Goal: Task Accomplishment & Management: Use online tool/utility

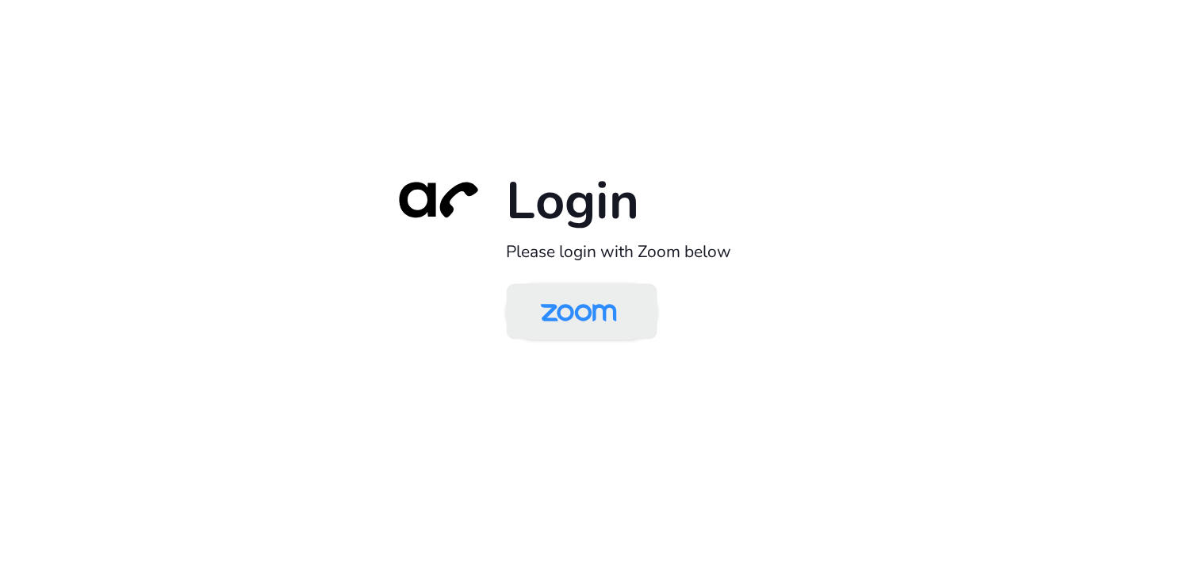
click at [601, 328] on img at bounding box center [578, 313] width 109 height 52
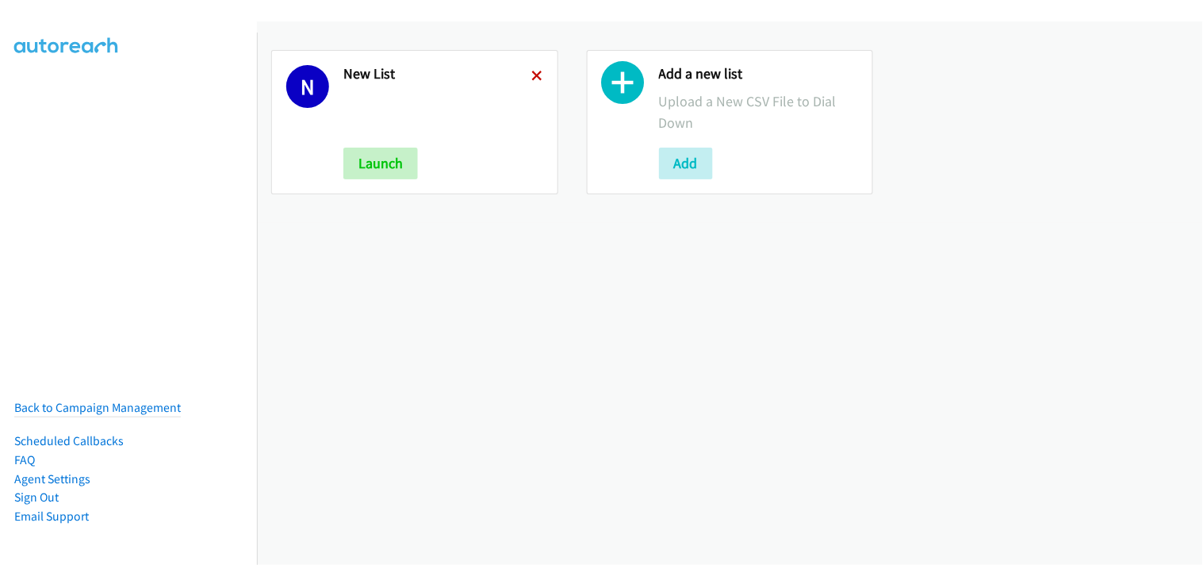
click at [536, 72] on icon at bounding box center [537, 76] width 11 height 11
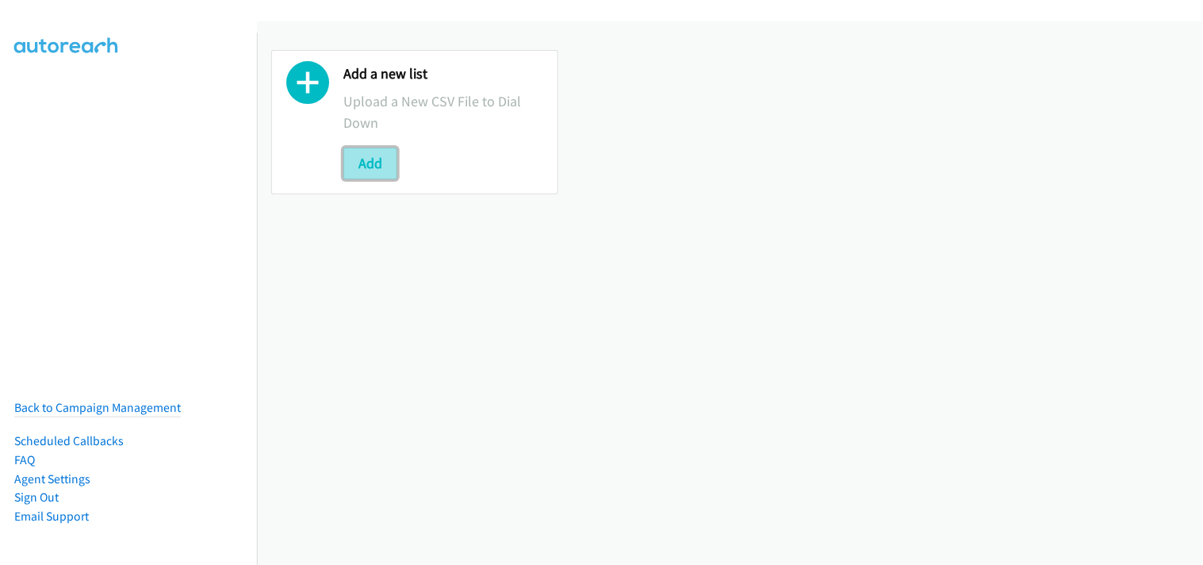
click at [392, 163] on button "Add" at bounding box center [370, 164] width 54 height 32
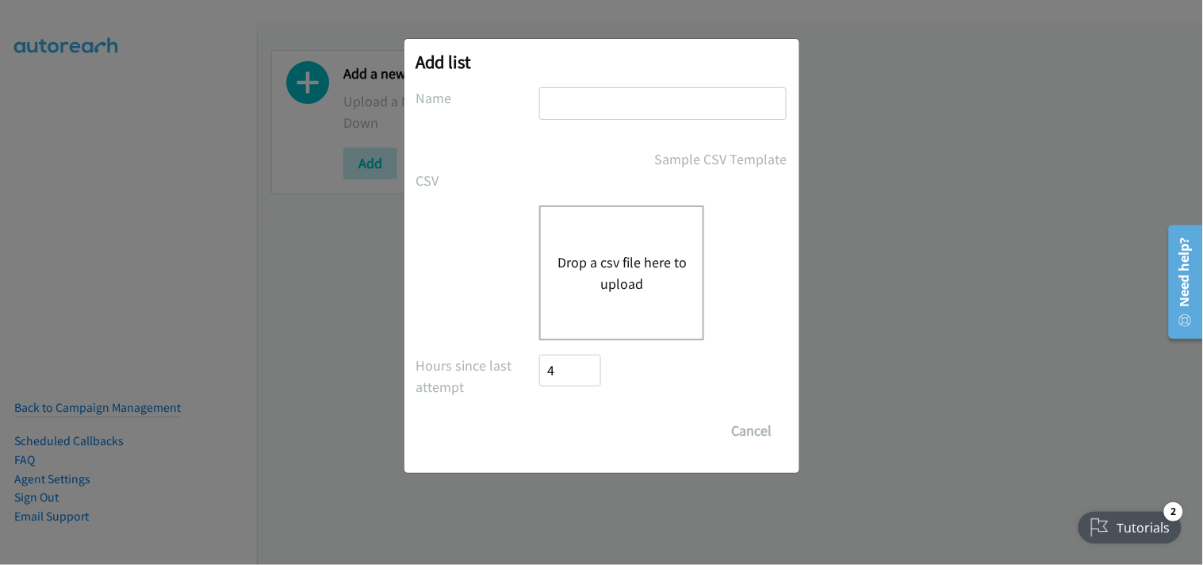
click at [573, 247] on div "Drop a csv file here to upload" at bounding box center [621, 272] width 165 height 135
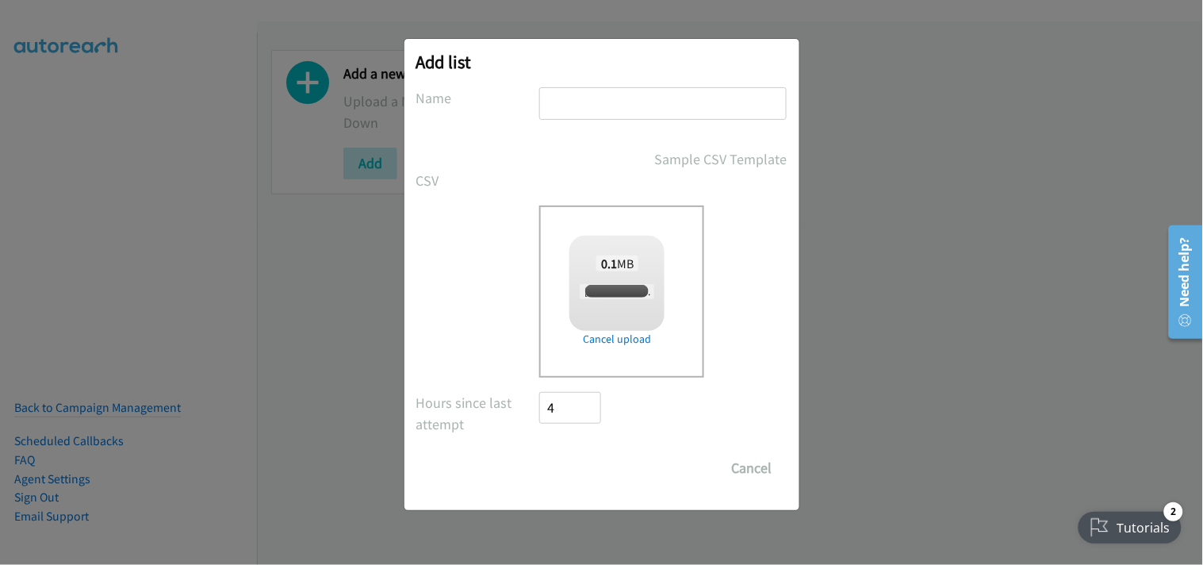
click at [581, 116] on input "text" at bounding box center [662, 103] width 247 height 33
checkbox input "true"
type input "New List"
click at [613, 472] on input "Save List" at bounding box center [581, 468] width 83 height 32
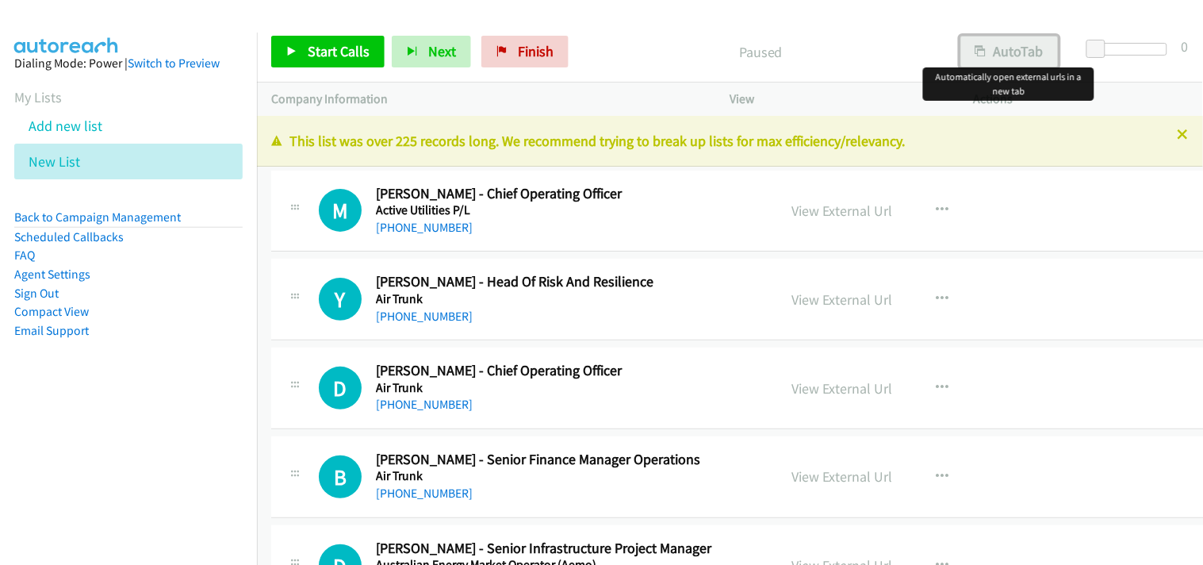
click at [1016, 56] on button "AutoTab" at bounding box center [1010, 52] width 98 height 32
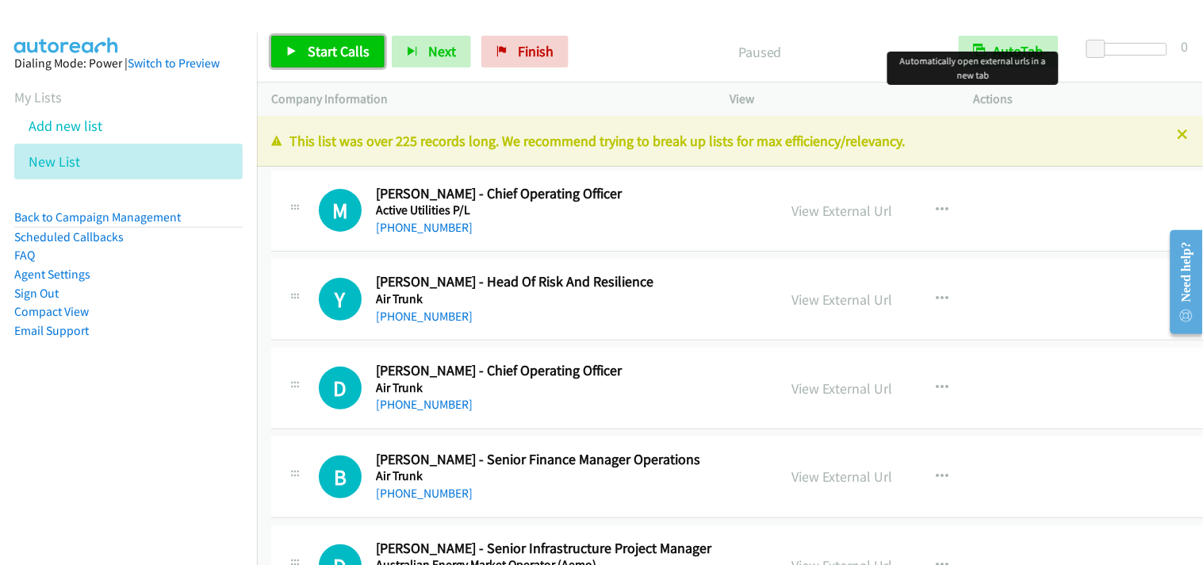
click at [317, 48] on span "Start Calls" at bounding box center [339, 51] width 62 height 18
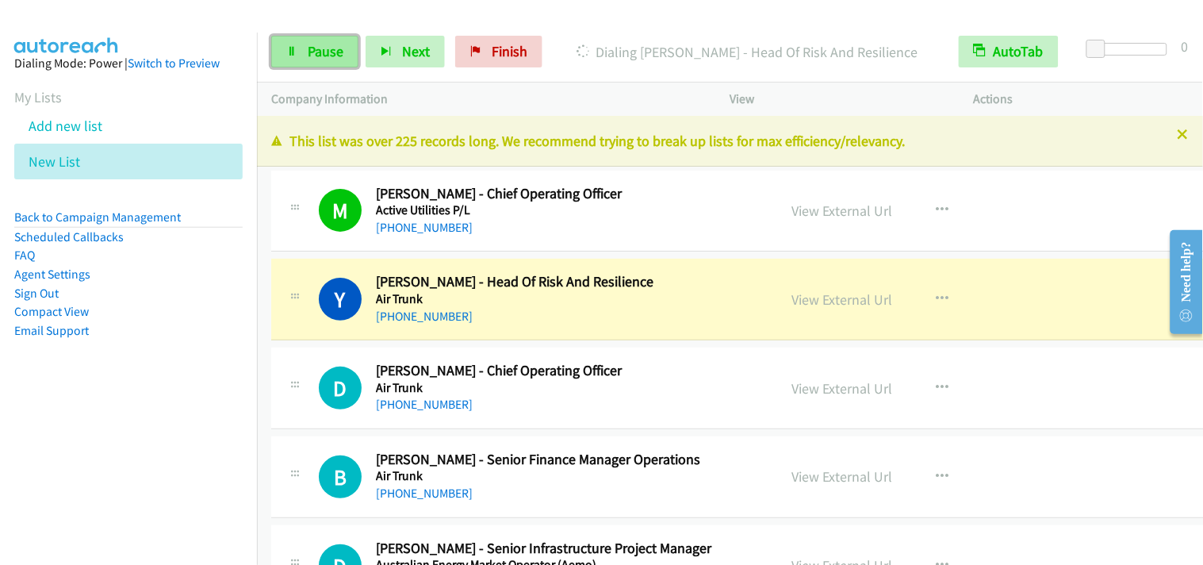
click at [320, 44] on span "Pause" at bounding box center [326, 51] width 36 height 18
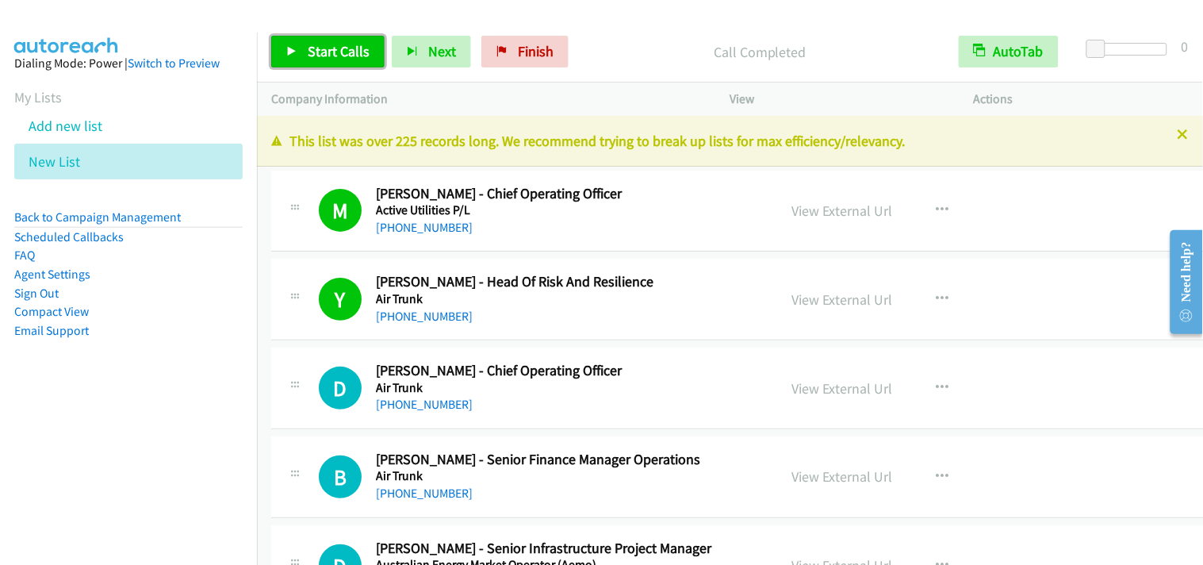
click at [294, 41] on link "Start Calls" at bounding box center [327, 52] width 113 height 32
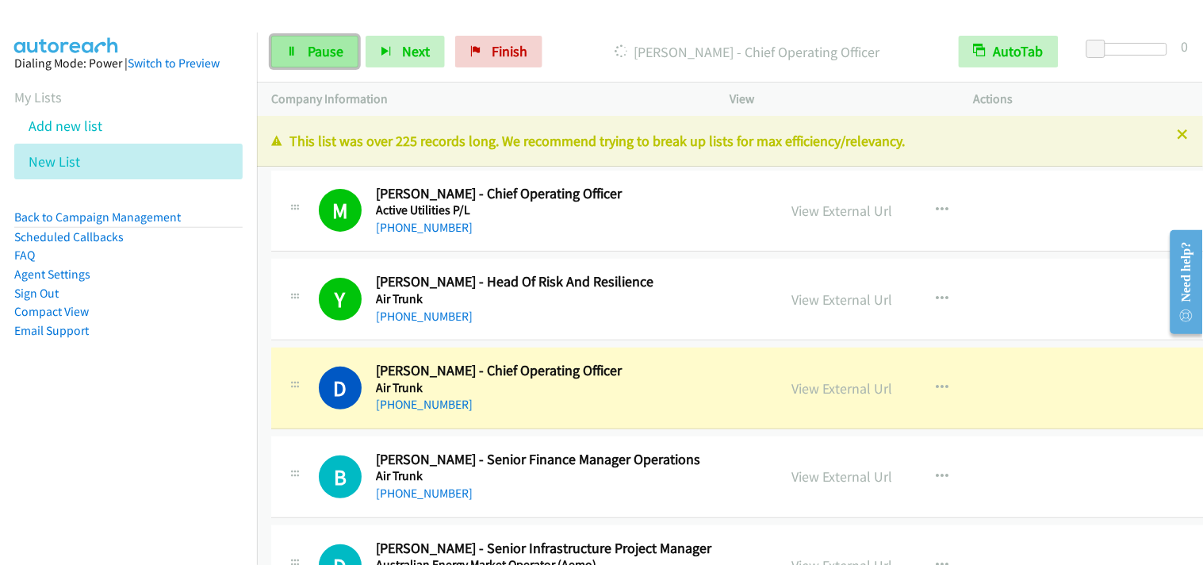
click at [331, 54] on span "Pause" at bounding box center [326, 51] width 36 height 18
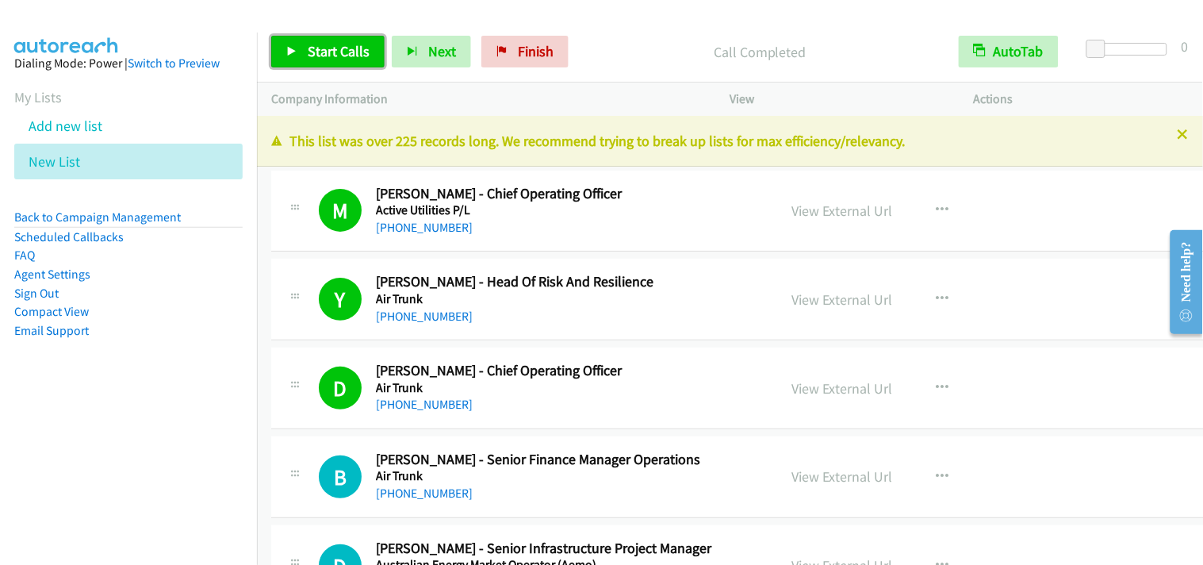
click at [319, 51] on span "Start Calls" at bounding box center [339, 51] width 62 height 18
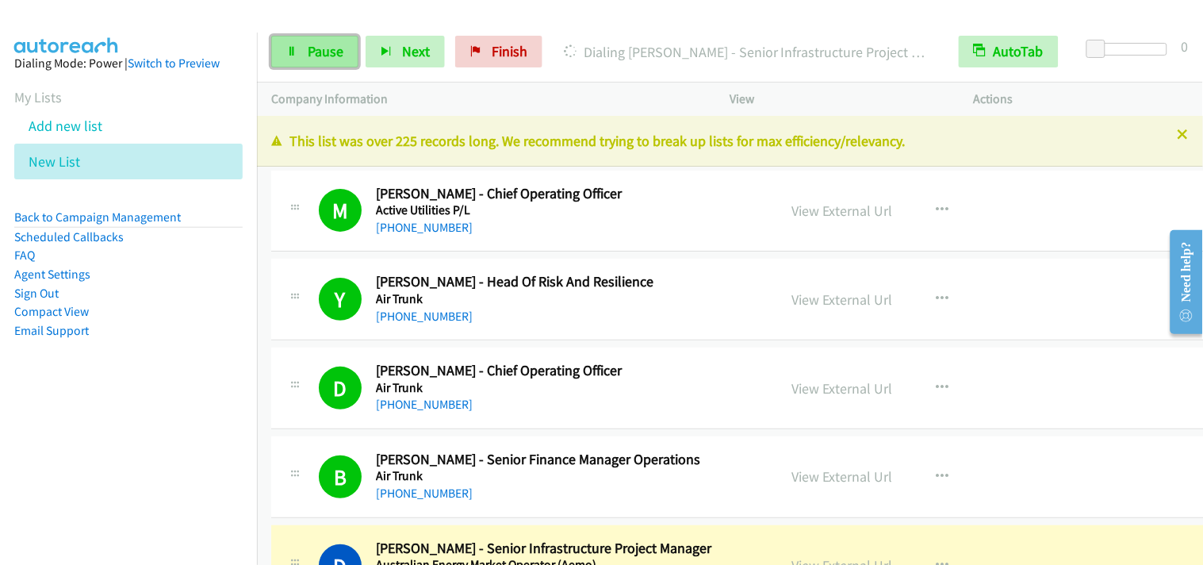
click at [327, 56] on span "Pause" at bounding box center [326, 51] width 36 height 18
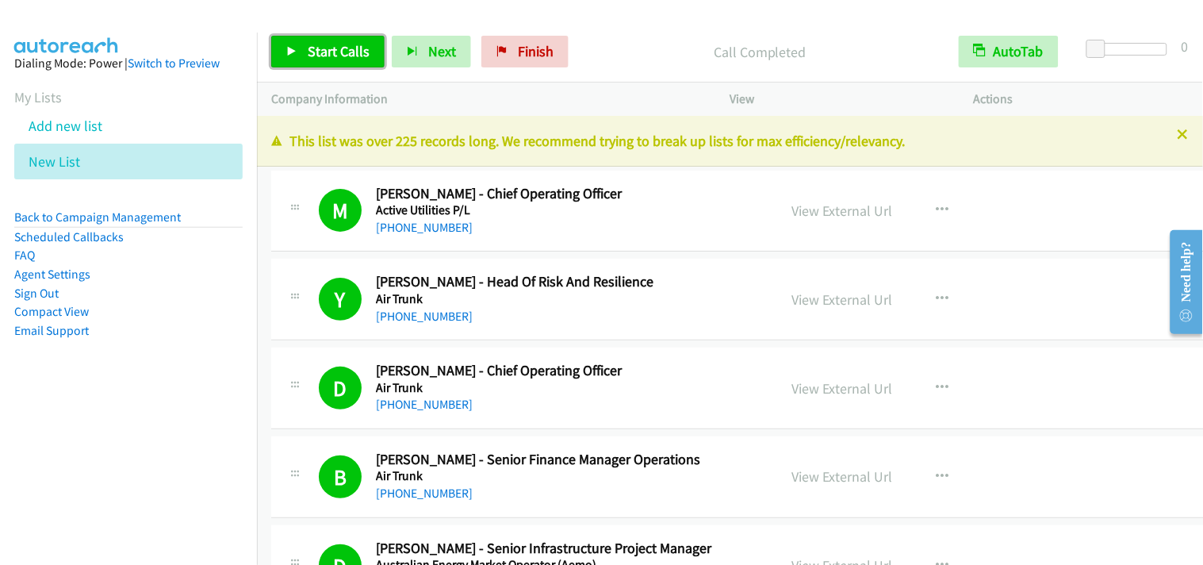
click at [351, 49] on span "Start Calls" at bounding box center [339, 51] width 62 height 18
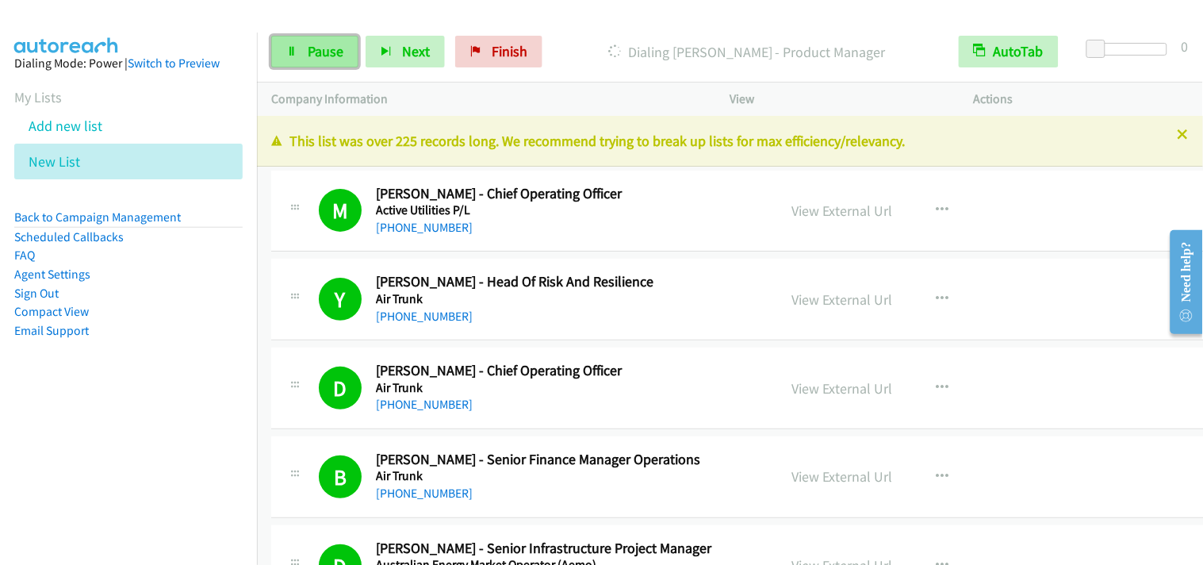
click at [341, 44] on span "Pause" at bounding box center [326, 51] width 36 height 18
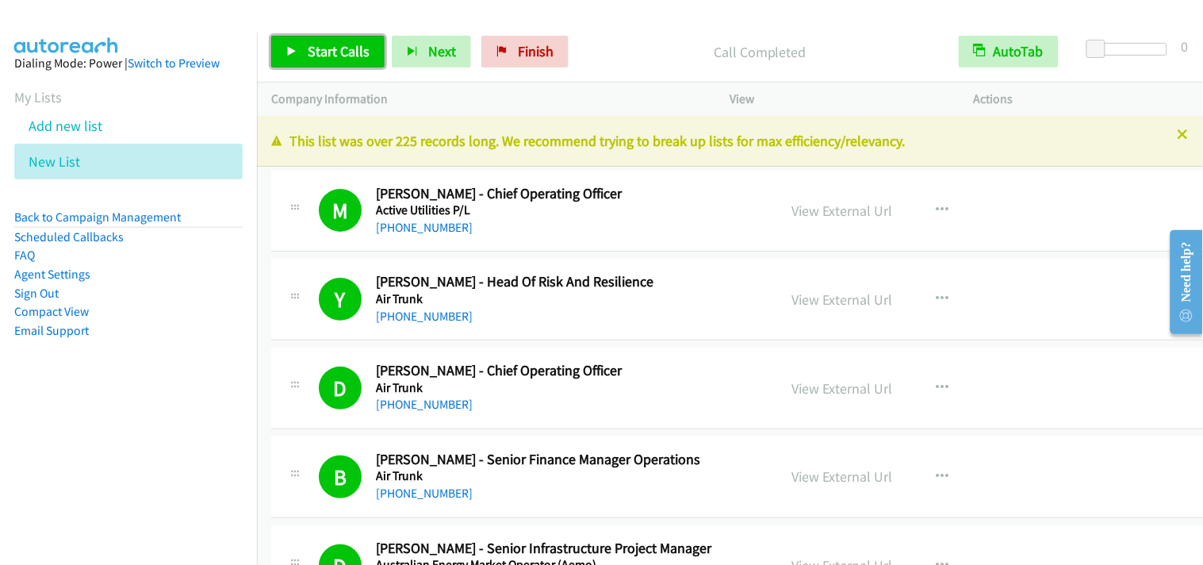
click at [316, 50] on span "Start Calls" at bounding box center [339, 51] width 62 height 18
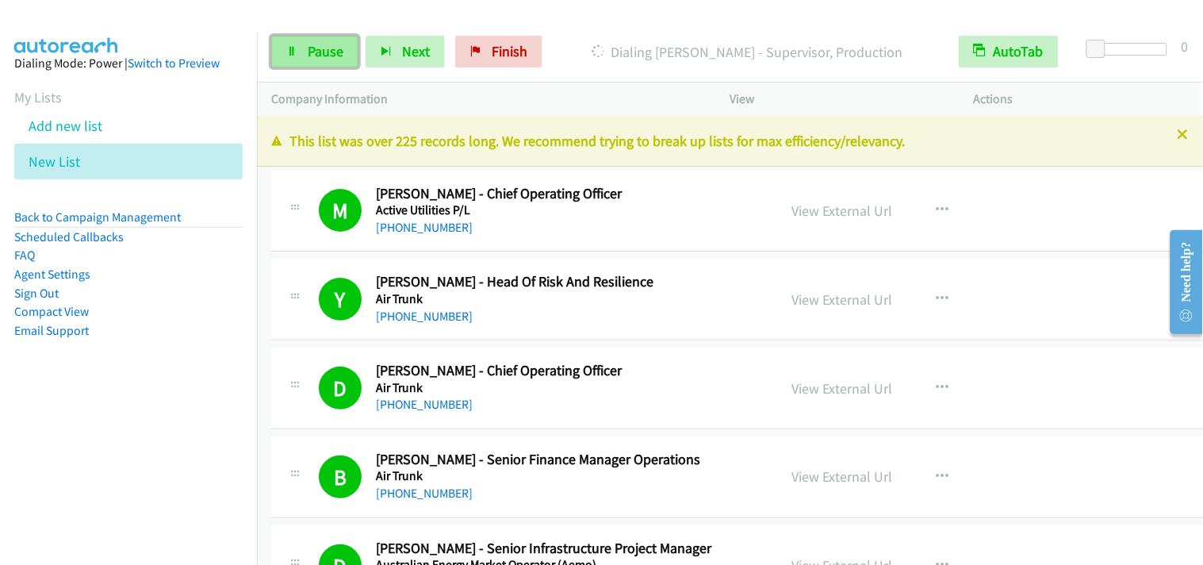
click at [305, 48] on link "Pause" at bounding box center [314, 52] width 87 height 32
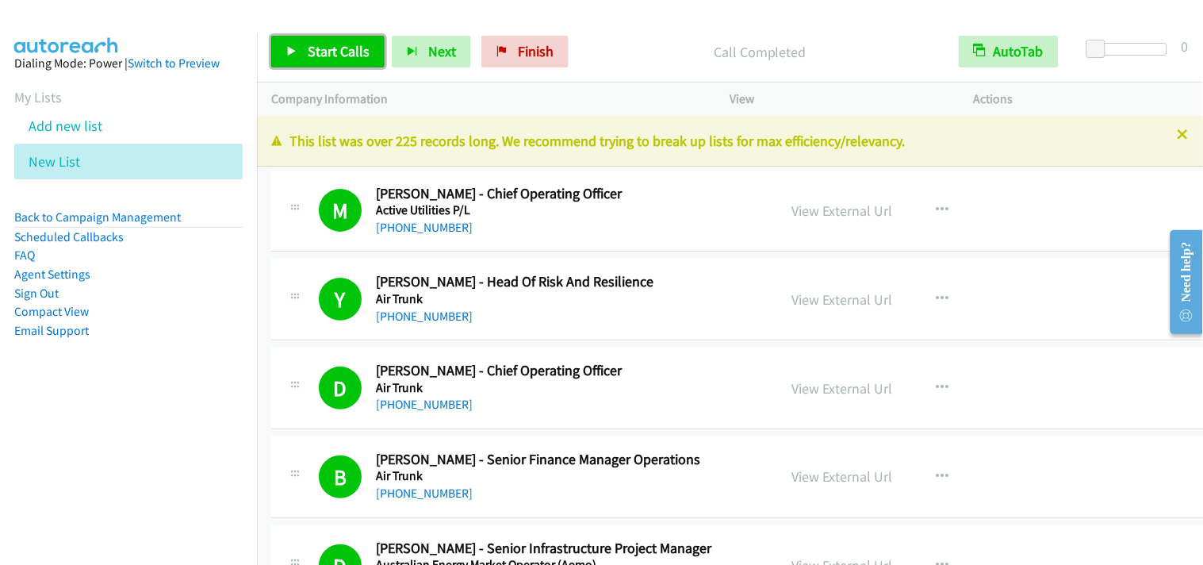
click at [360, 54] on span "Start Calls" at bounding box center [339, 51] width 62 height 18
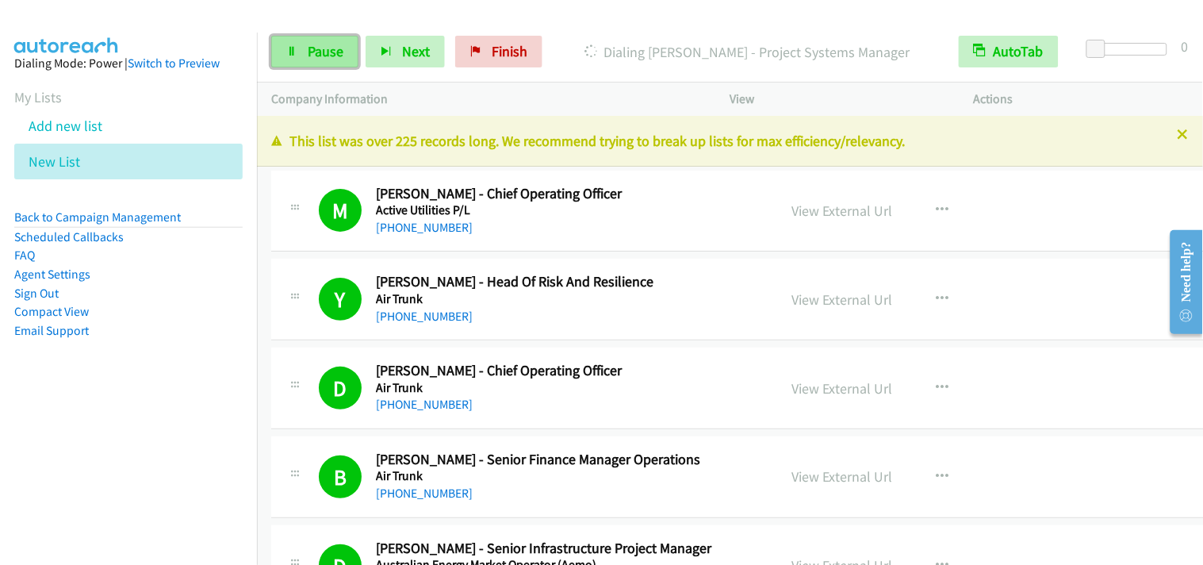
click at [330, 42] on span "Pause" at bounding box center [326, 51] width 36 height 18
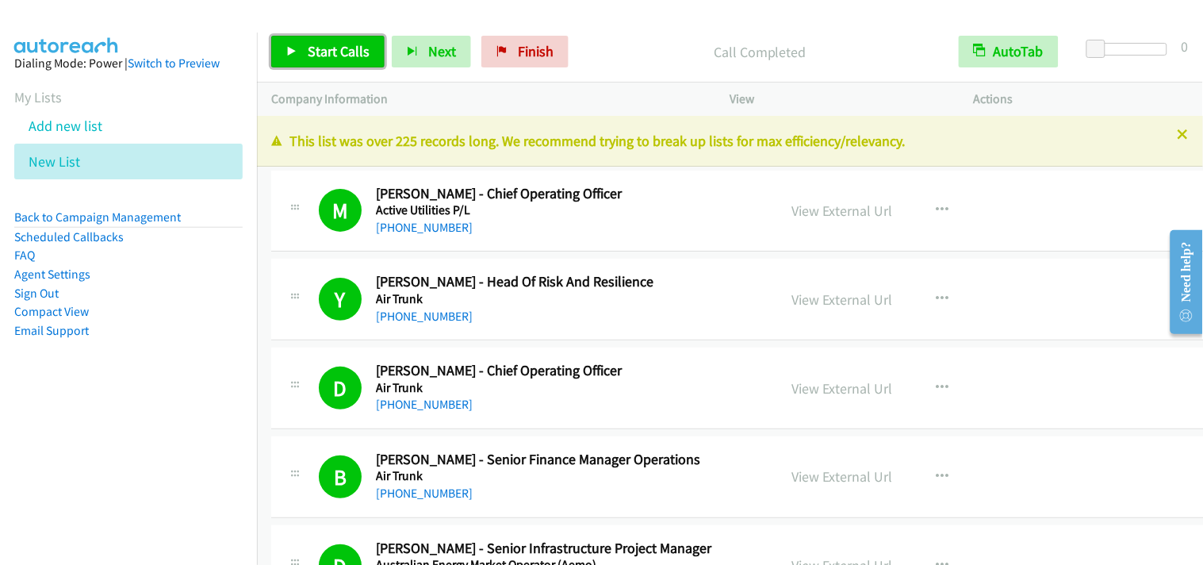
click at [351, 49] on span "Start Calls" at bounding box center [339, 51] width 62 height 18
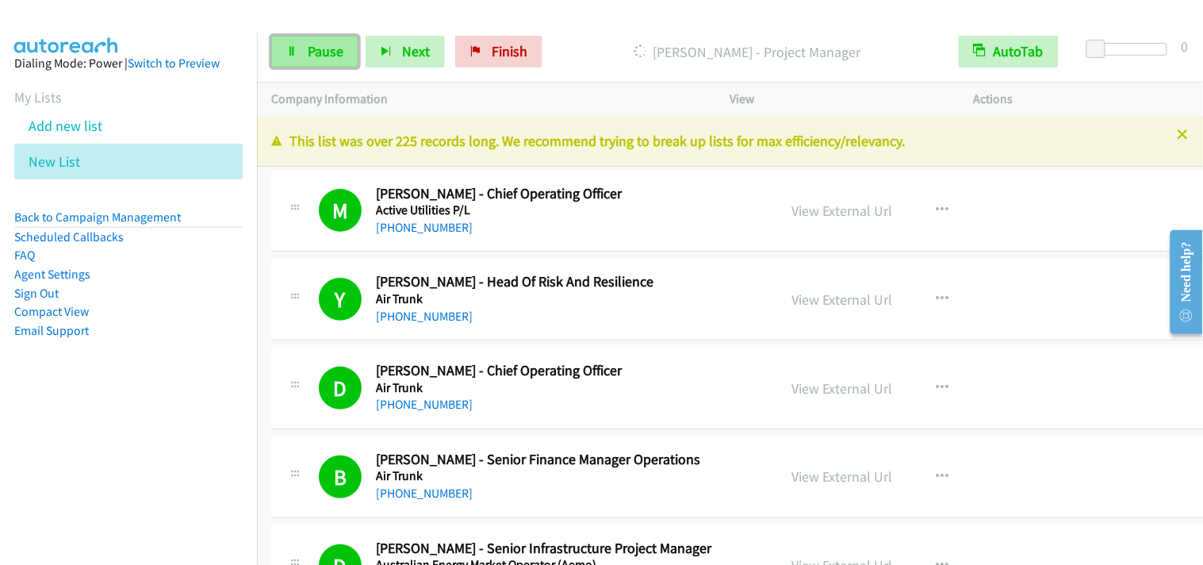
click at [331, 48] on span "Pause" at bounding box center [326, 51] width 36 height 18
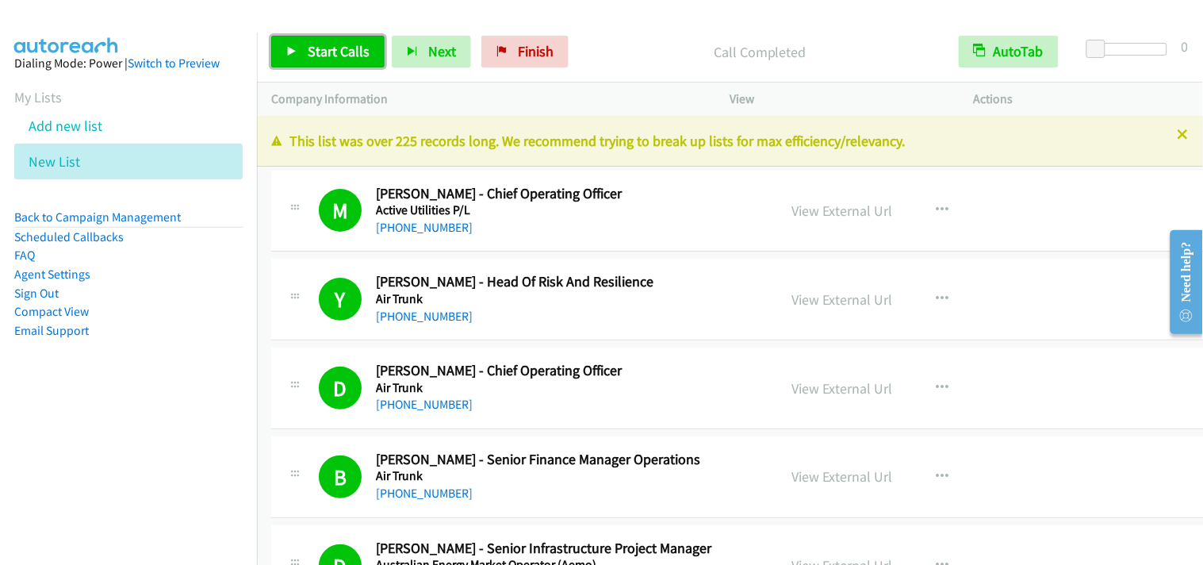
click at [371, 46] on link "Start Calls" at bounding box center [327, 52] width 113 height 32
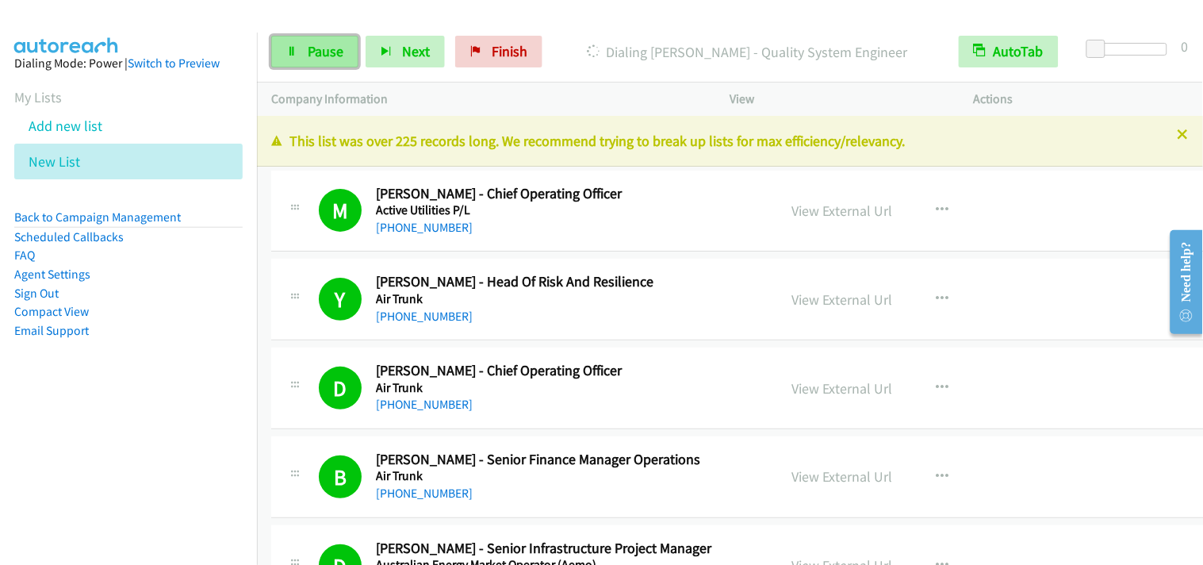
click at [321, 56] on span "Pause" at bounding box center [326, 51] width 36 height 18
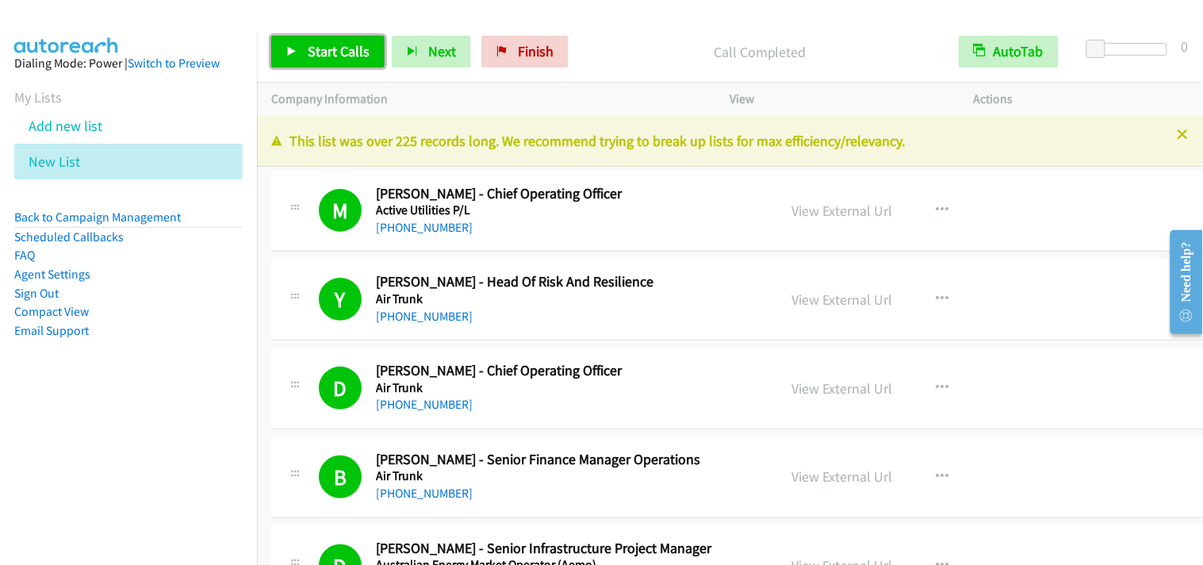
click at [336, 49] on span "Start Calls" at bounding box center [339, 51] width 62 height 18
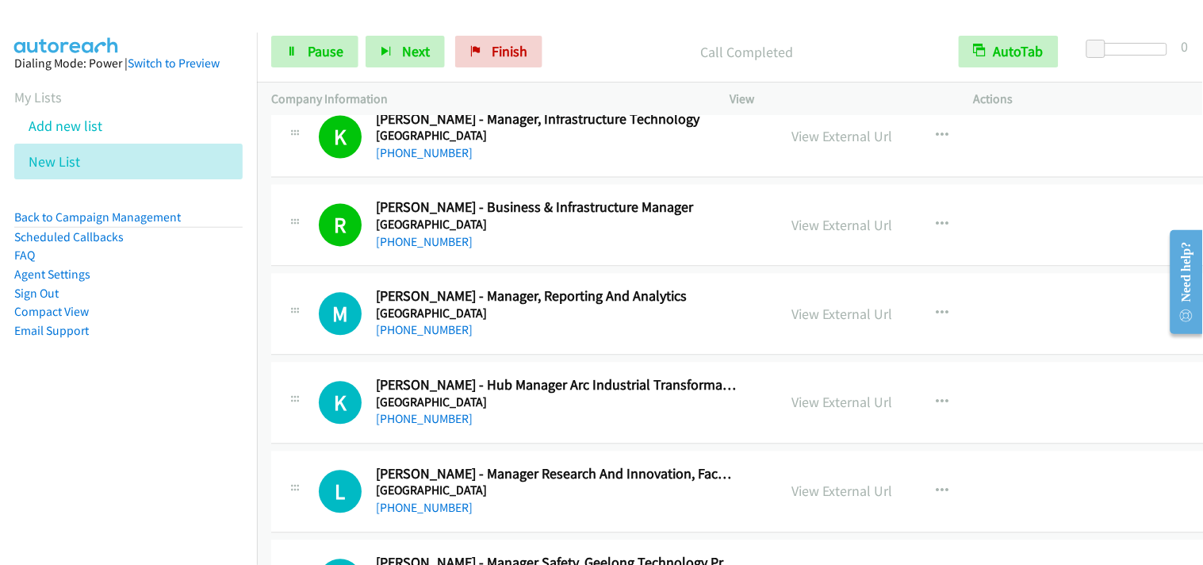
scroll to position [2468, 0]
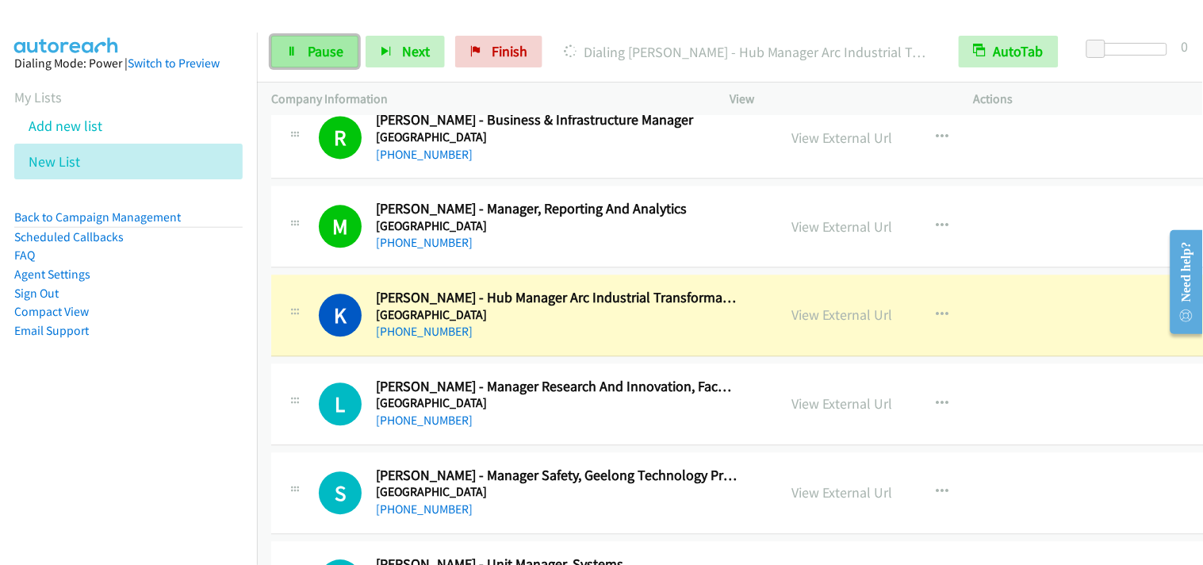
click at [329, 52] on span "Pause" at bounding box center [326, 51] width 36 height 18
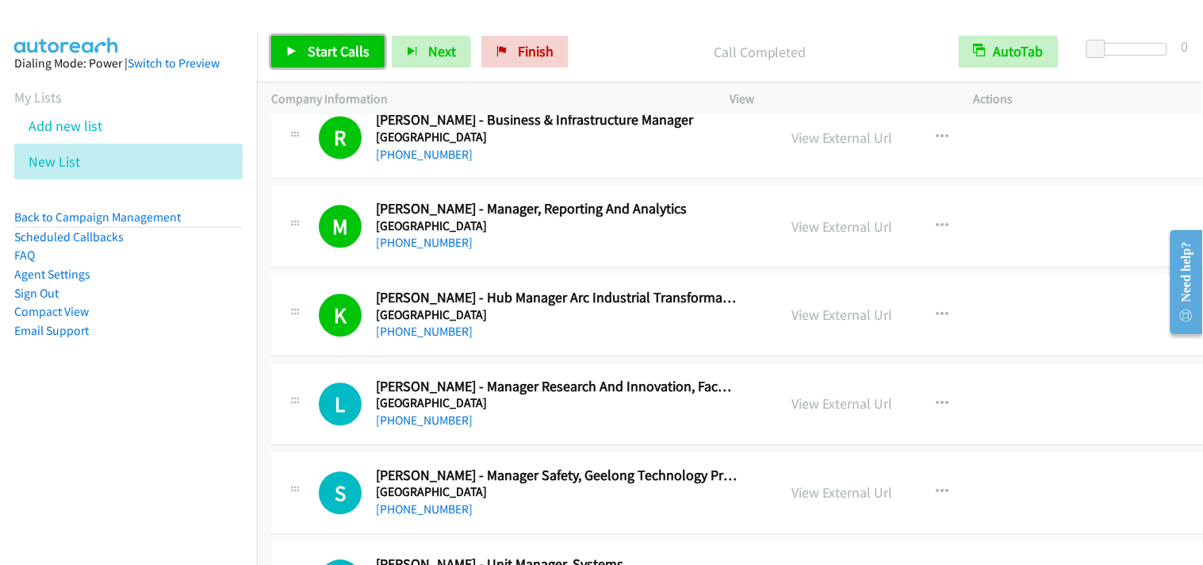
click at [359, 46] on span "Start Calls" at bounding box center [339, 51] width 62 height 18
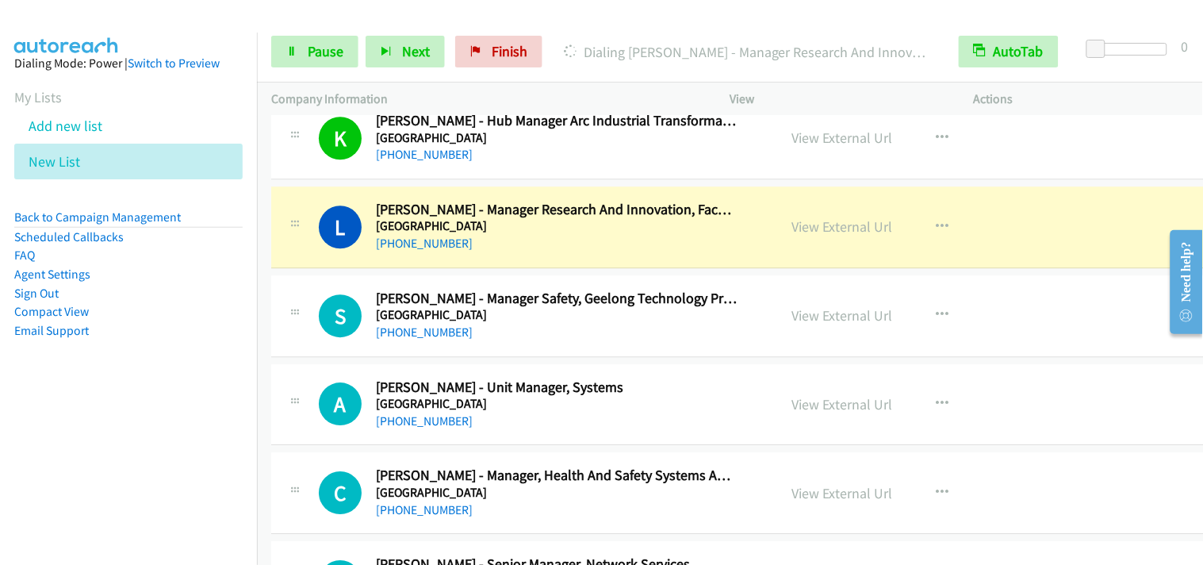
scroll to position [2644, 0]
click at [304, 44] on link "Pause" at bounding box center [314, 52] width 87 height 32
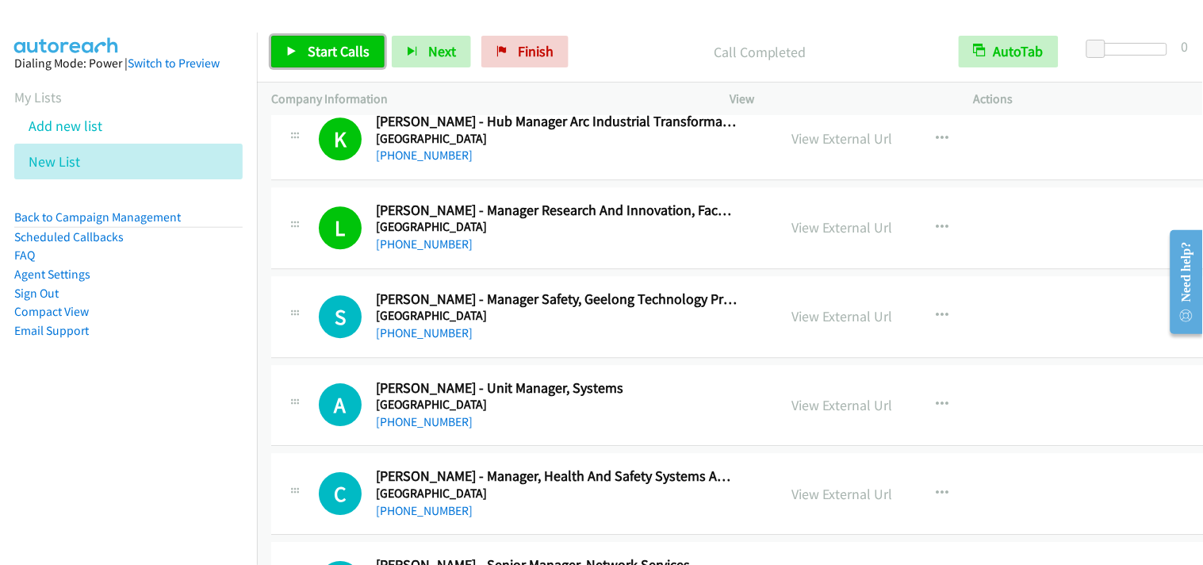
click at [320, 50] on span "Start Calls" at bounding box center [339, 51] width 62 height 18
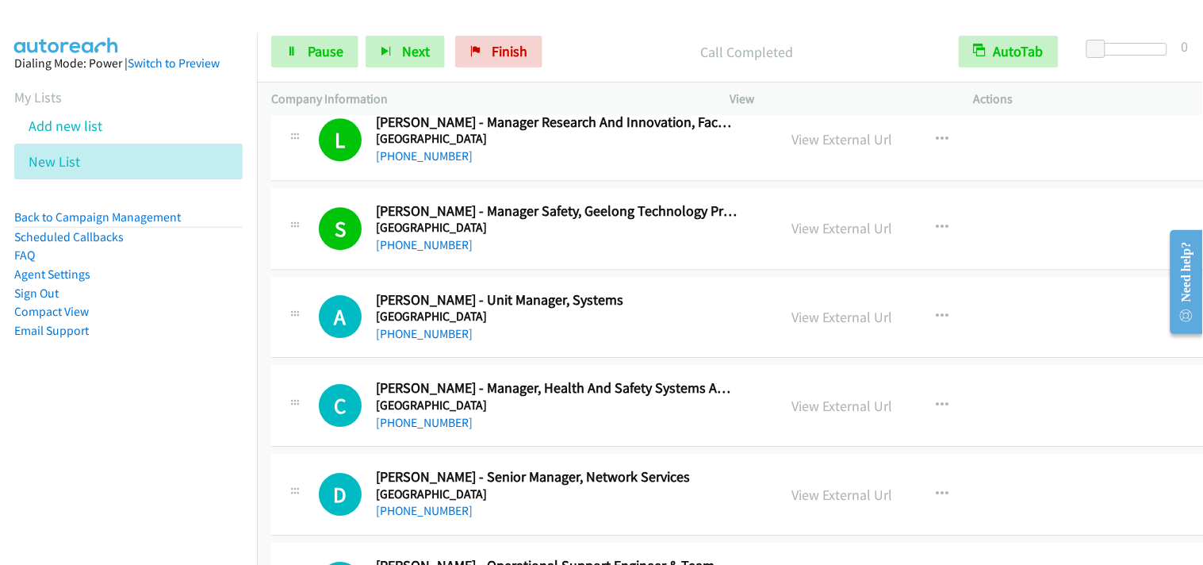
scroll to position [2820, 0]
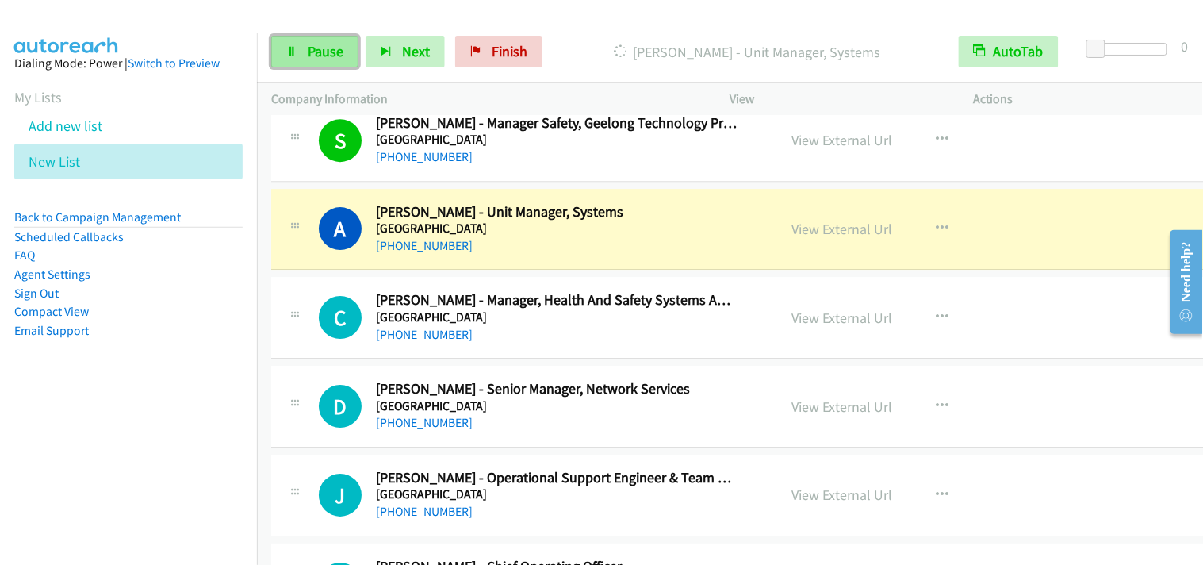
click at [351, 54] on link "Pause" at bounding box center [314, 52] width 87 height 32
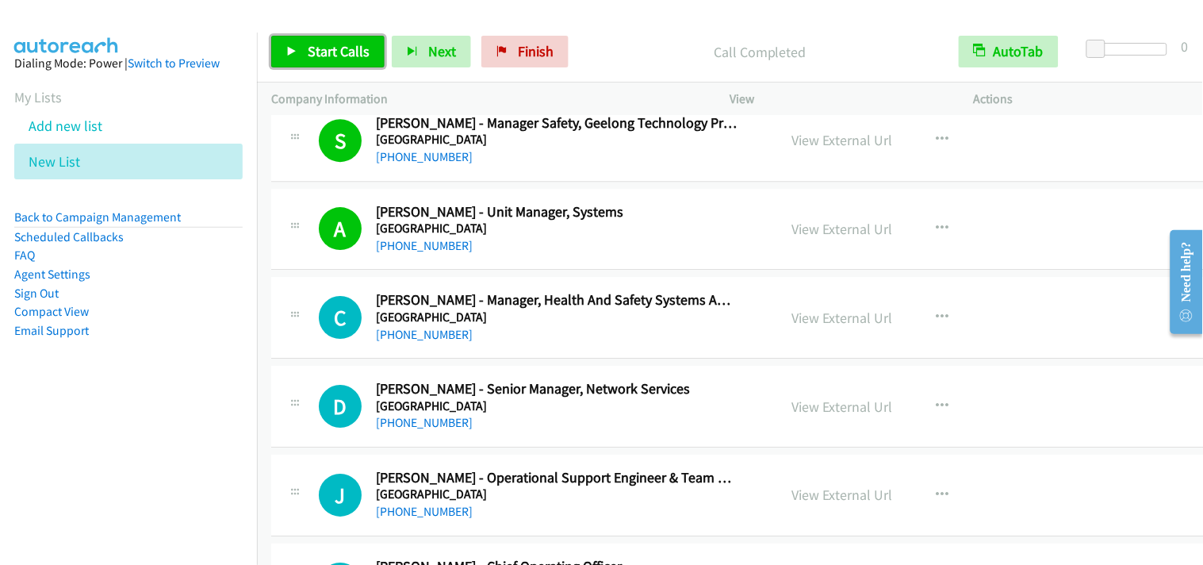
click at [313, 46] on span "Start Calls" at bounding box center [339, 51] width 62 height 18
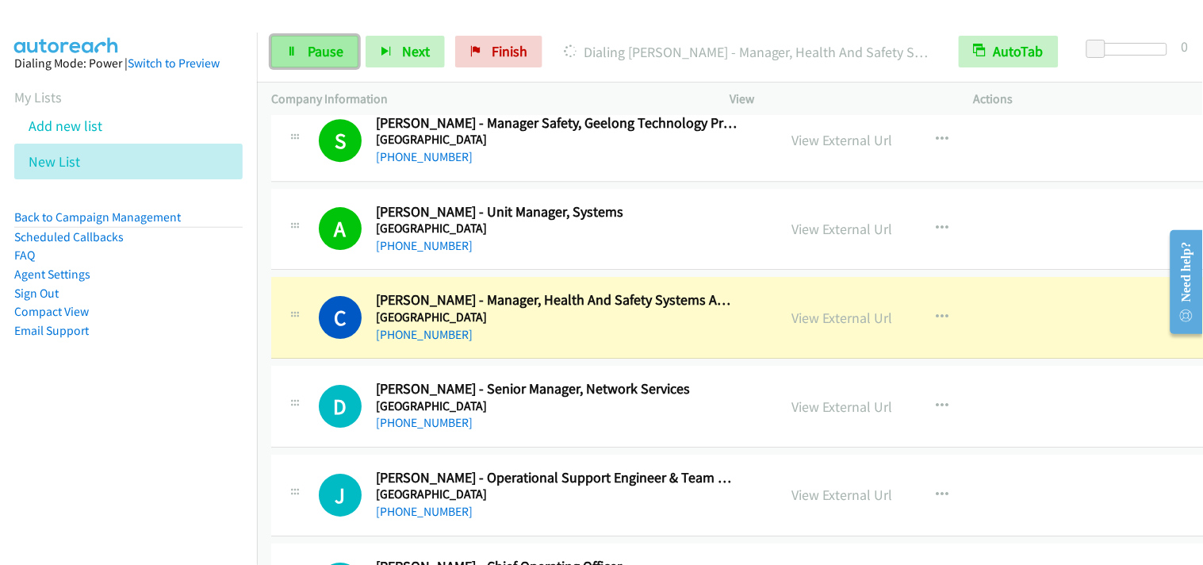
click at [302, 49] on link "Pause" at bounding box center [314, 52] width 87 height 32
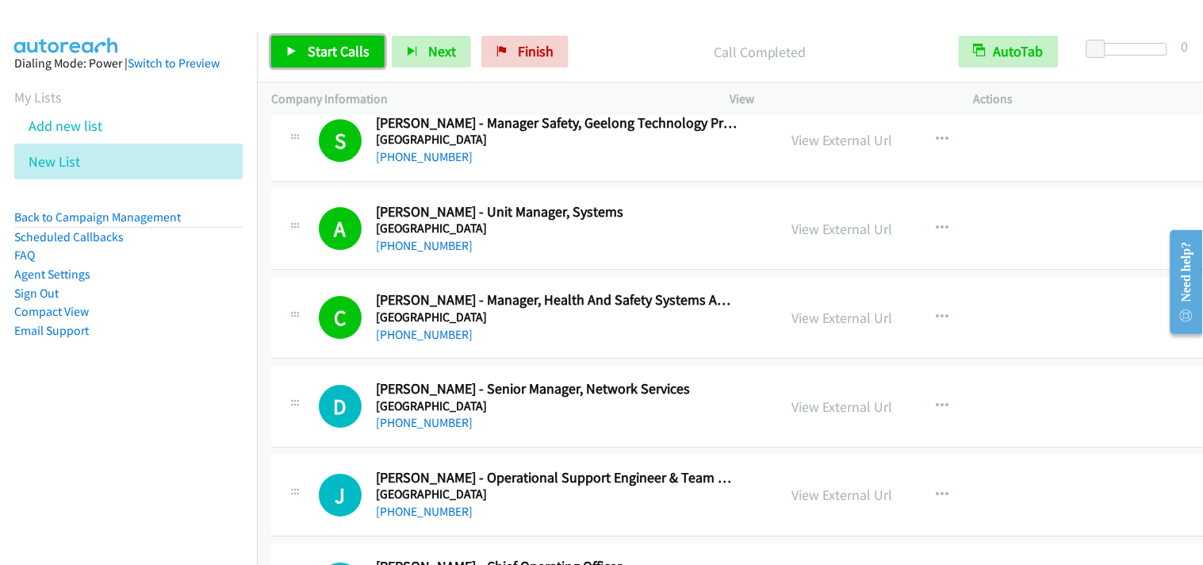
click at [354, 49] on span "Start Calls" at bounding box center [339, 51] width 62 height 18
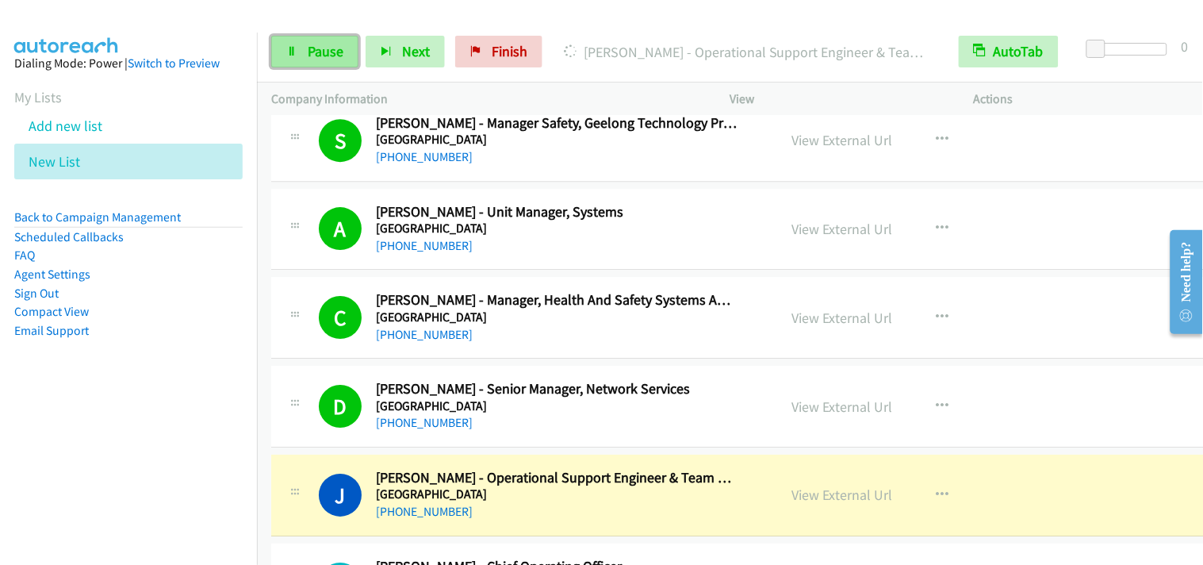
click at [329, 57] on span "Pause" at bounding box center [326, 51] width 36 height 18
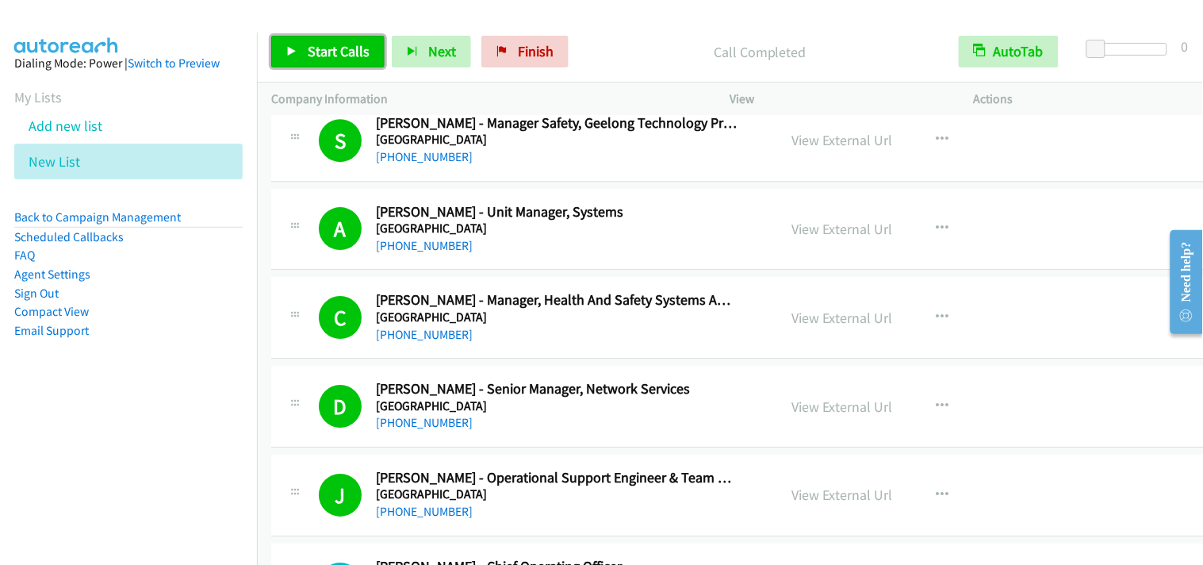
click at [343, 60] on link "Start Calls" at bounding box center [327, 52] width 113 height 32
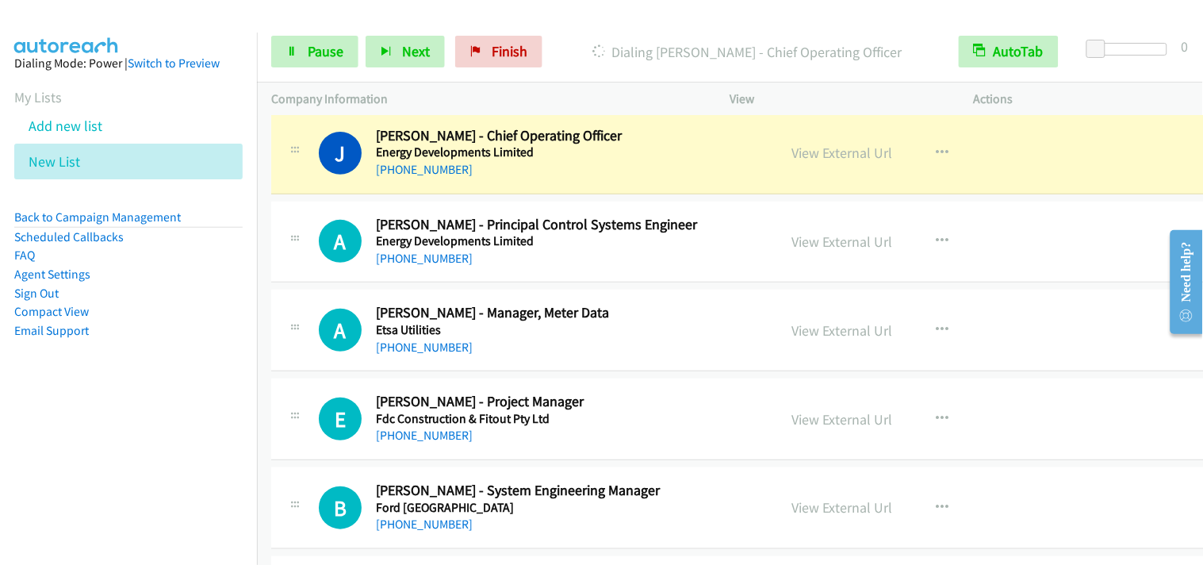
scroll to position [3261, 0]
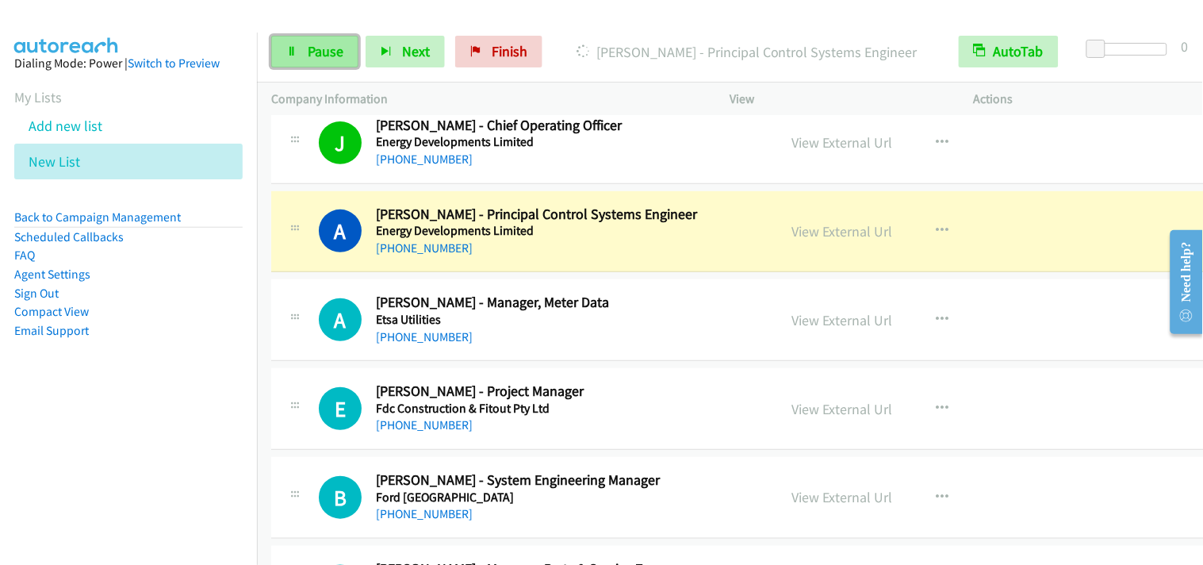
click at [296, 42] on link "Pause" at bounding box center [314, 52] width 87 height 32
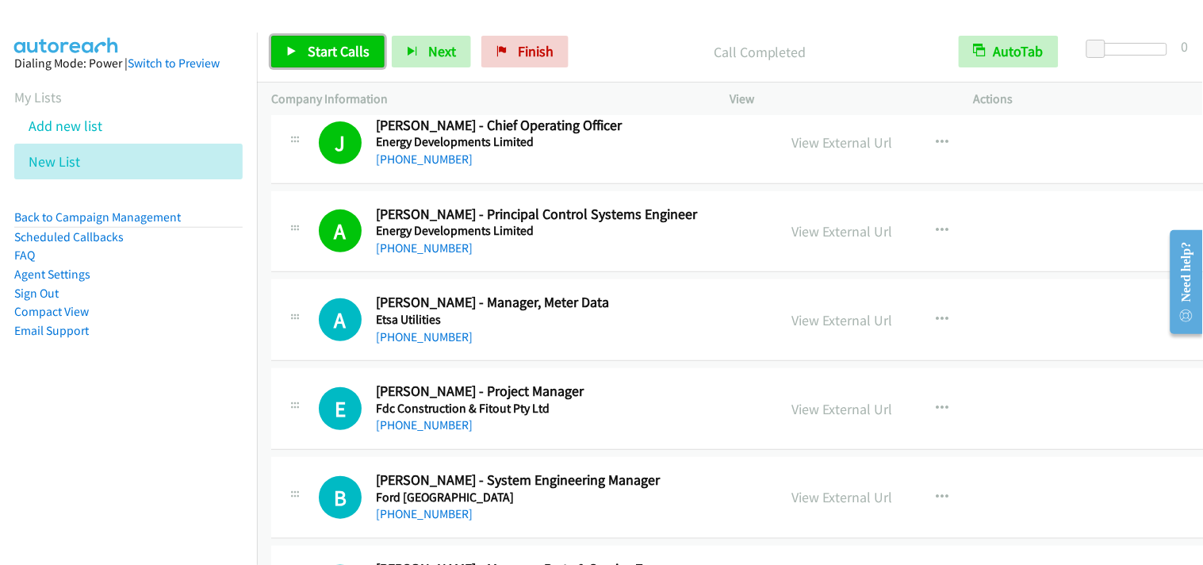
click at [326, 54] on span "Start Calls" at bounding box center [339, 51] width 62 height 18
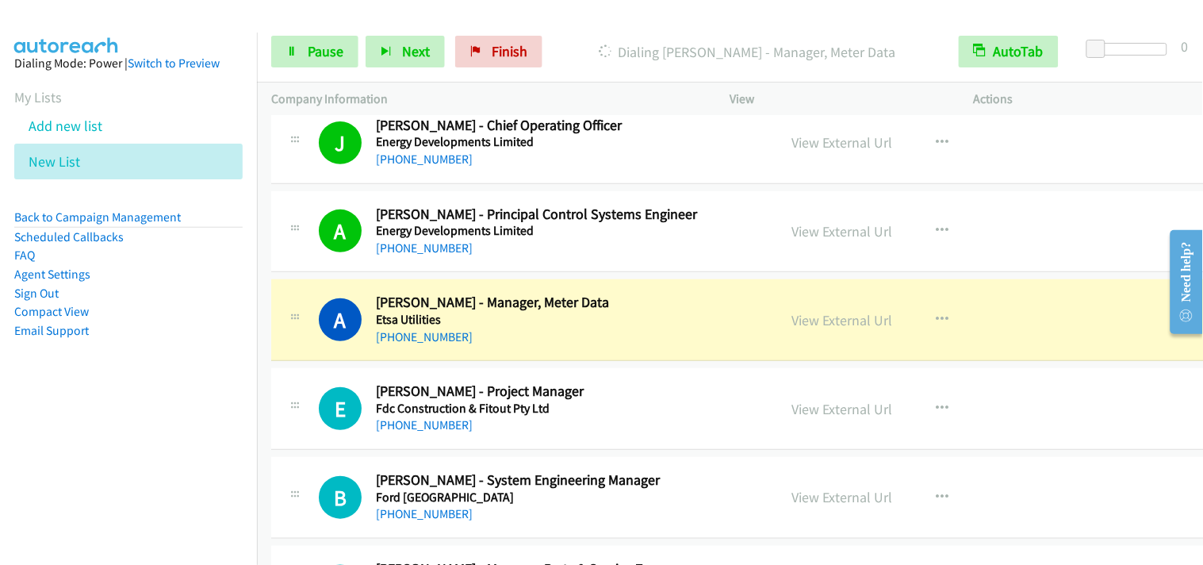
scroll to position [3349, 0]
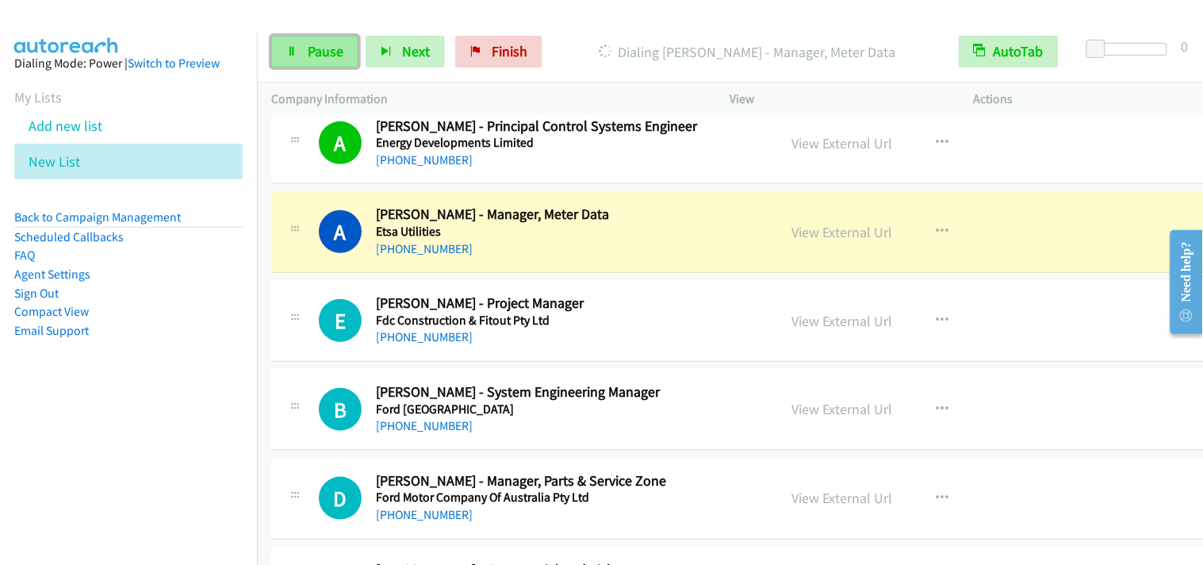
click at [335, 54] on span "Pause" at bounding box center [326, 51] width 36 height 18
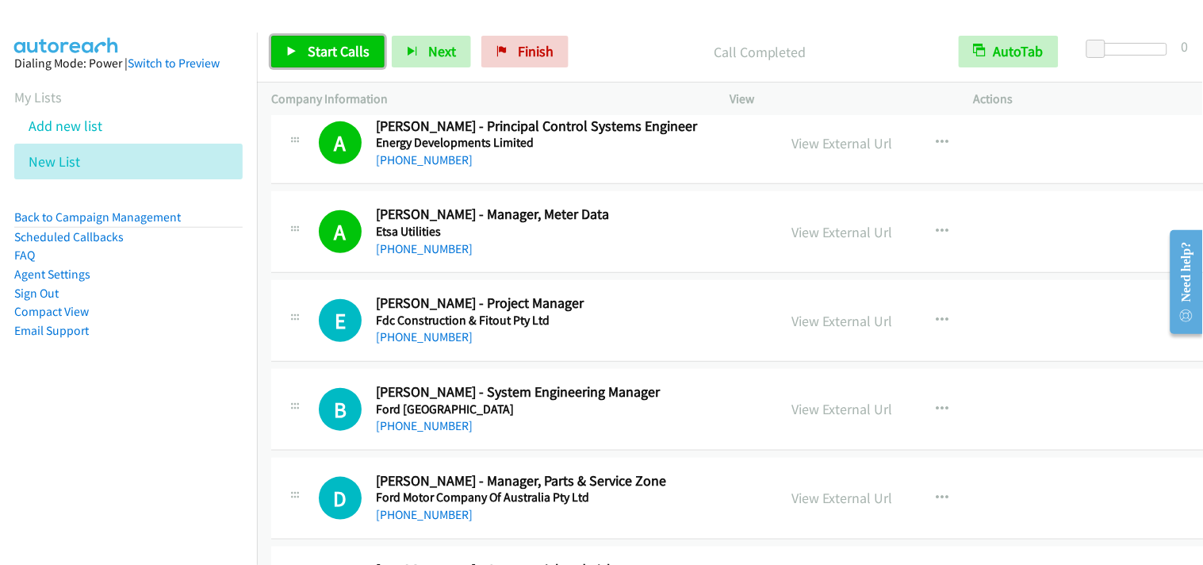
click at [308, 51] on span "Start Calls" at bounding box center [339, 51] width 62 height 18
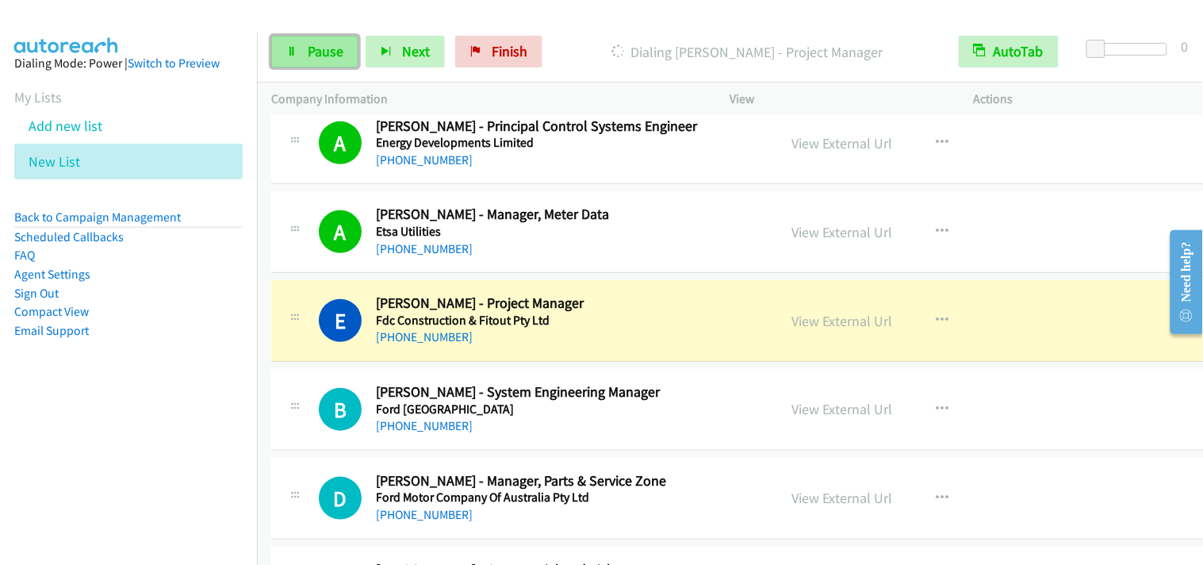
click at [331, 57] on span "Pause" at bounding box center [326, 51] width 36 height 18
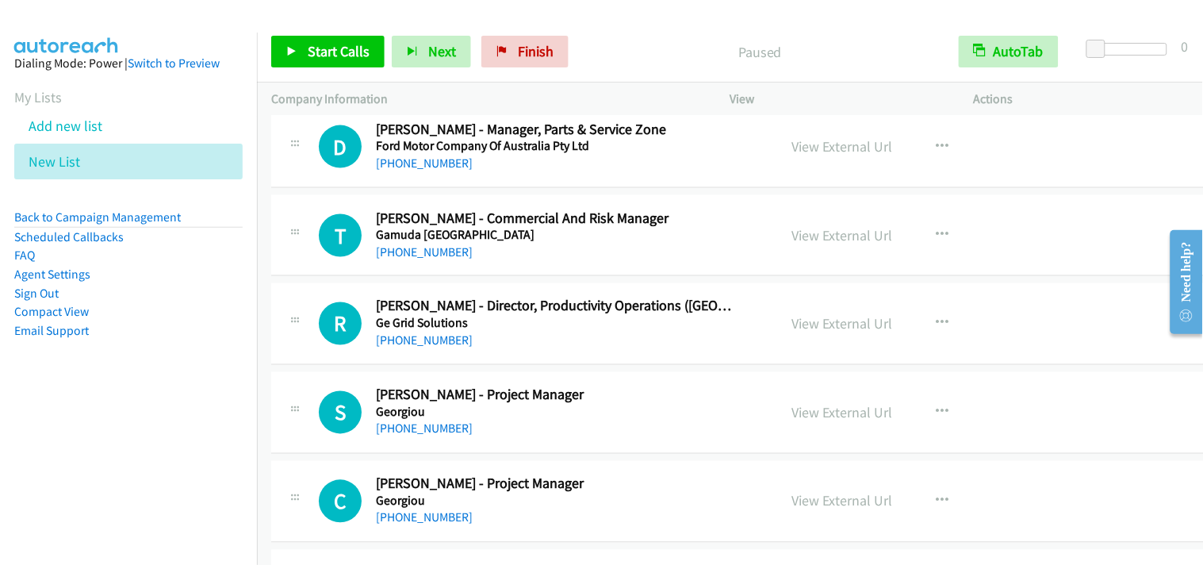
scroll to position [3701, 0]
click at [341, 50] on span "Start Calls" at bounding box center [339, 51] width 62 height 18
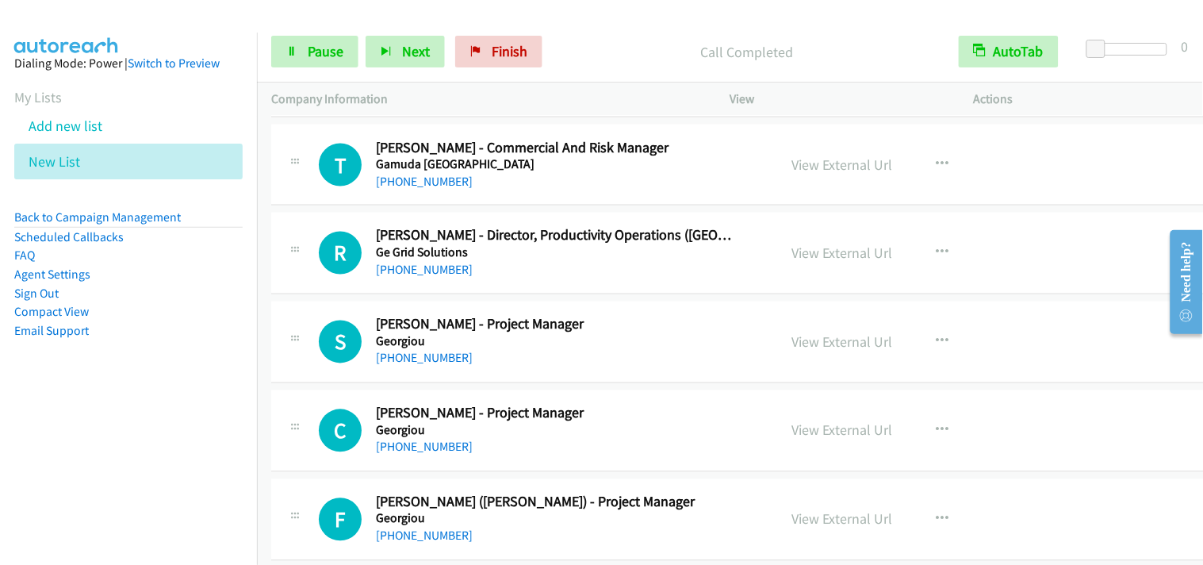
scroll to position [3789, 0]
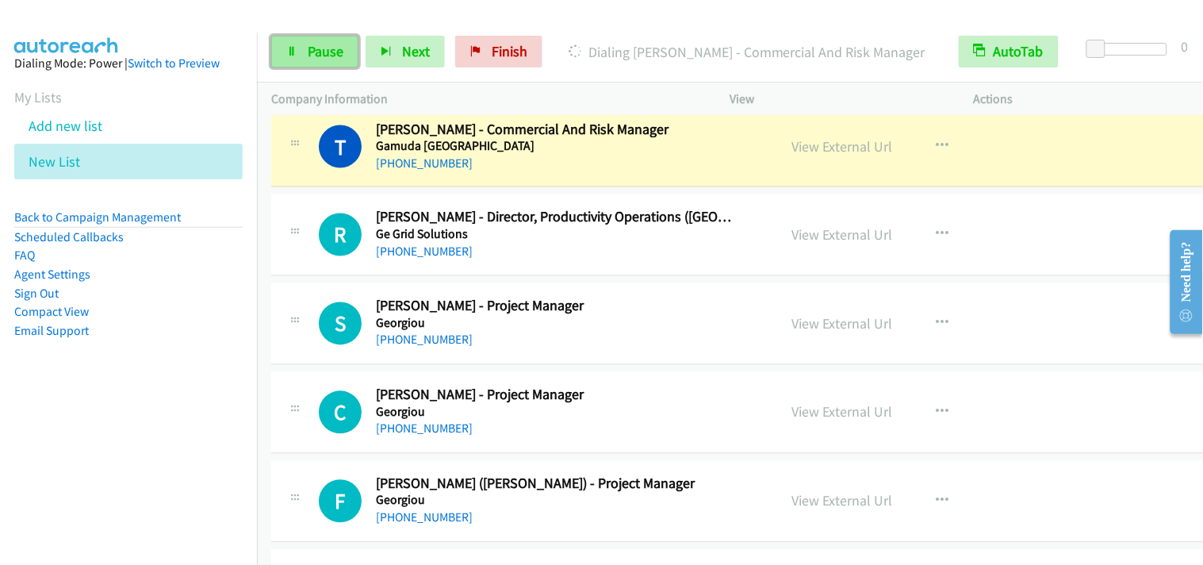
click at [325, 48] on span "Pause" at bounding box center [326, 51] width 36 height 18
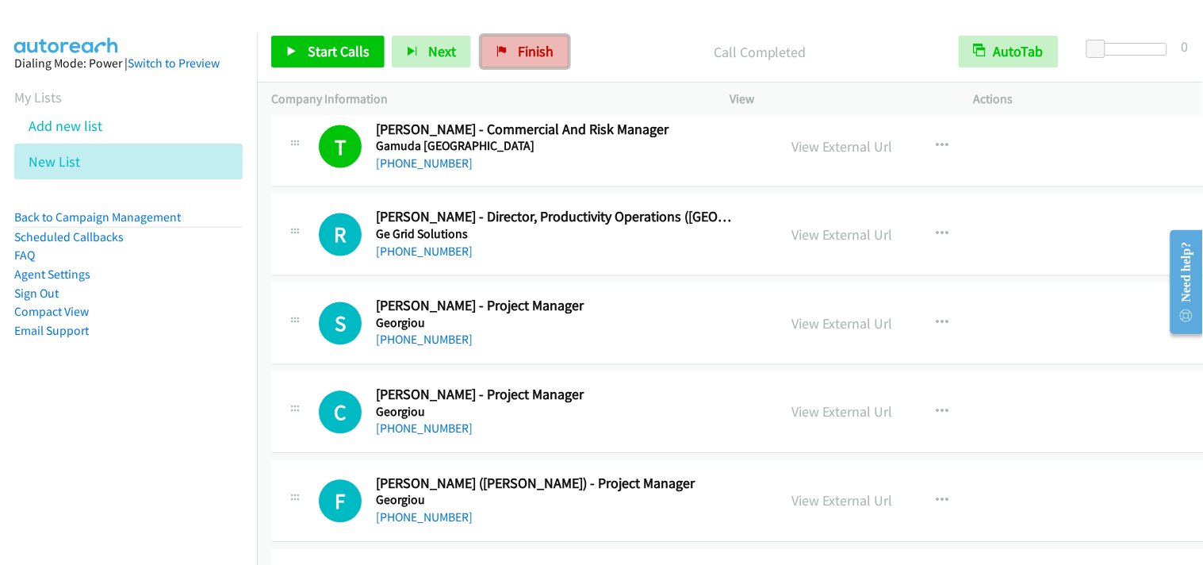
click at [518, 57] on span "Finish" at bounding box center [536, 51] width 36 height 18
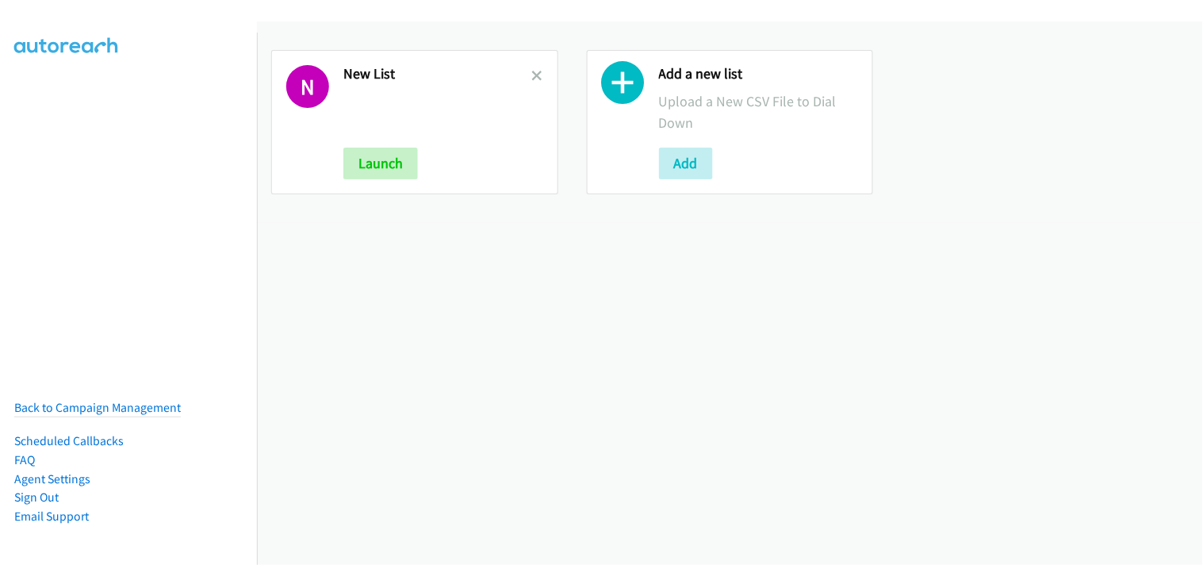
click at [525, 73] on h2 "New List" at bounding box center [437, 74] width 189 height 18
click at [532, 72] on icon at bounding box center [537, 76] width 11 height 11
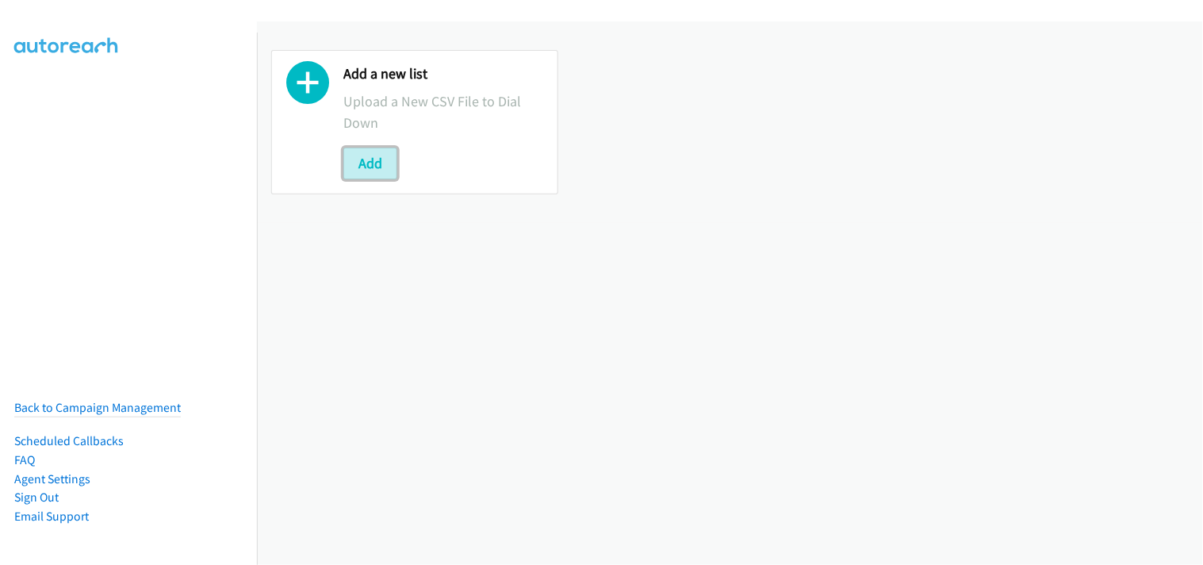
click at [383, 162] on button "Add" at bounding box center [370, 164] width 54 height 32
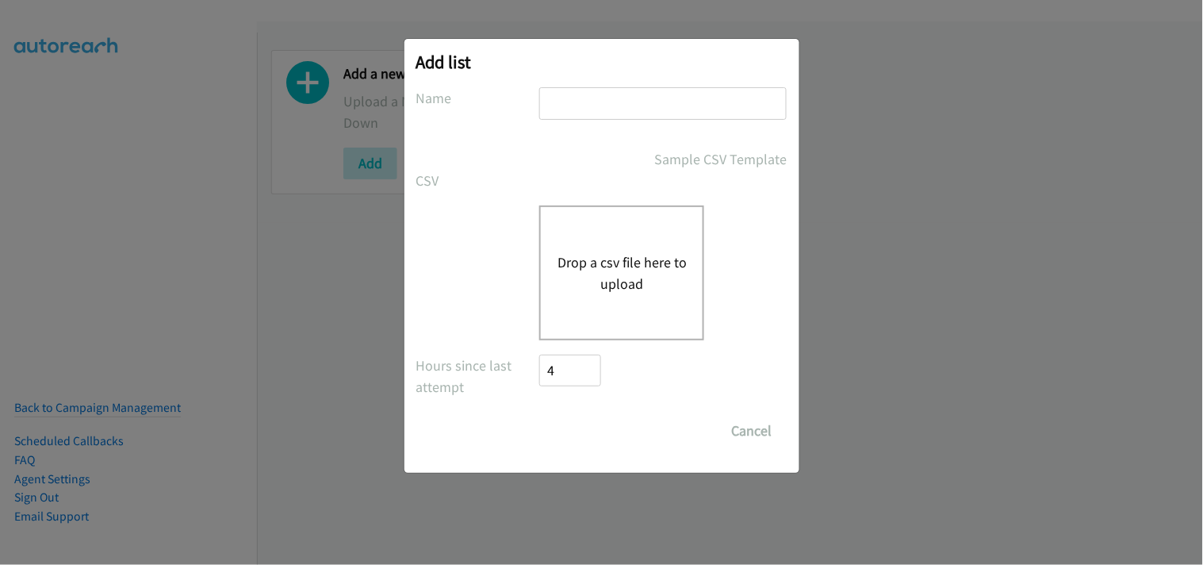
click at [605, 248] on div "Drop a csv file here to upload" at bounding box center [621, 272] width 165 height 135
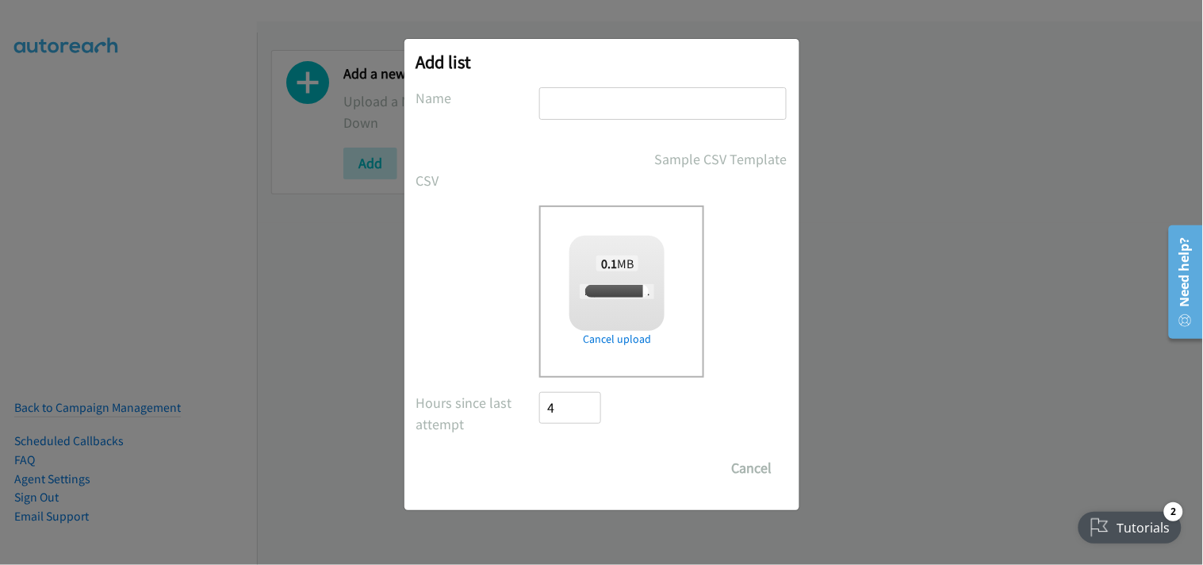
click at [608, 106] on input "text" at bounding box center [662, 103] width 247 height 33
checkbox input "true"
type input "New List"
click at [603, 468] on input "Save List" at bounding box center [581, 468] width 83 height 32
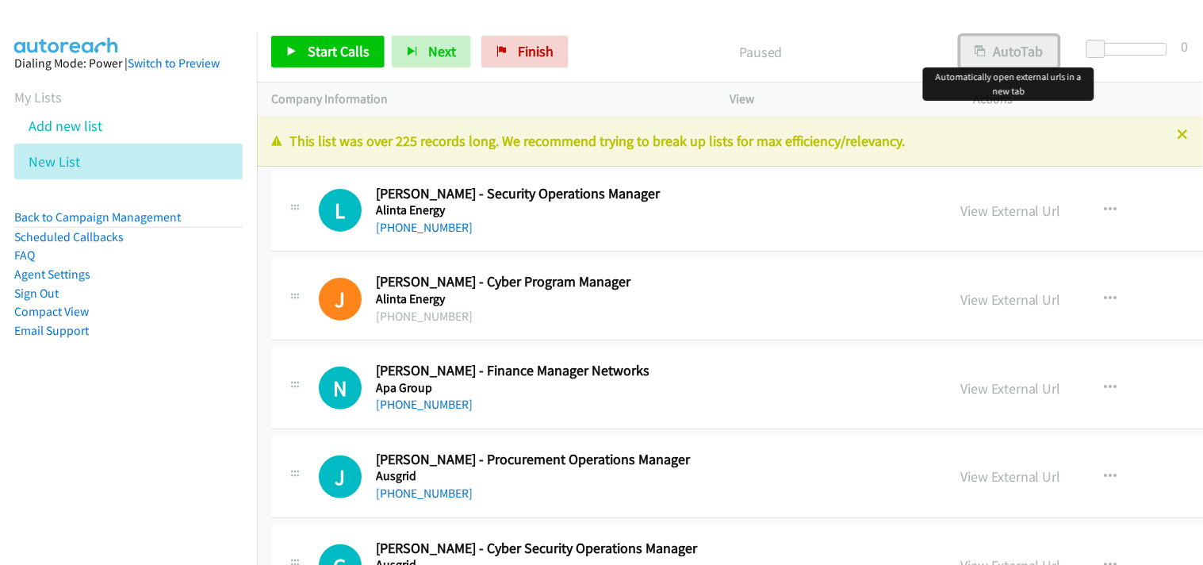
click at [992, 54] on button "AutoTab" at bounding box center [1010, 52] width 98 height 32
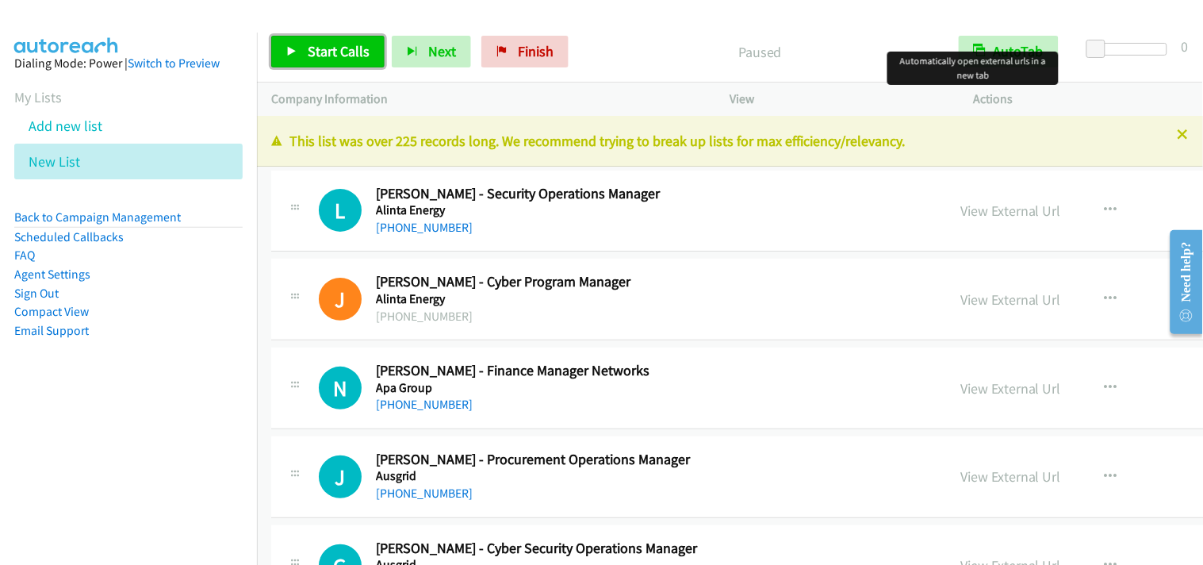
click at [370, 64] on link "Start Calls" at bounding box center [327, 52] width 113 height 32
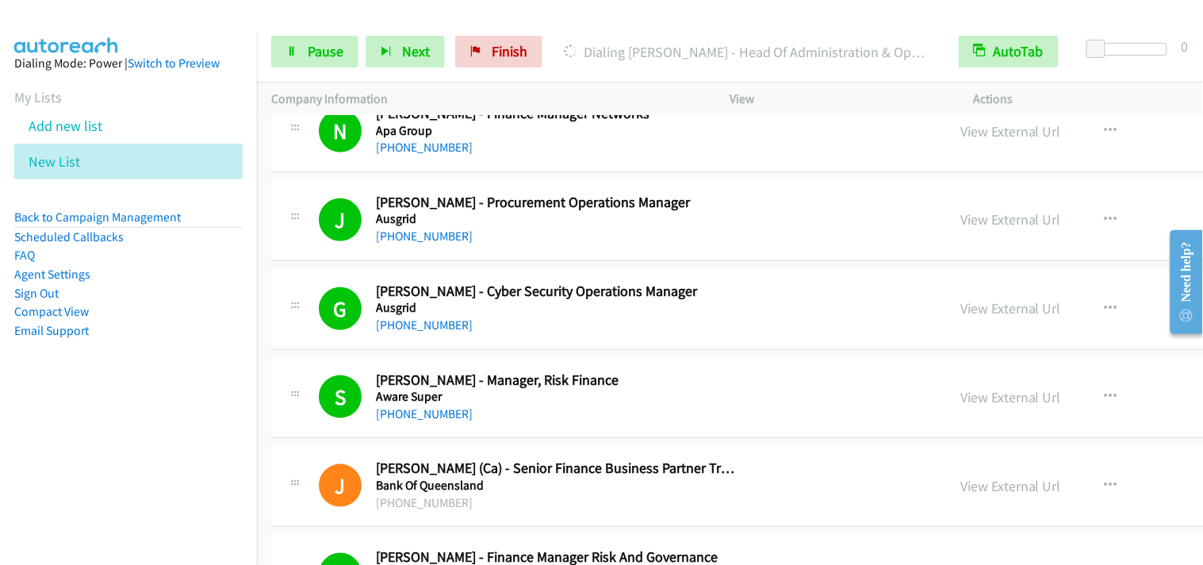
scroll to position [264, 0]
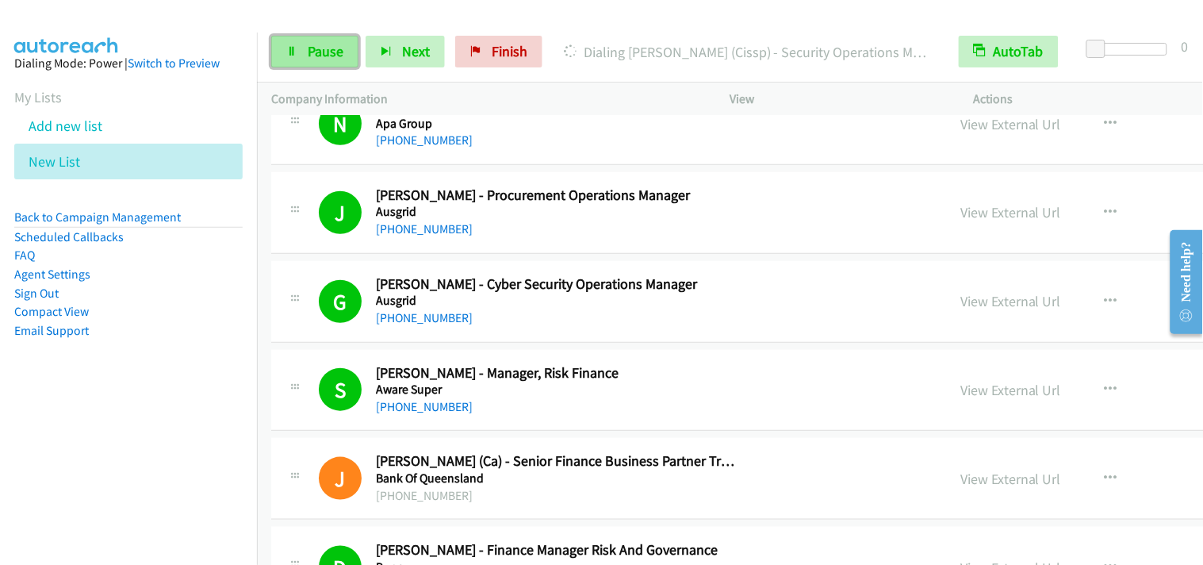
click at [337, 59] on span "Pause" at bounding box center [326, 51] width 36 height 18
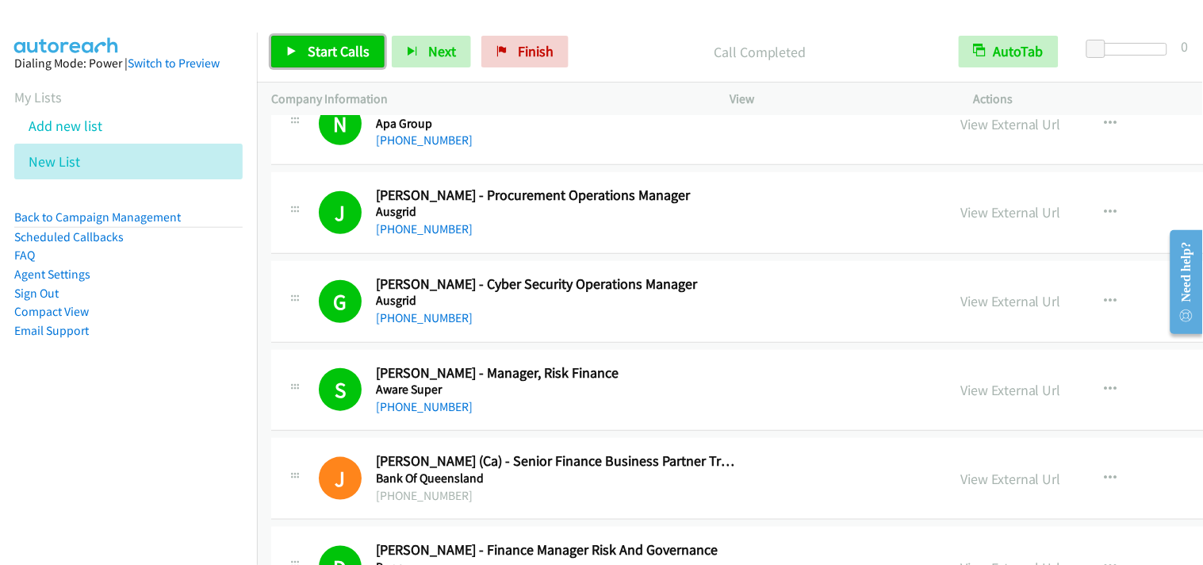
click at [344, 52] on span "Start Calls" at bounding box center [339, 51] width 62 height 18
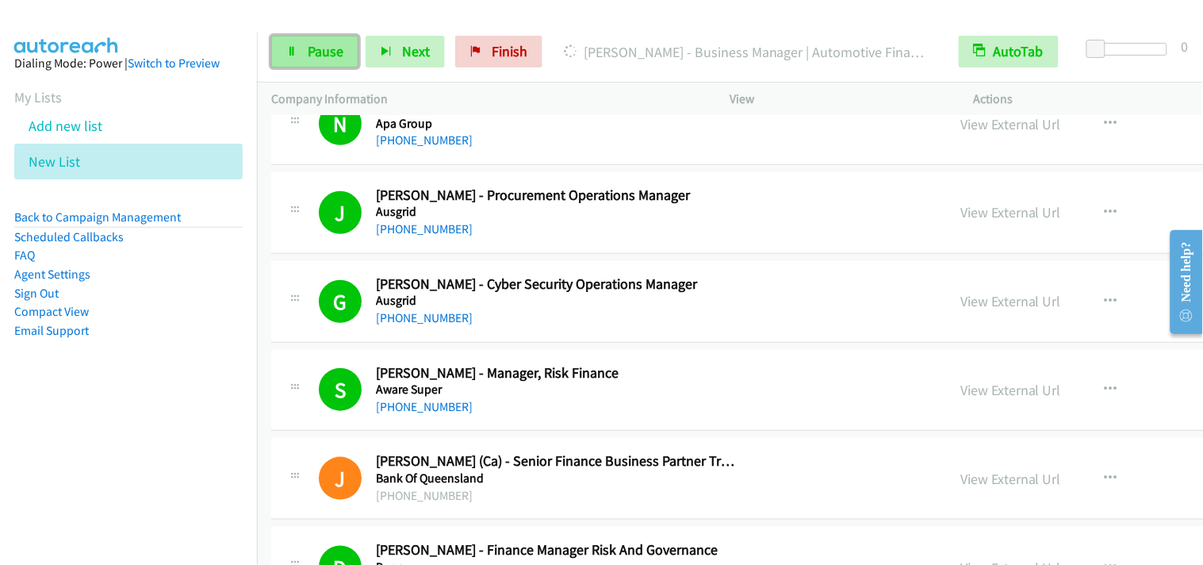
click at [318, 62] on link "Pause" at bounding box center [314, 52] width 87 height 32
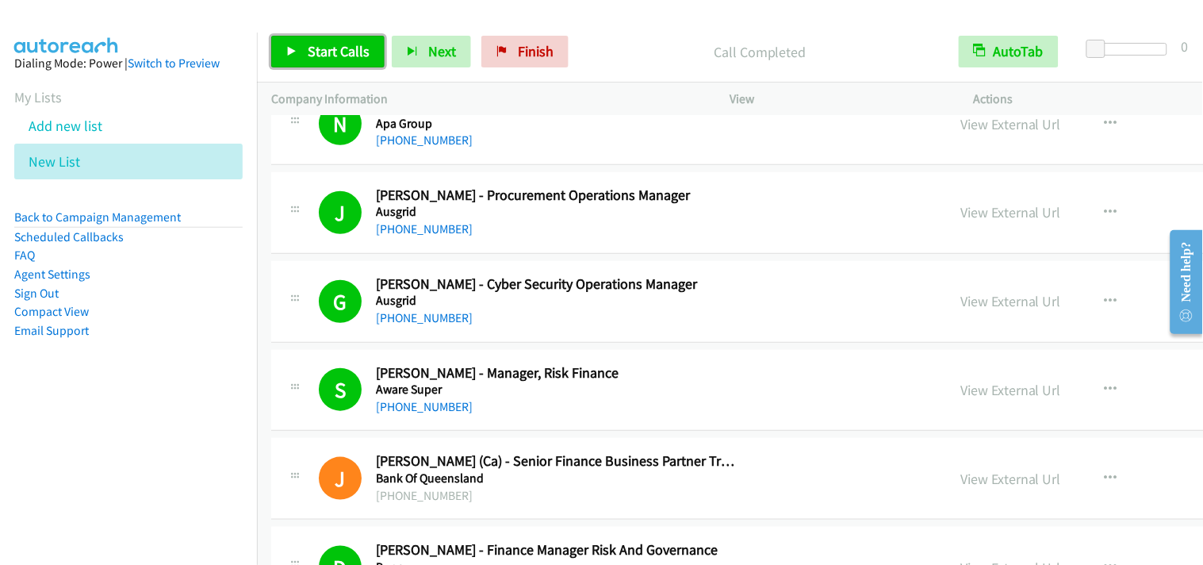
click at [346, 42] on span "Start Calls" at bounding box center [339, 51] width 62 height 18
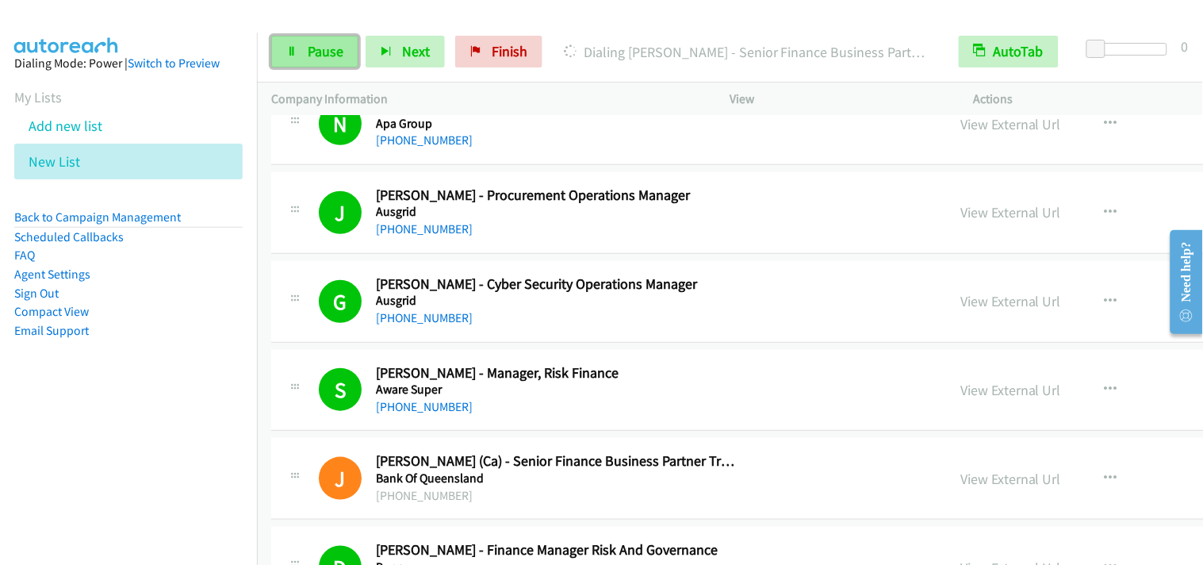
click at [344, 52] on link "Pause" at bounding box center [314, 52] width 87 height 32
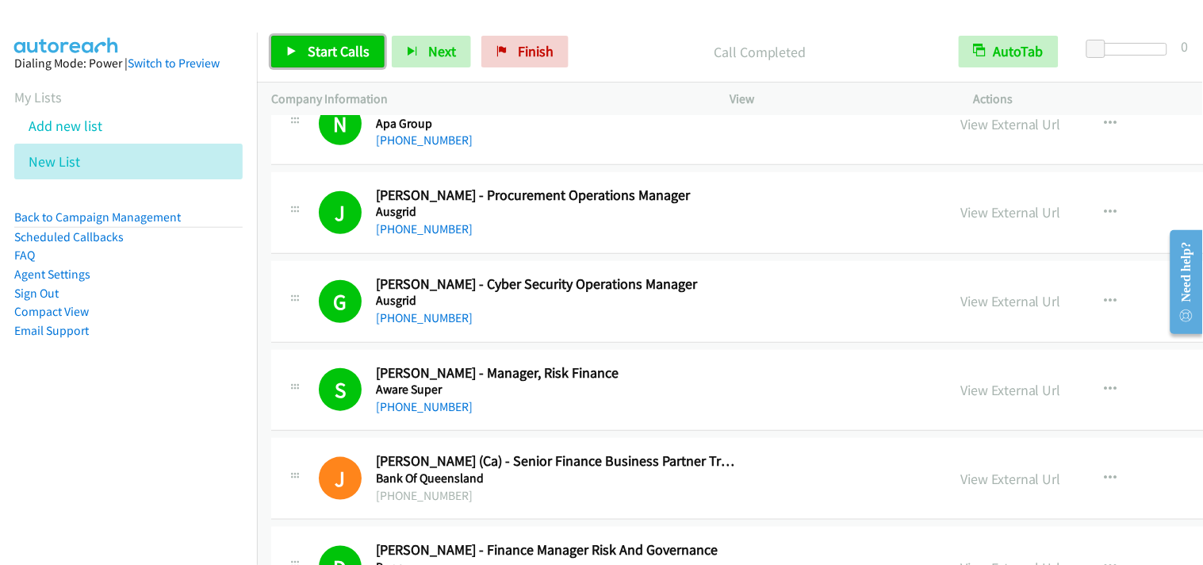
click at [357, 50] on span "Start Calls" at bounding box center [339, 51] width 62 height 18
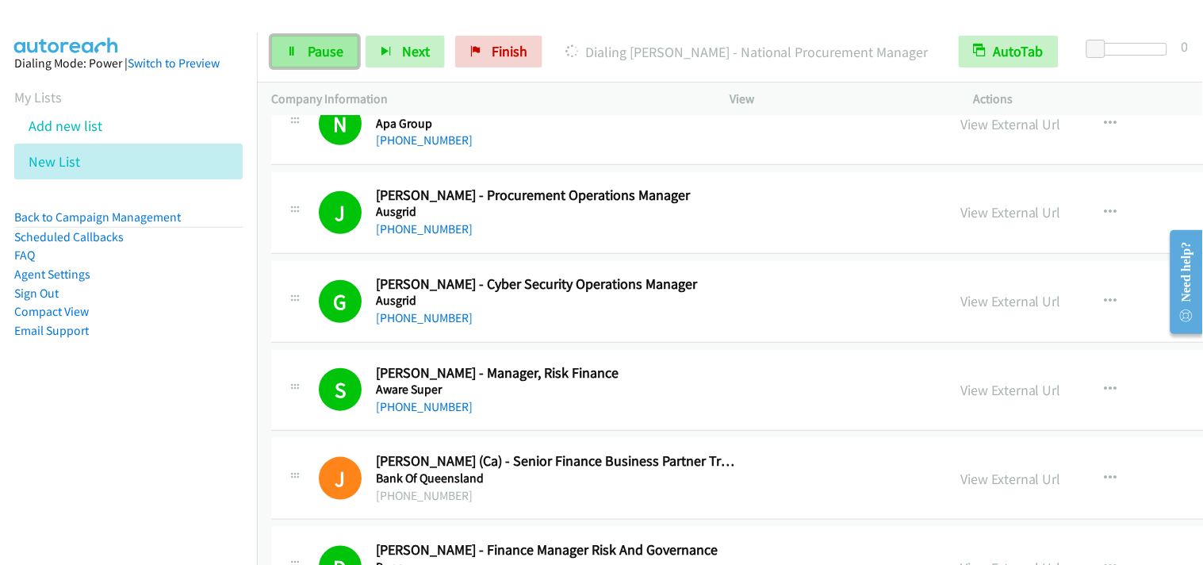
click at [328, 48] on span "Pause" at bounding box center [326, 51] width 36 height 18
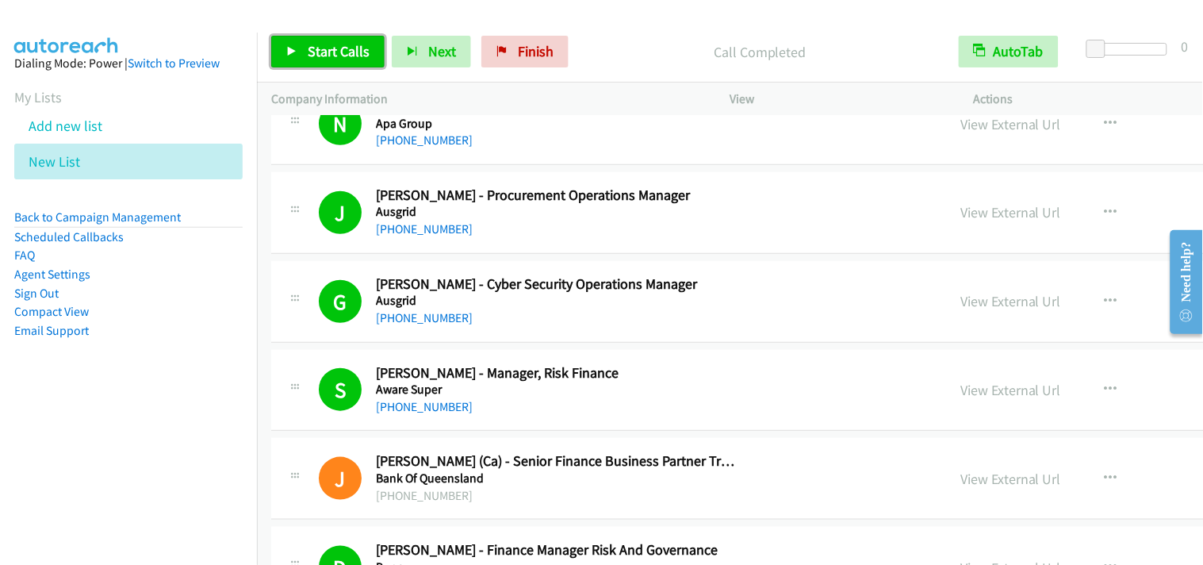
click at [347, 45] on span "Start Calls" at bounding box center [339, 51] width 62 height 18
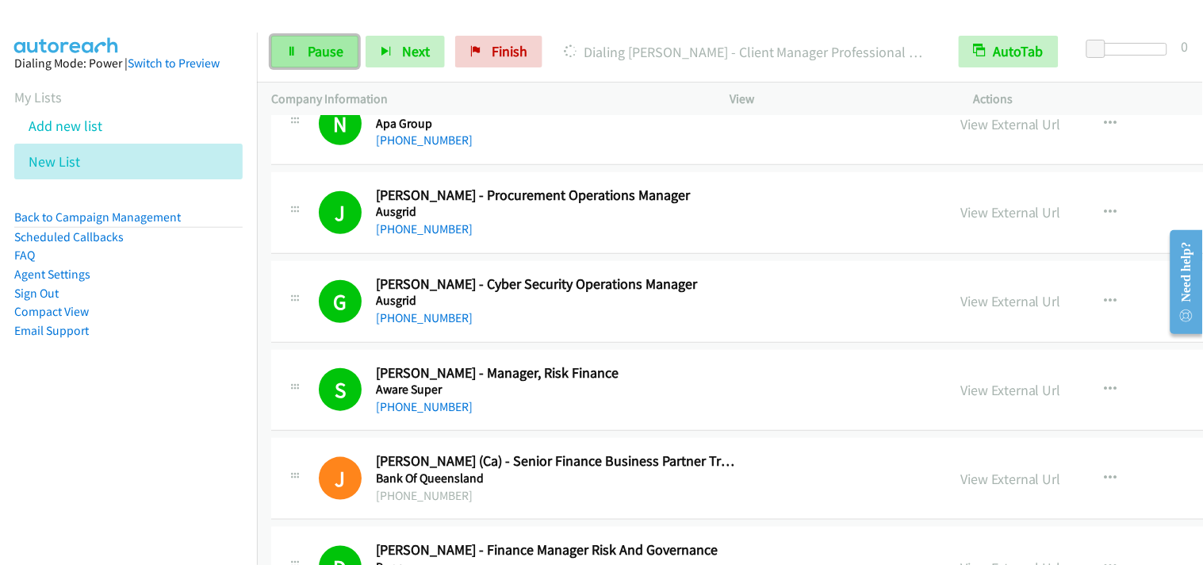
click at [335, 44] on span "Pause" at bounding box center [326, 51] width 36 height 18
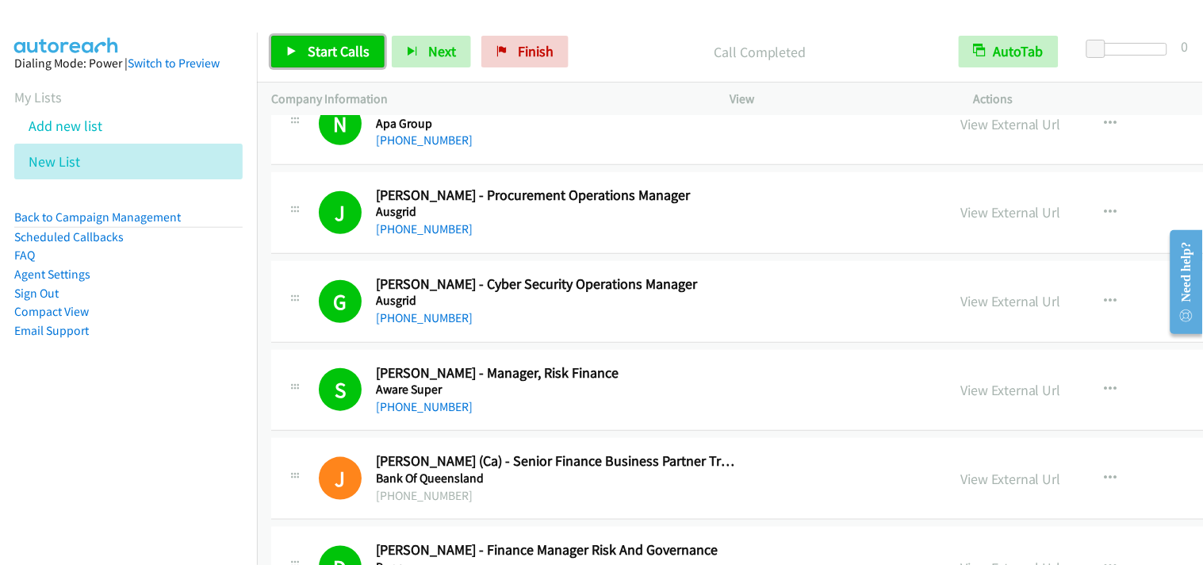
click at [336, 52] on span "Start Calls" at bounding box center [339, 51] width 62 height 18
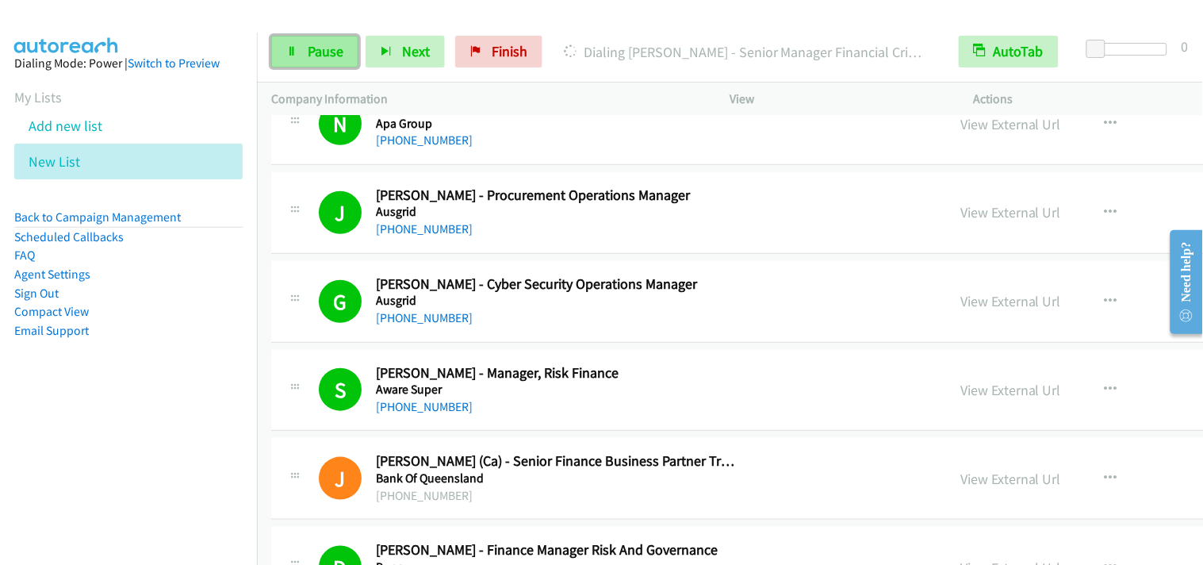
click at [339, 53] on span "Pause" at bounding box center [326, 51] width 36 height 18
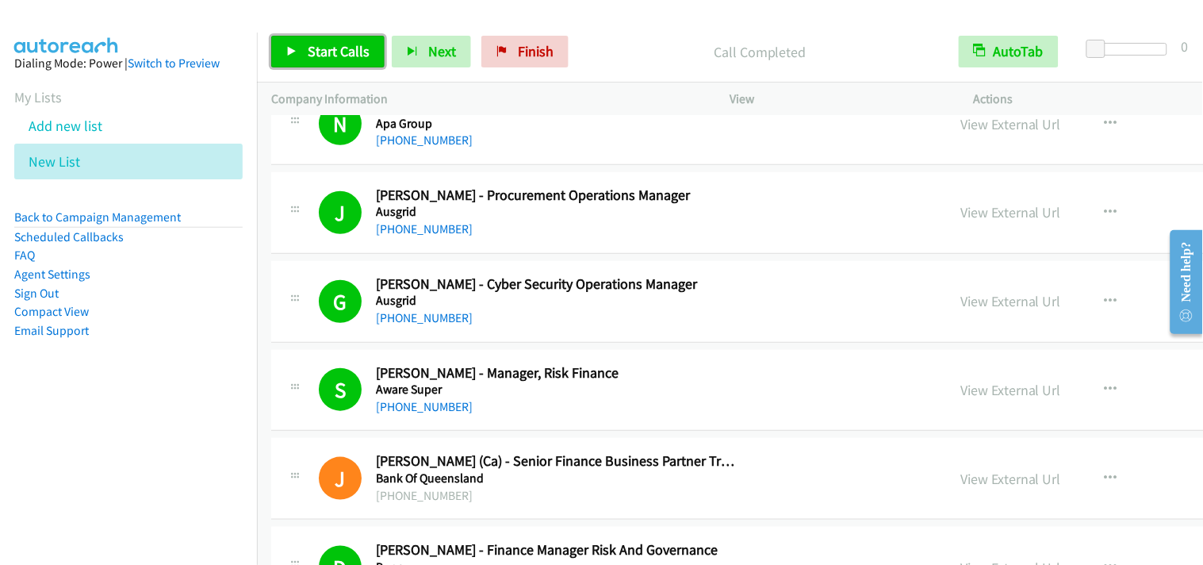
click at [315, 37] on link "Start Calls" at bounding box center [327, 52] width 113 height 32
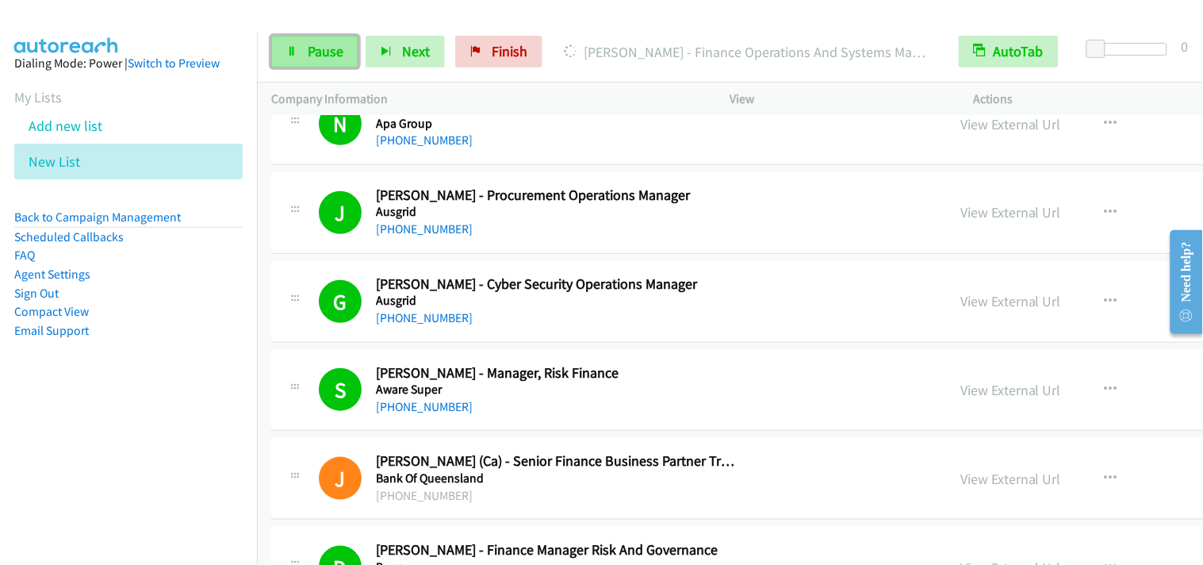
click at [320, 43] on span "Pause" at bounding box center [326, 51] width 36 height 18
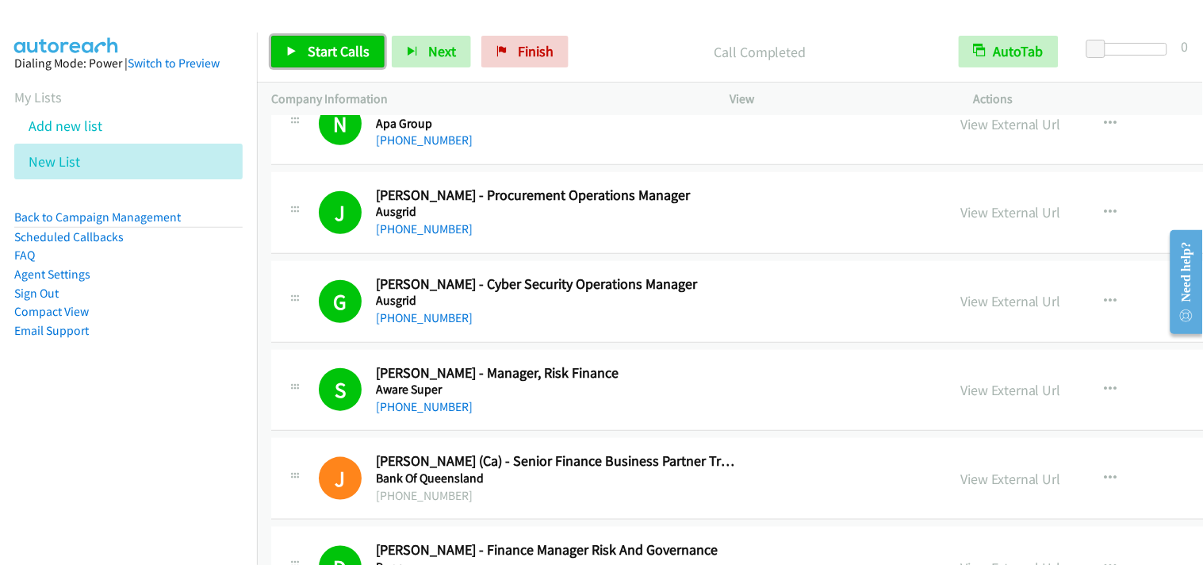
click at [323, 48] on span "Start Calls" at bounding box center [339, 51] width 62 height 18
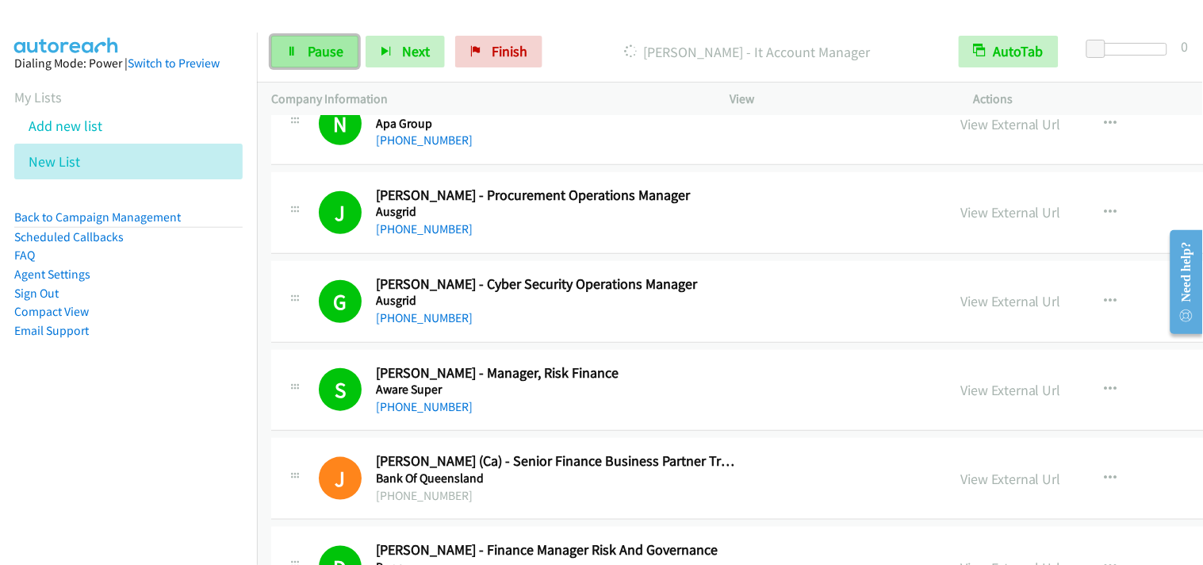
click at [309, 51] on span "Pause" at bounding box center [326, 51] width 36 height 18
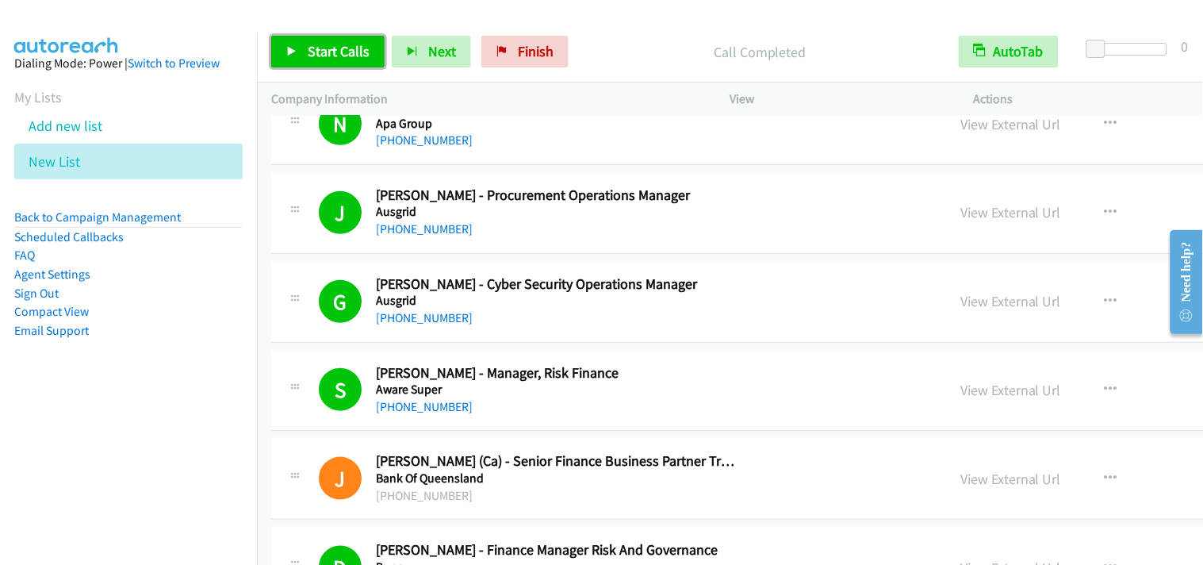
click at [357, 59] on span "Start Calls" at bounding box center [339, 51] width 62 height 18
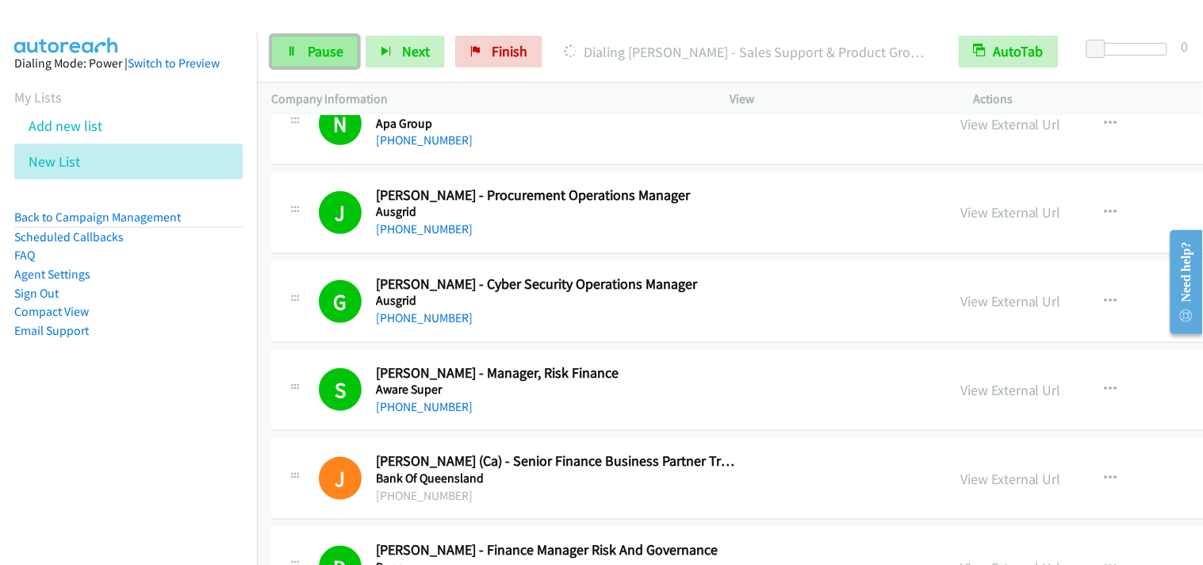
click at [328, 52] on span "Pause" at bounding box center [326, 51] width 36 height 18
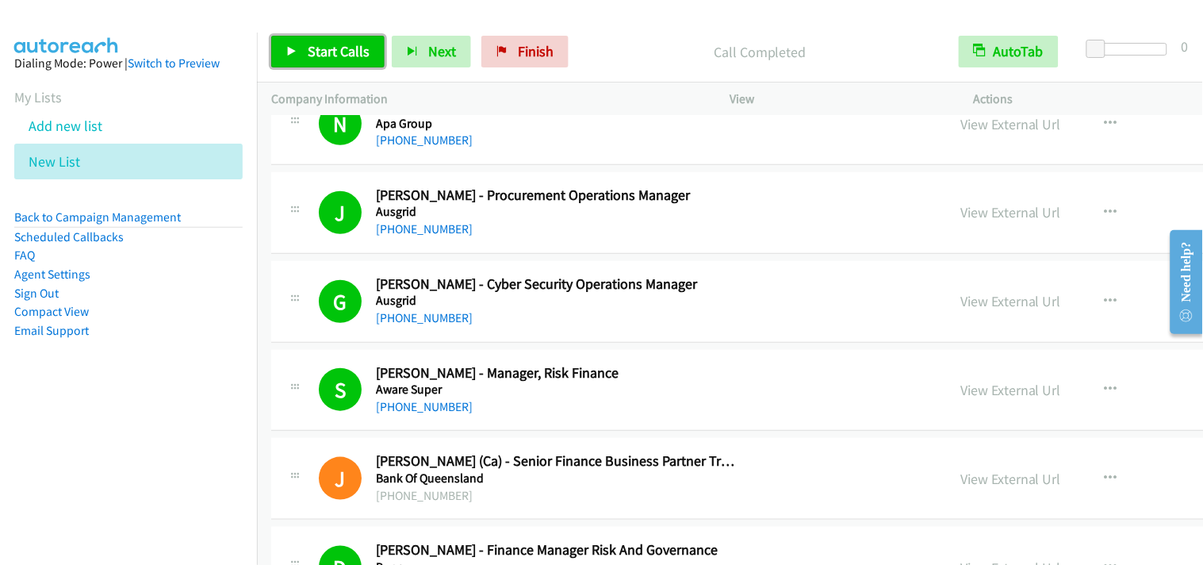
click at [373, 43] on link "Start Calls" at bounding box center [327, 52] width 113 height 32
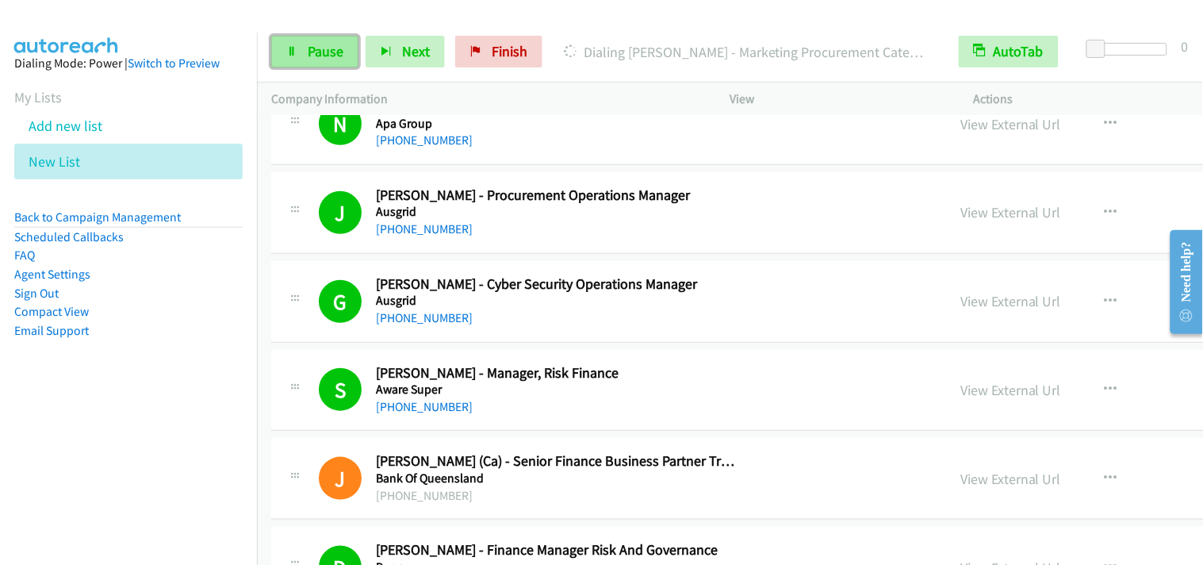
click at [298, 52] on link "Pause" at bounding box center [314, 52] width 87 height 32
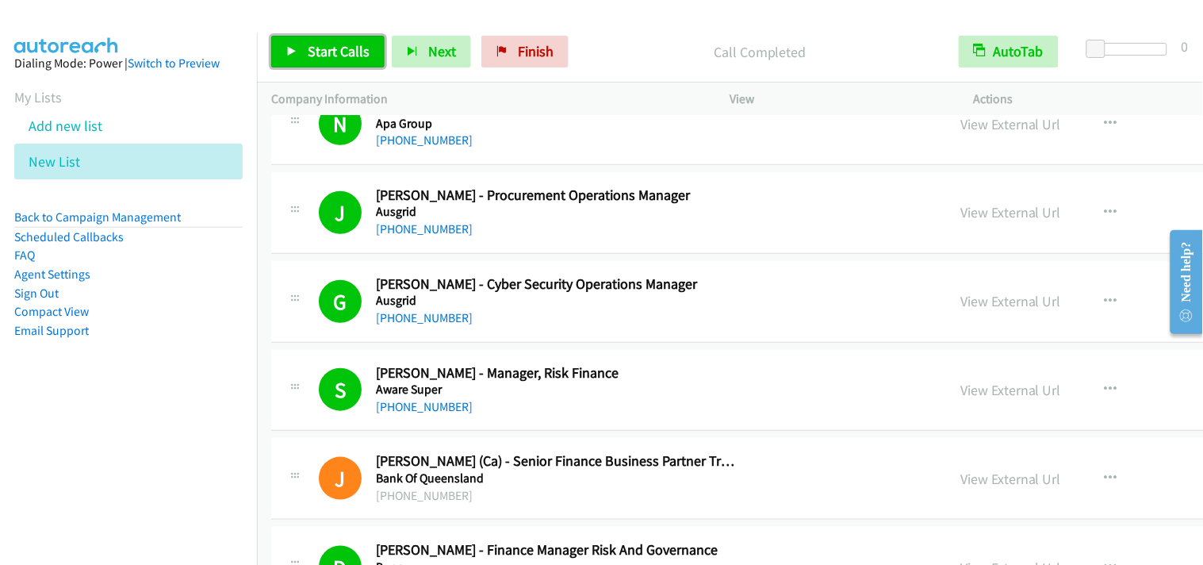
click at [341, 52] on span "Start Calls" at bounding box center [339, 51] width 62 height 18
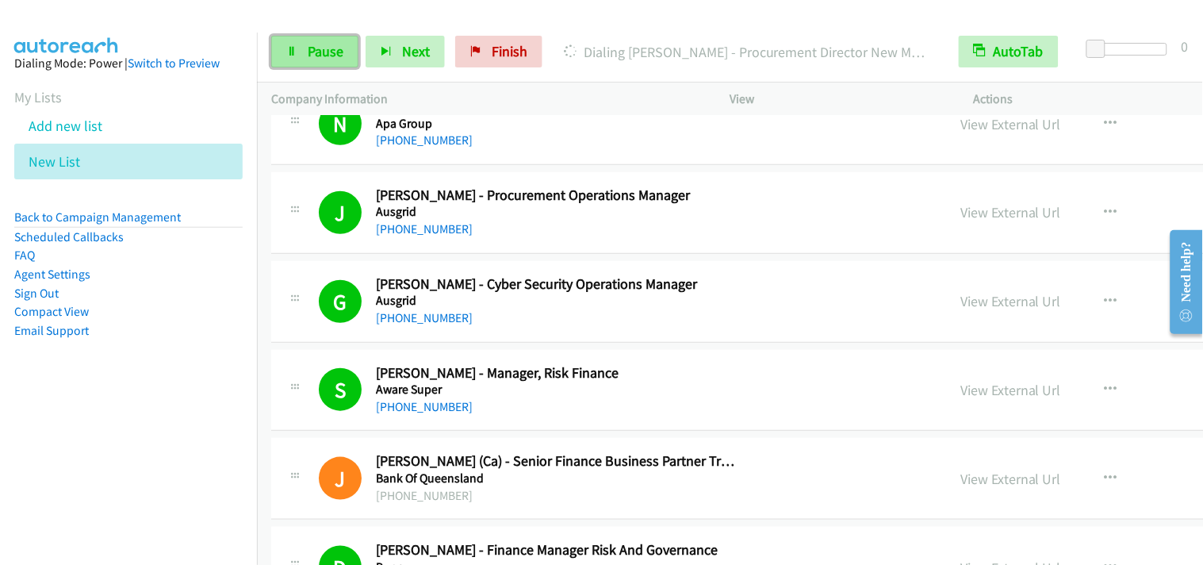
click at [308, 52] on span "Pause" at bounding box center [326, 51] width 36 height 18
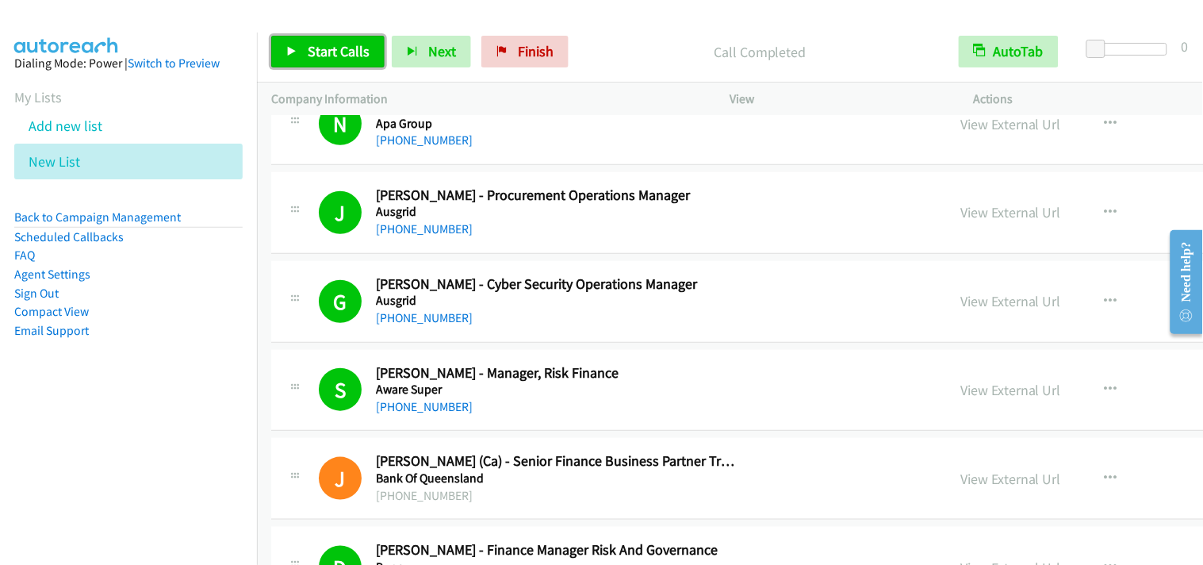
click at [336, 52] on span "Start Calls" at bounding box center [339, 51] width 62 height 18
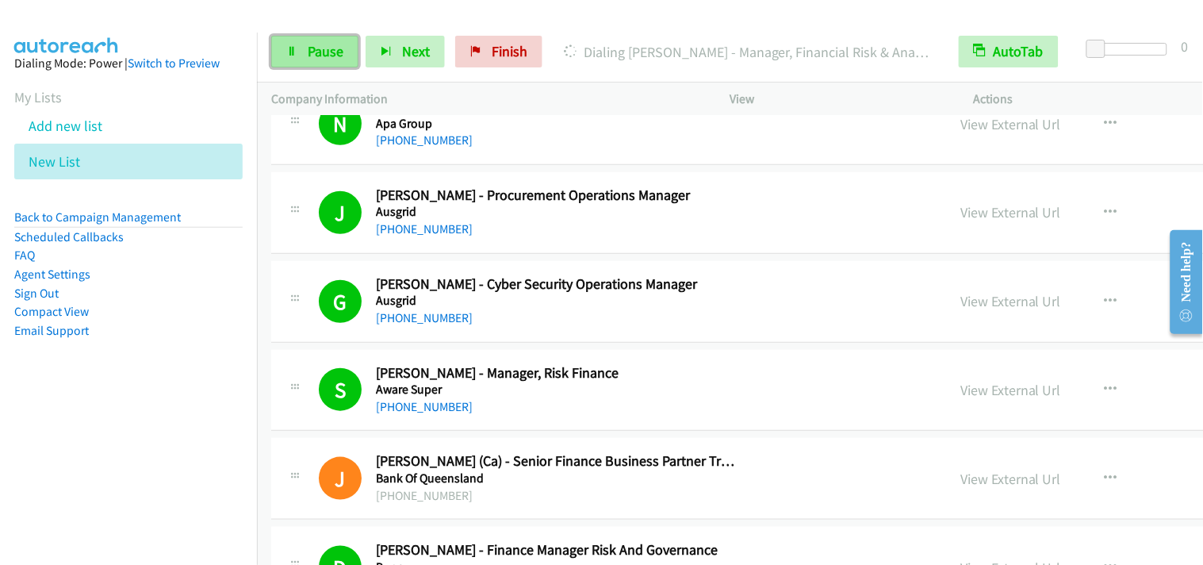
click at [324, 52] on span "Pause" at bounding box center [326, 51] width 36 height 18
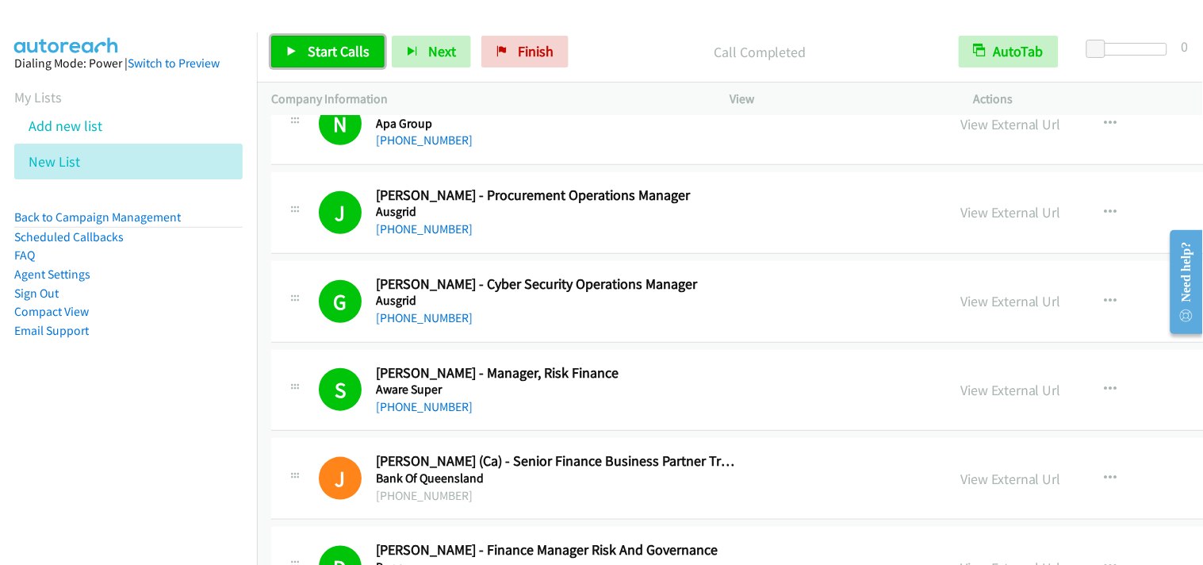
click at [313, 50] on span "Start Calls" at bounding box center [339, 51] width 62 height 18
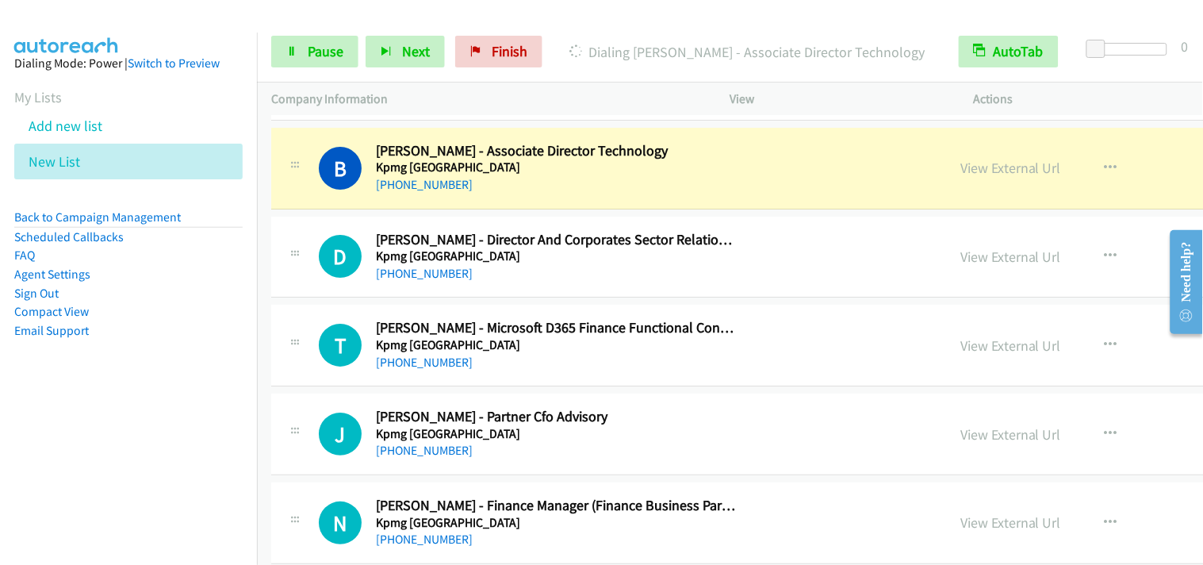
scroll to position [6081, 0]
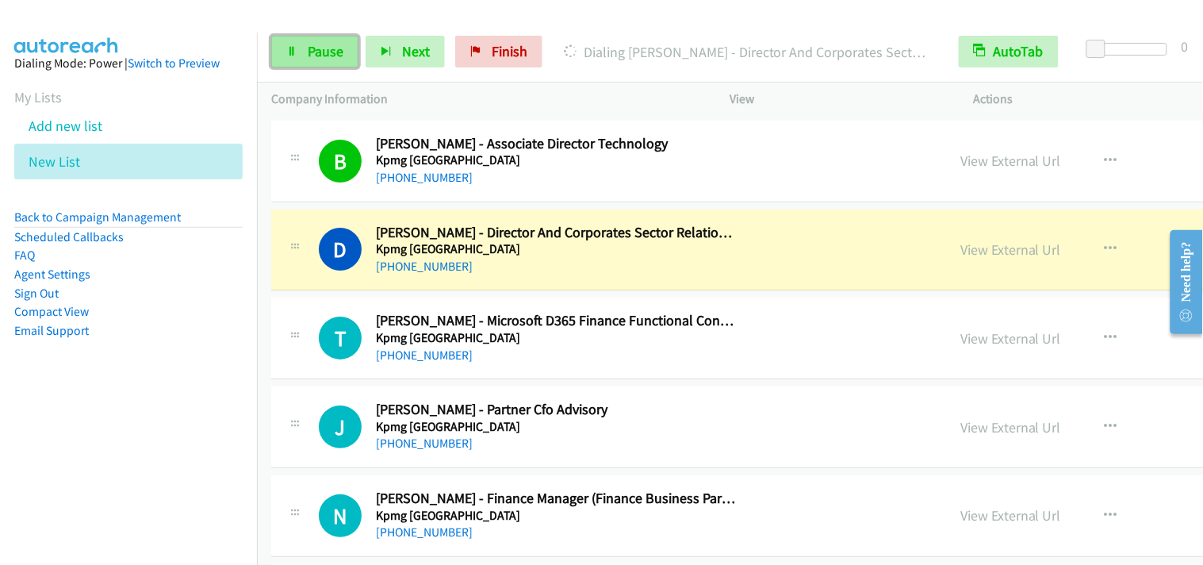
click at [347, 46] on link "Pause" at bounding box center [314, 52] width 87 height 32
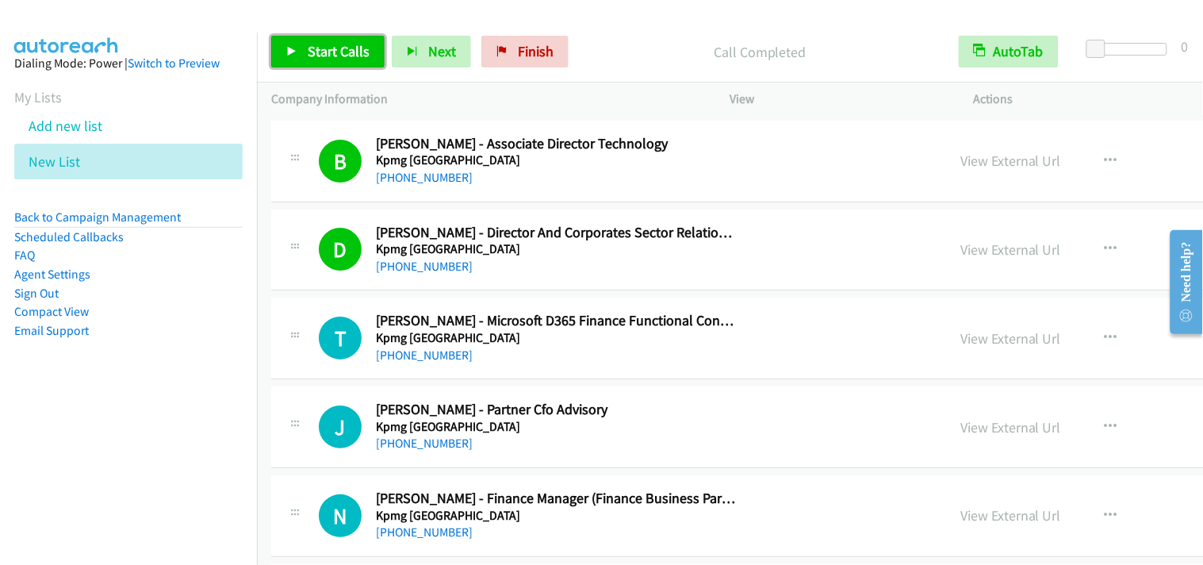
click at [351, 48] on span "Start Calls" at bounding box center [339, 51] width 62 height 18
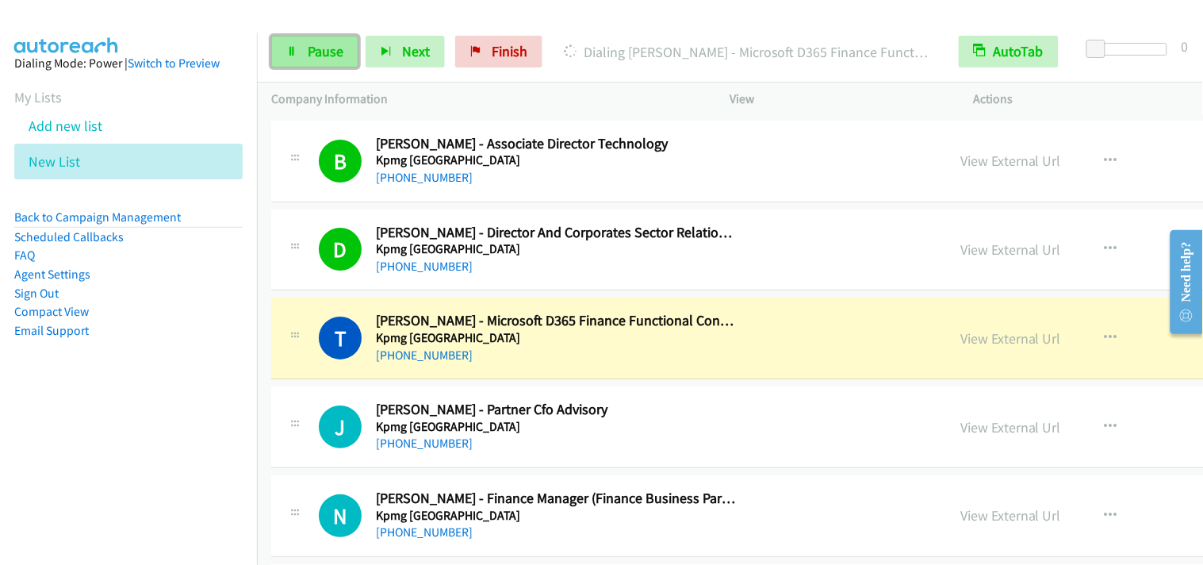
click at [342, 57] on span "Pause" at bounding box center [326, 51] width 36 height 18
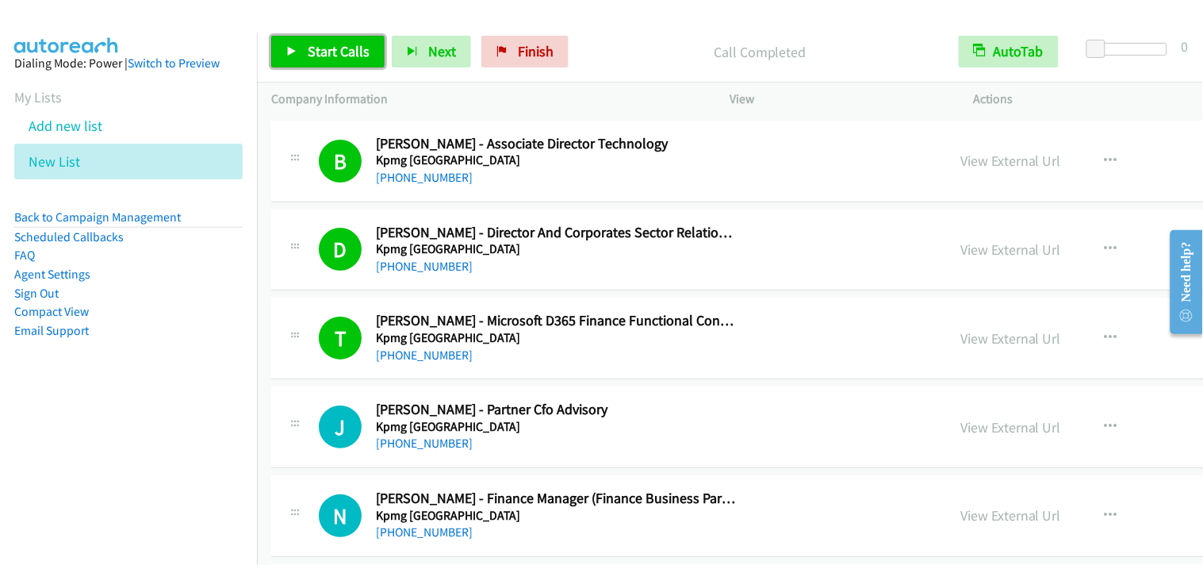
click at [320, 56] on span "Start Calls" at bounding box center [339, 51] width 62 height 18
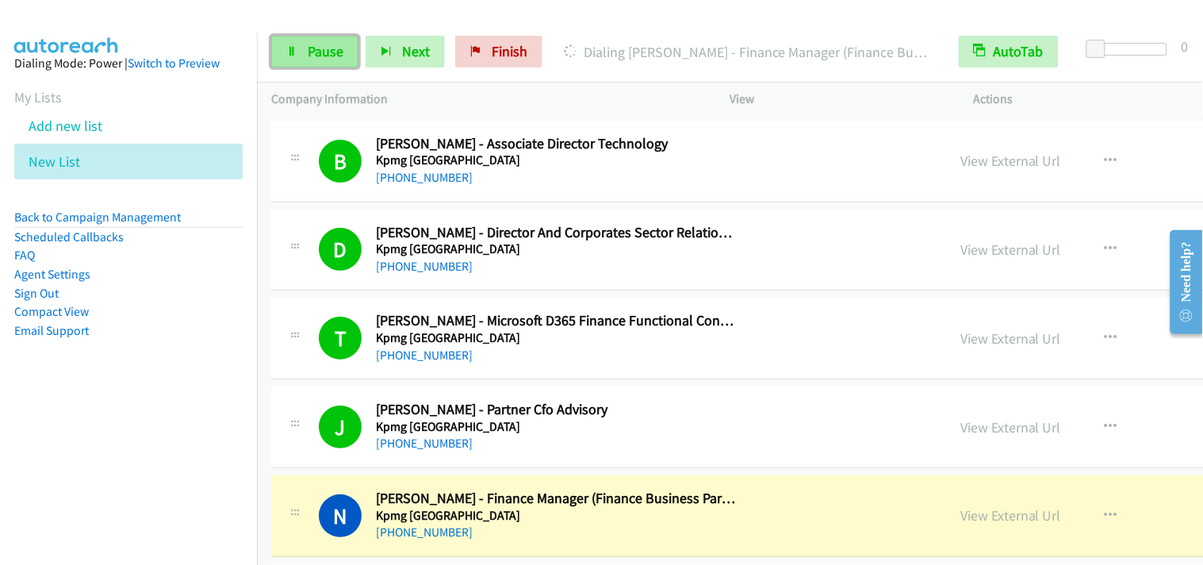
click at [294, 52] on icon at bounding box center [291, 52] width 11 height 11
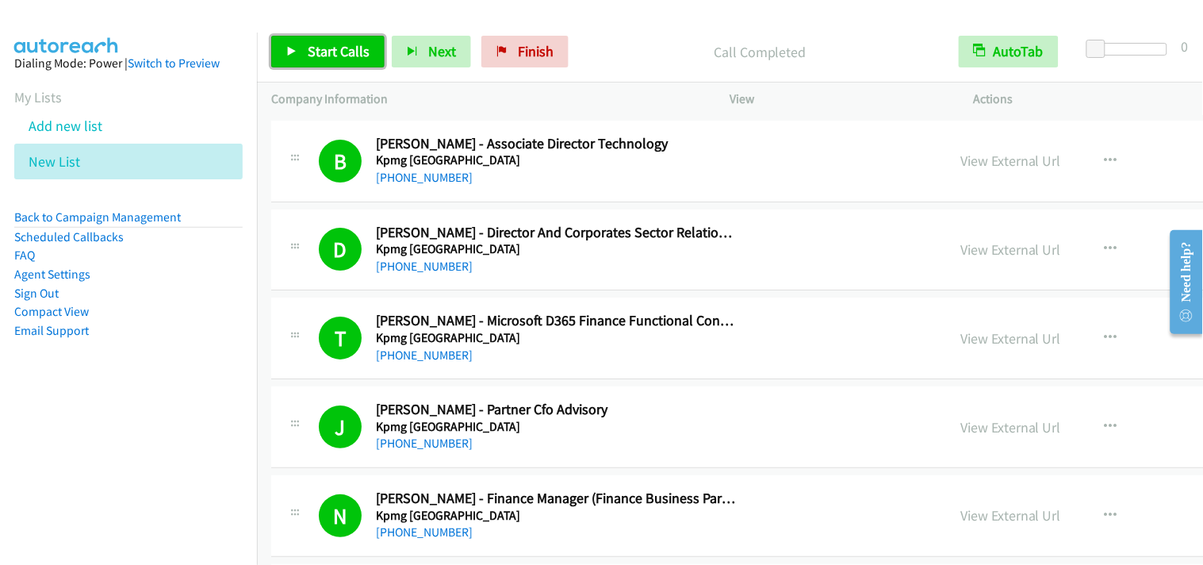
click at [314, 48] on span "Start Calls" at bounding box center [339, 51] width 62 height 18
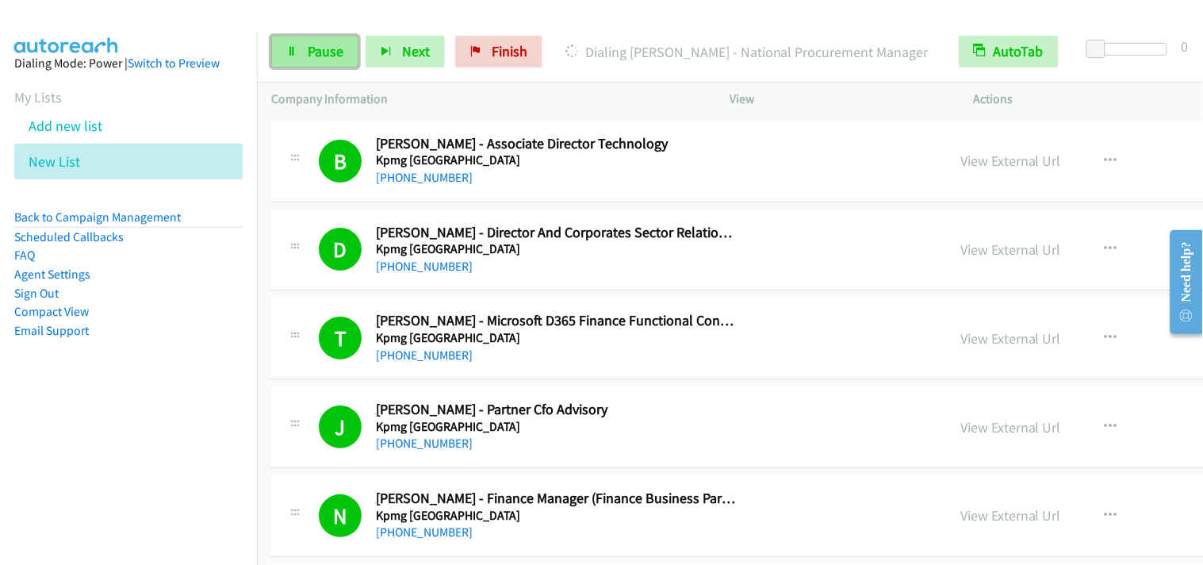
click at [309, 60] on link "Pause" at bounding box center [314, 52] width 87 height 32
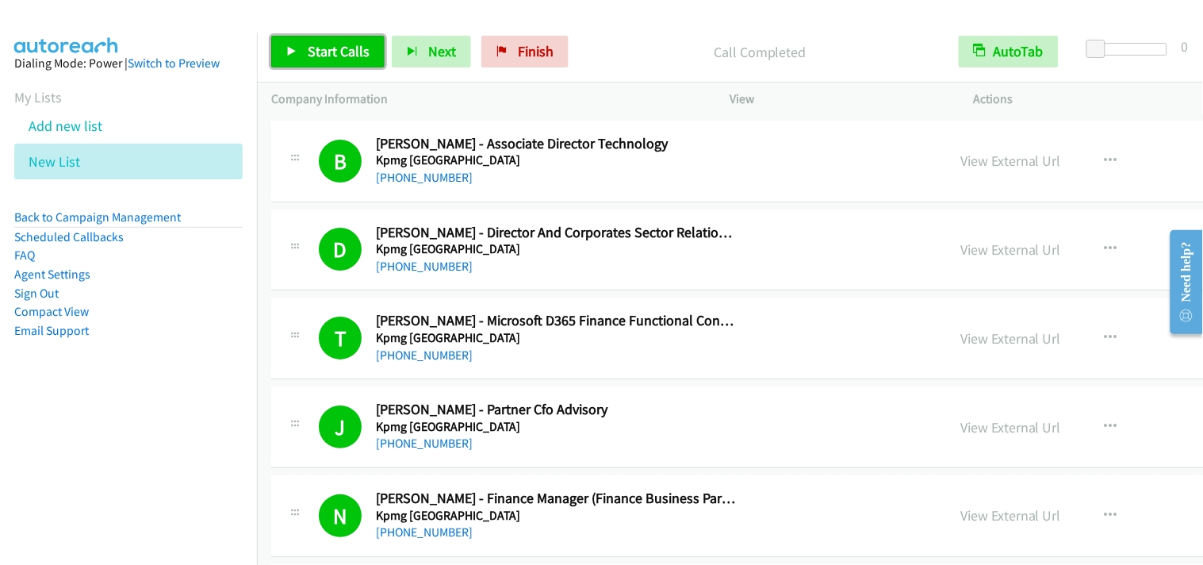
click at [358, 56] on span "Start Calls" at bounding box center [339, 51] width 62 height 18
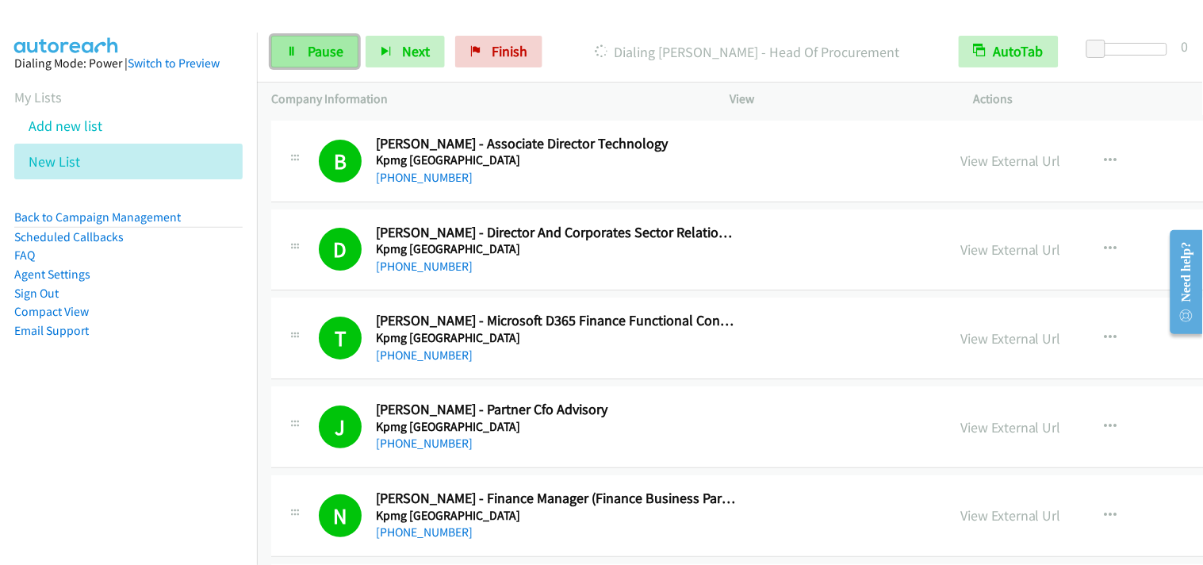
click at [327, 53] on span "Pause" at bounding box center [326, 51] width 36 height 18
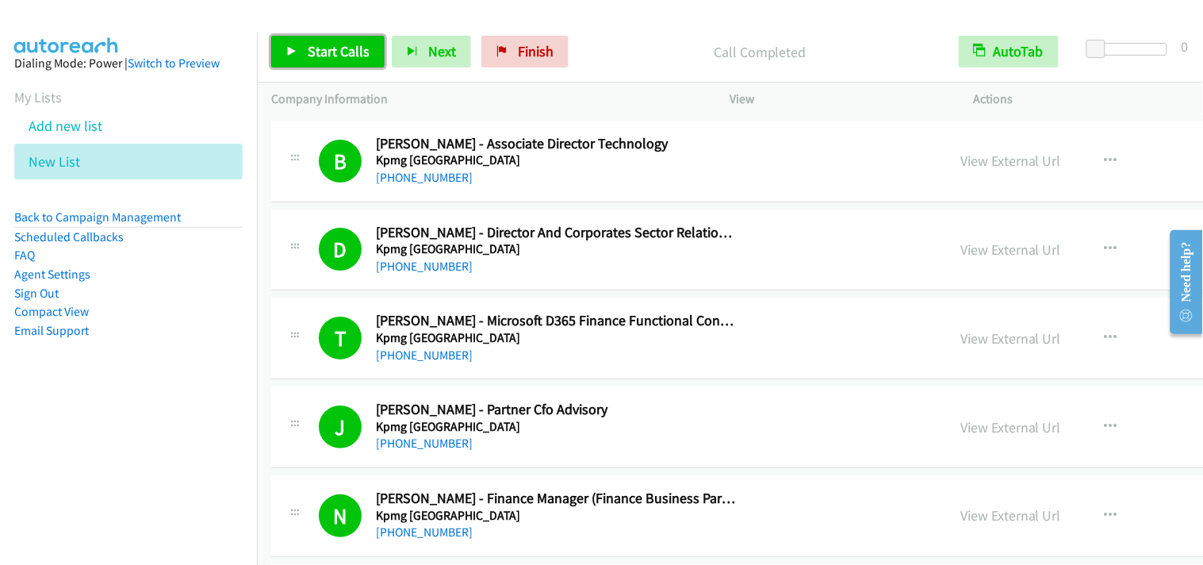
click at [327, 56] on span "Start Calls" at bounding box center [339, 51] width 62 height 18
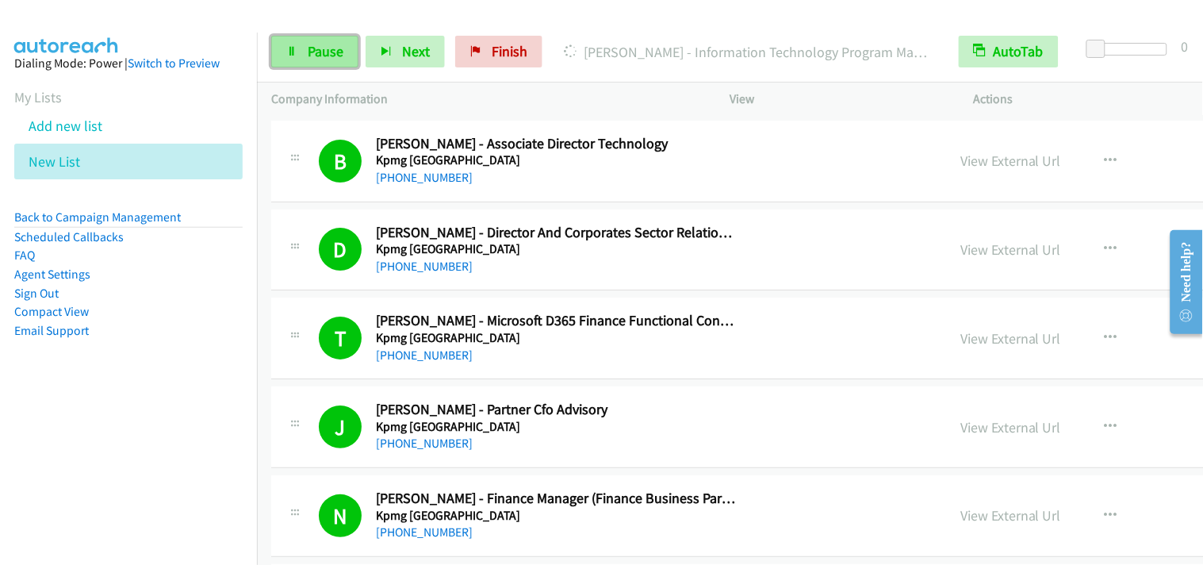
click at [335, 52] on span "Pause" at bounding box center [326, 51] width 36 height 18
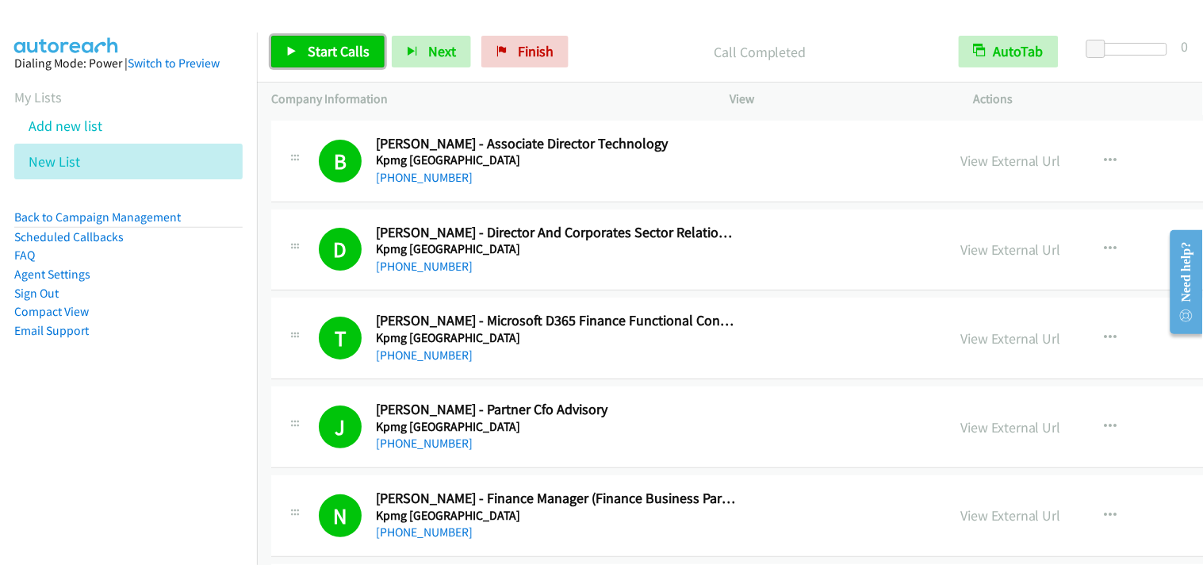
click at [351, 48] on span "Start Calls" at bounding box center [339, 51] width 62 height 18
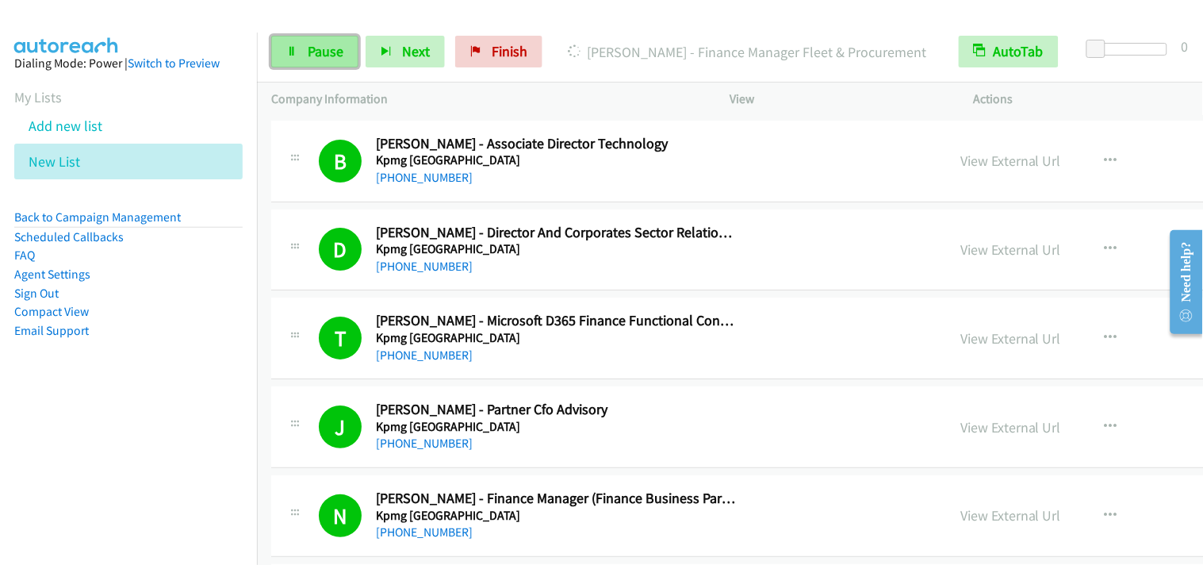
click at [332, 60] on link "Pause" at bounding box center [314, 52] width 87 height 32
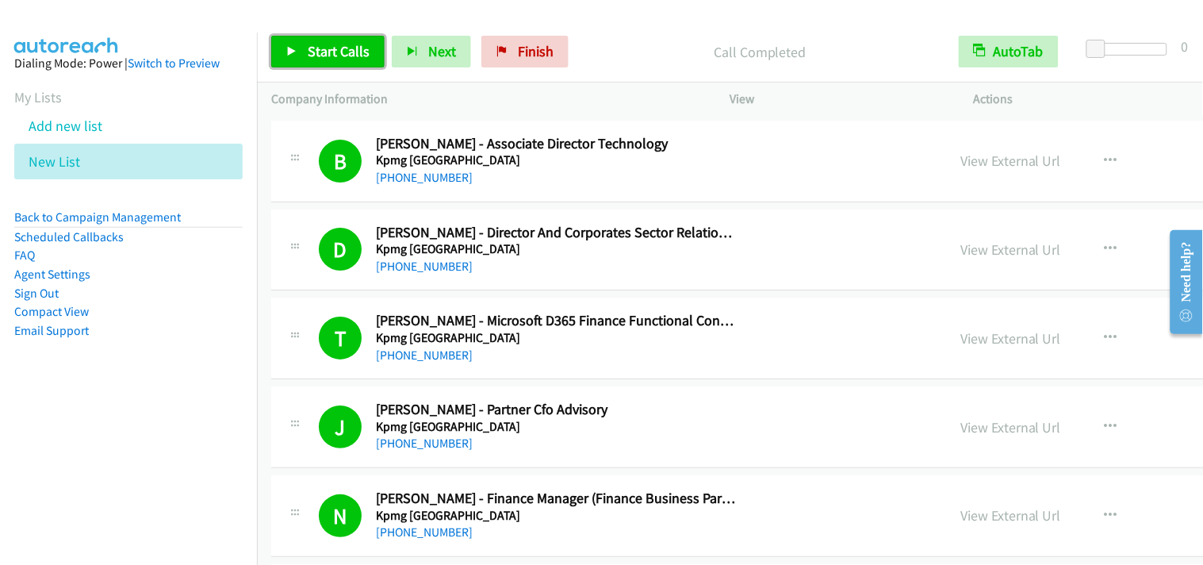
click at [321, 49] on span "Start Calls" at bounding box center [339, 51] width 62 height 18
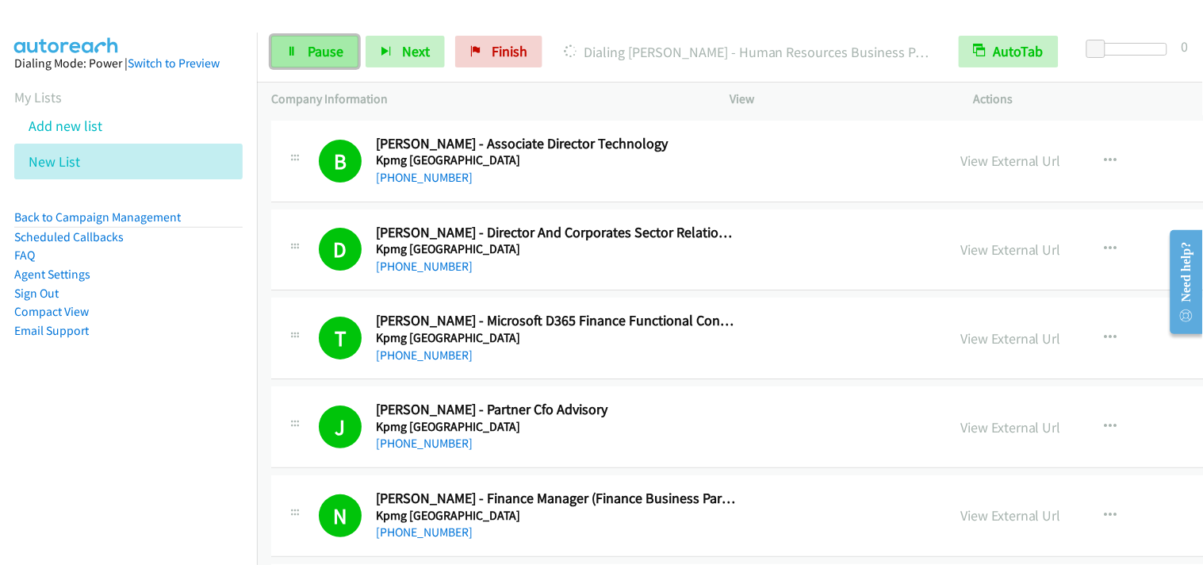
click at [331, 59] on span "Pause" at bounding box center [326, 51] width 36 height 18
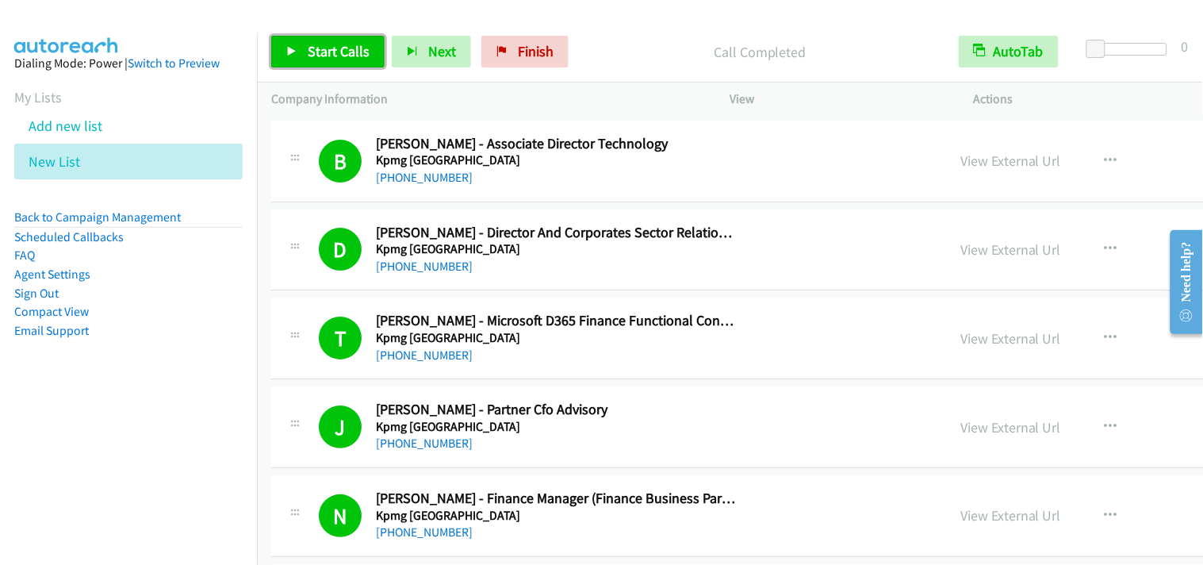
click at [320, 40] on link "Start Calls" at bounding box center [327, 52] width 113 height 32
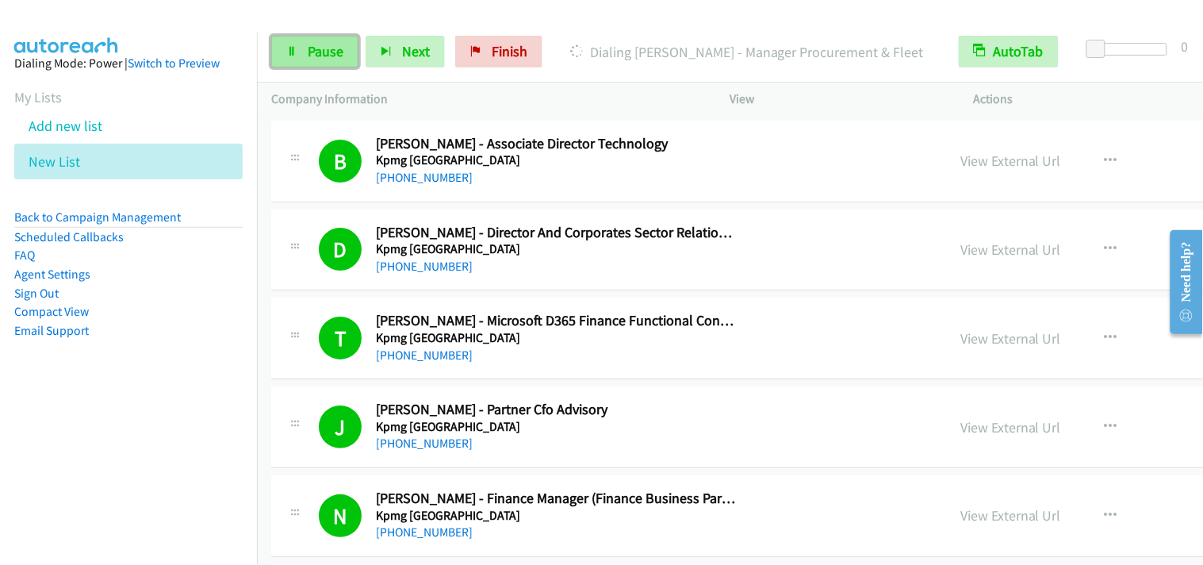
click at [327, 59] on span "Pause" at bounding box center [326, 51] width 36 height 18
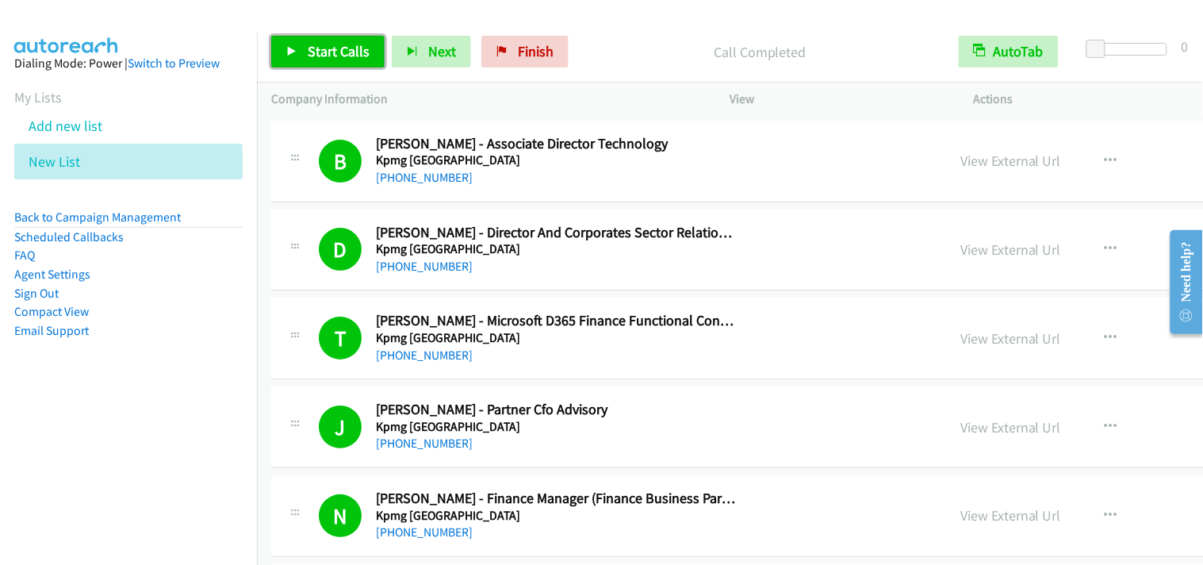
click at [298, 53] on link "Start Calls" at bounding box center [327, 52] width 113 height 32
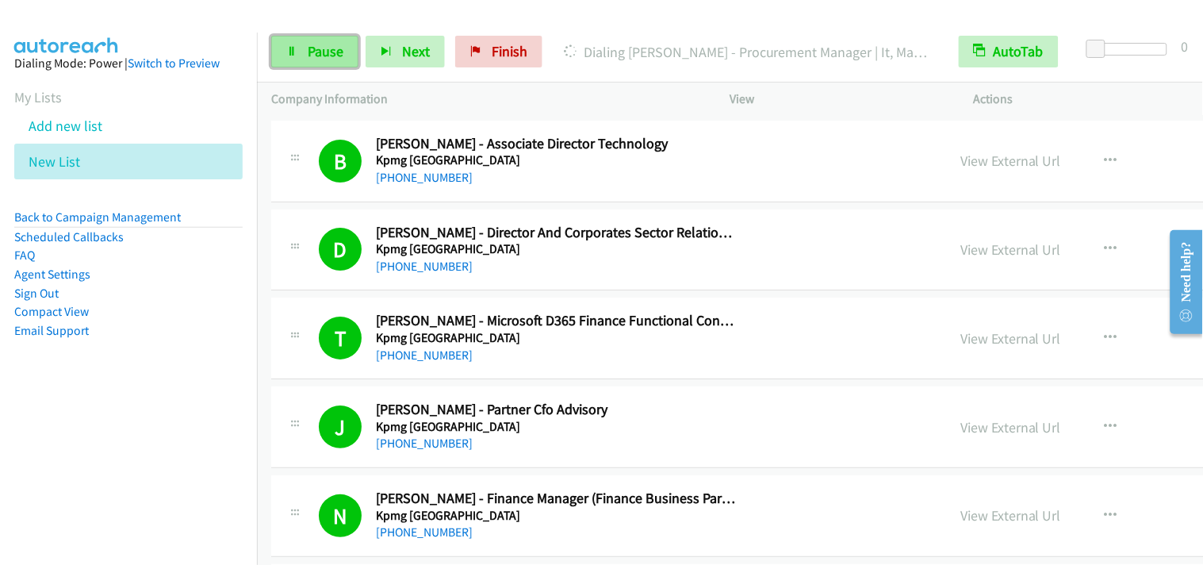
click at [313, 44] on span "Pause" at bounding box center [326, 51] width 36 height 18
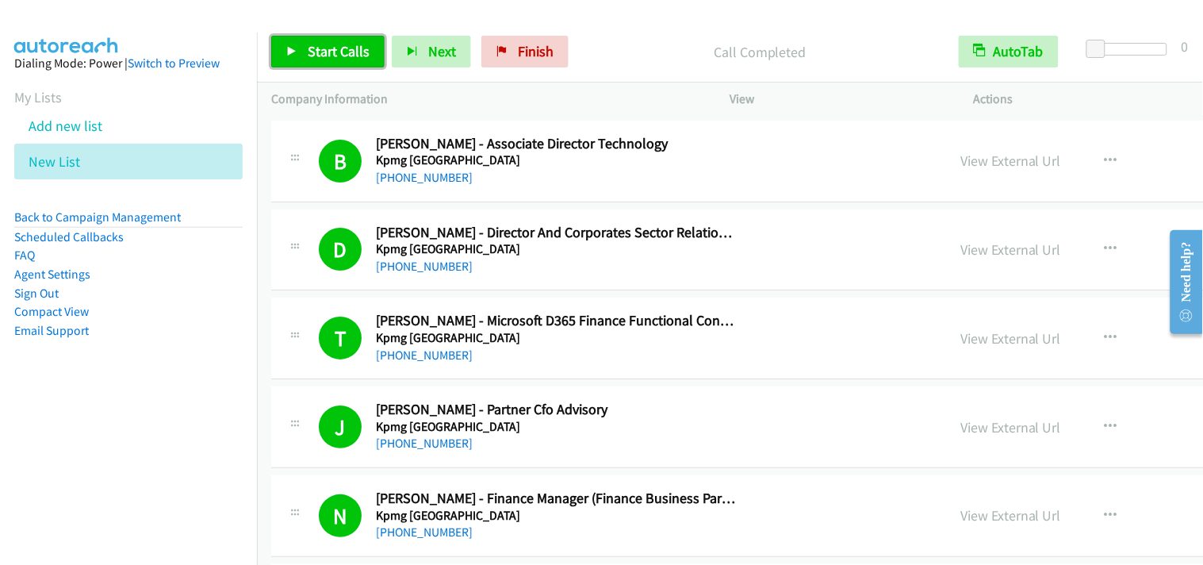
click at [313, 49] on span "Start Calls" at bounding box center [339, 51] width 62 height 18
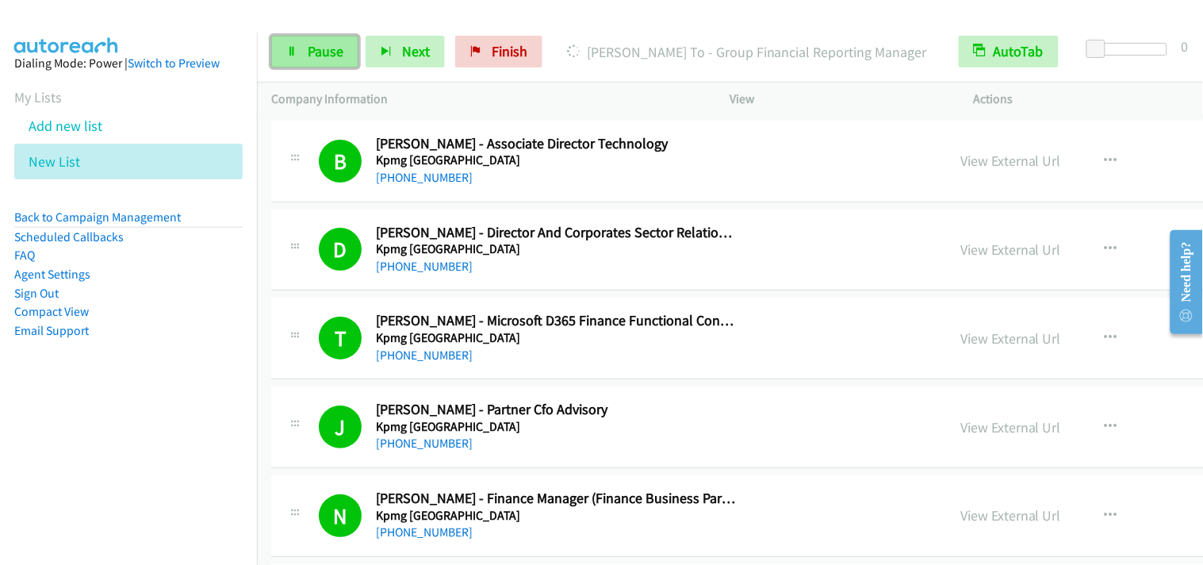
click at [319, 38] on link "Pause" at bounding box center [314, 52] width 87 height 32
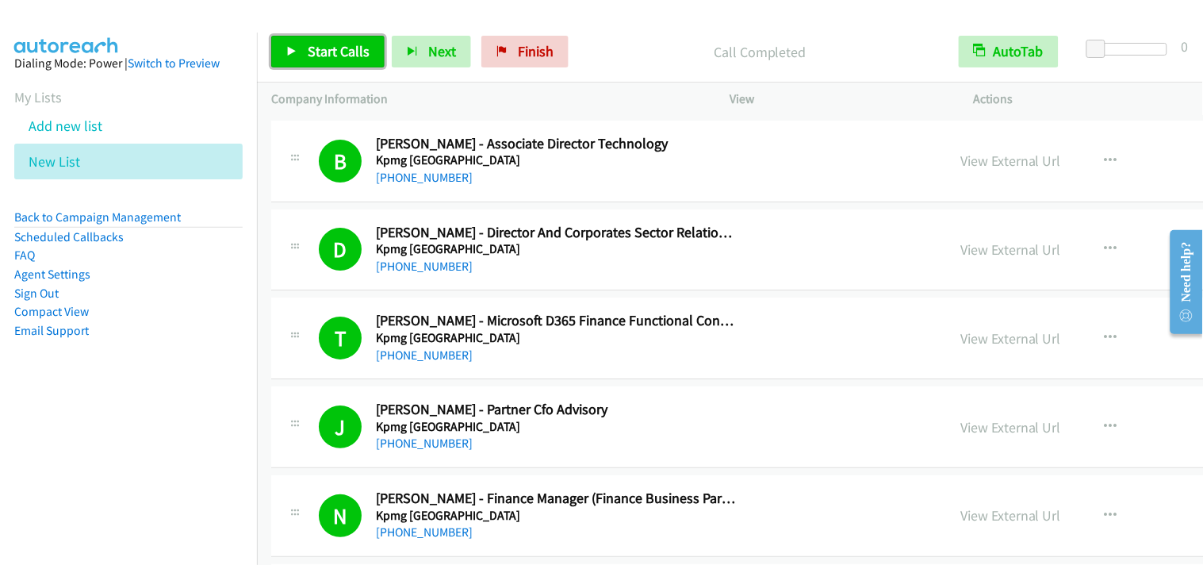
click at [333, 46] on span "Start Calls" at bounding box center [339, 51] width 62 height 18
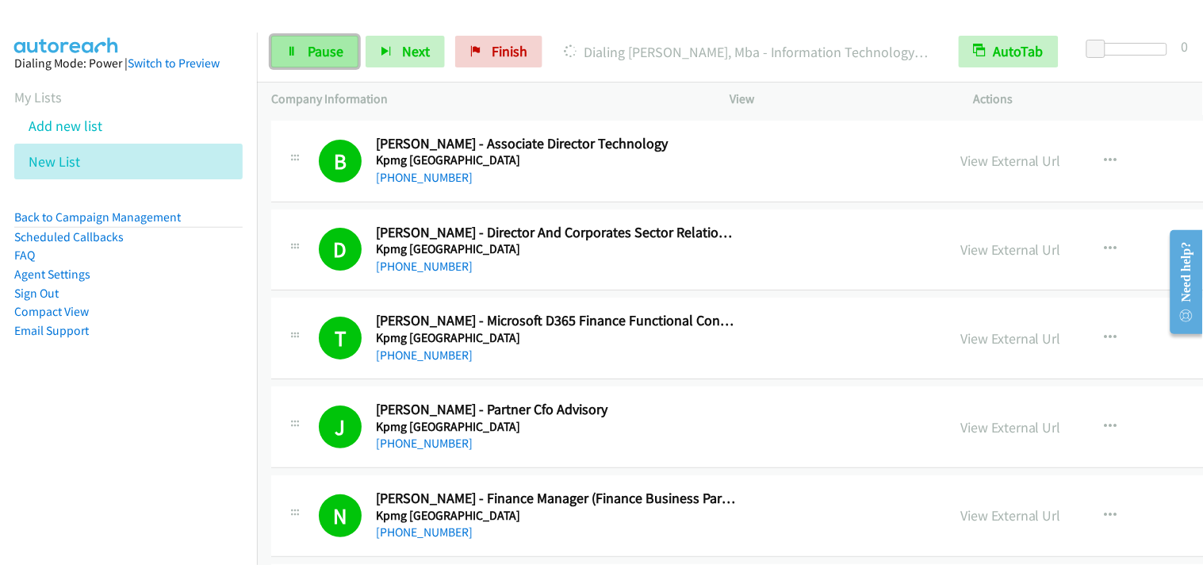
click at [307, 60] on link "Pause" at bounding box center [314, 52] width 87 height 32
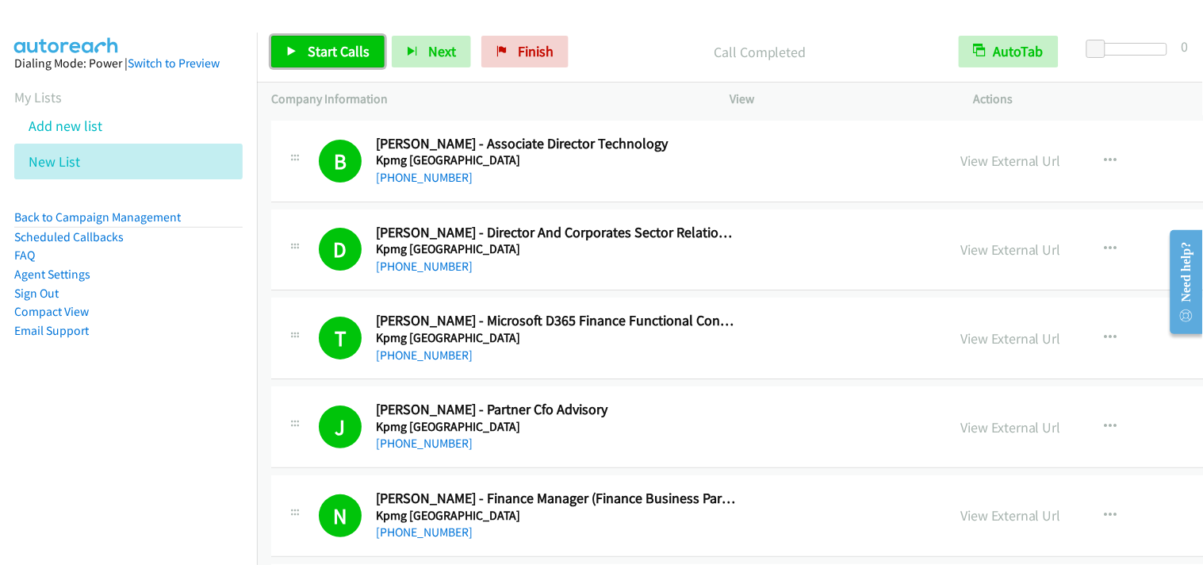
click at [336, 50] on span "Start Calls" at bounding box center [339, 51] width 62 height 18
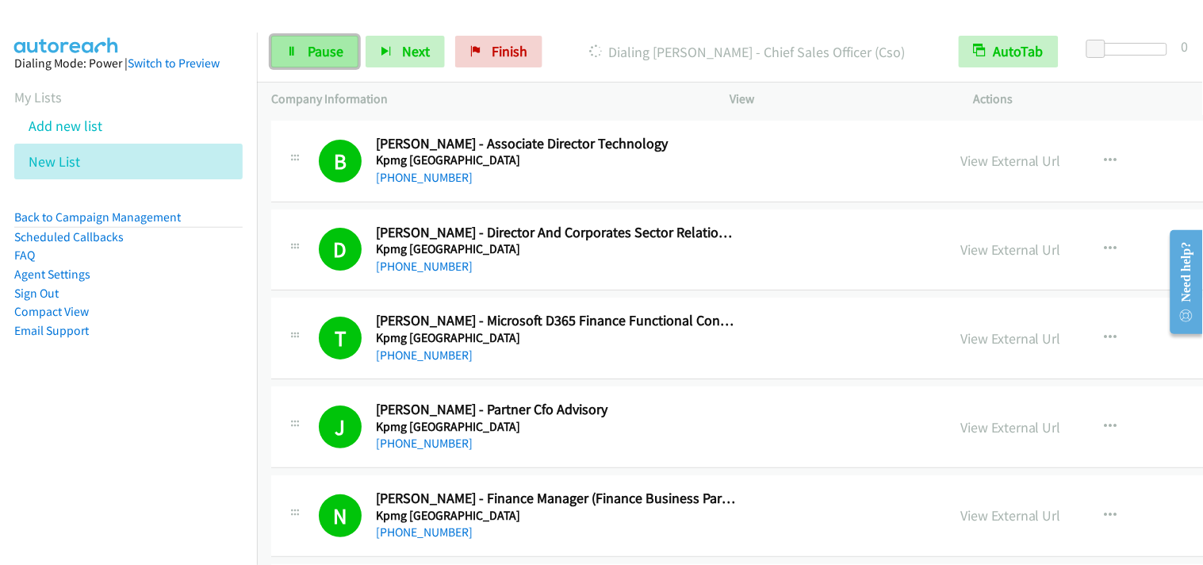
click at [328, 44] on span "Pause" at bounding box center [326, 51] width 36 height 18
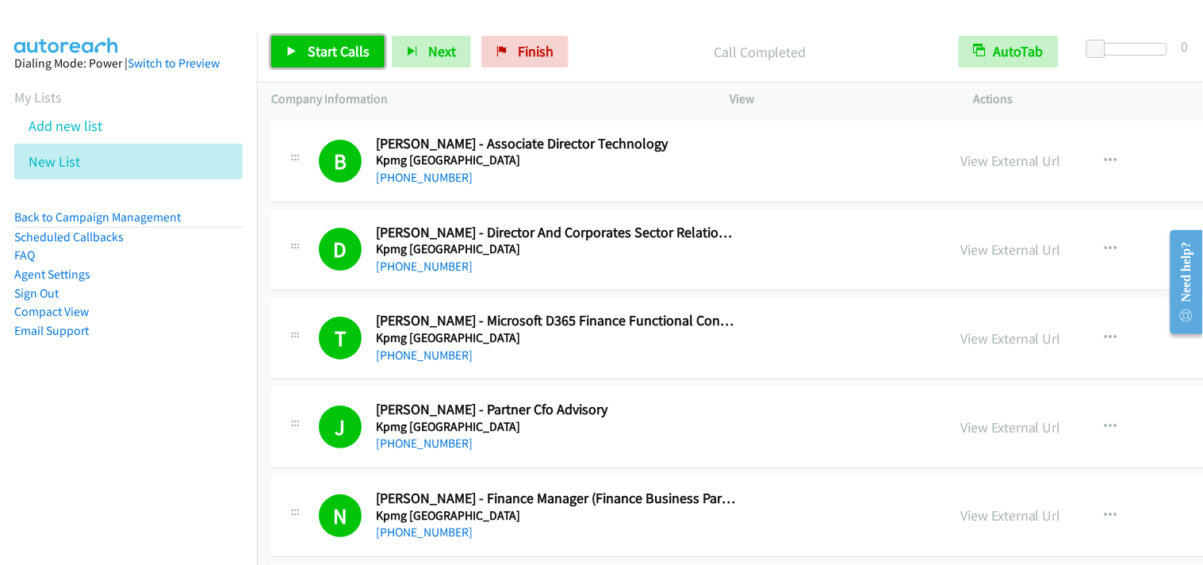
click at [321, 44] on span "Start Calls" at bounding box center [339, 51] width 62 height 18
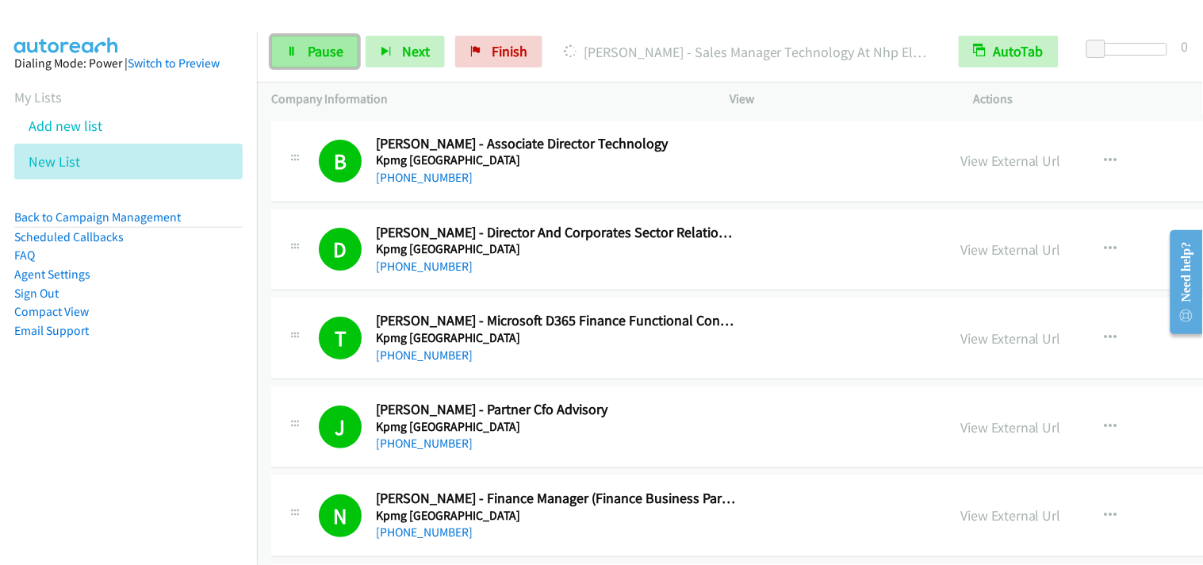
click at [335, 60] on link "Pause" at bounding box center [314, 52] width 87 height 32
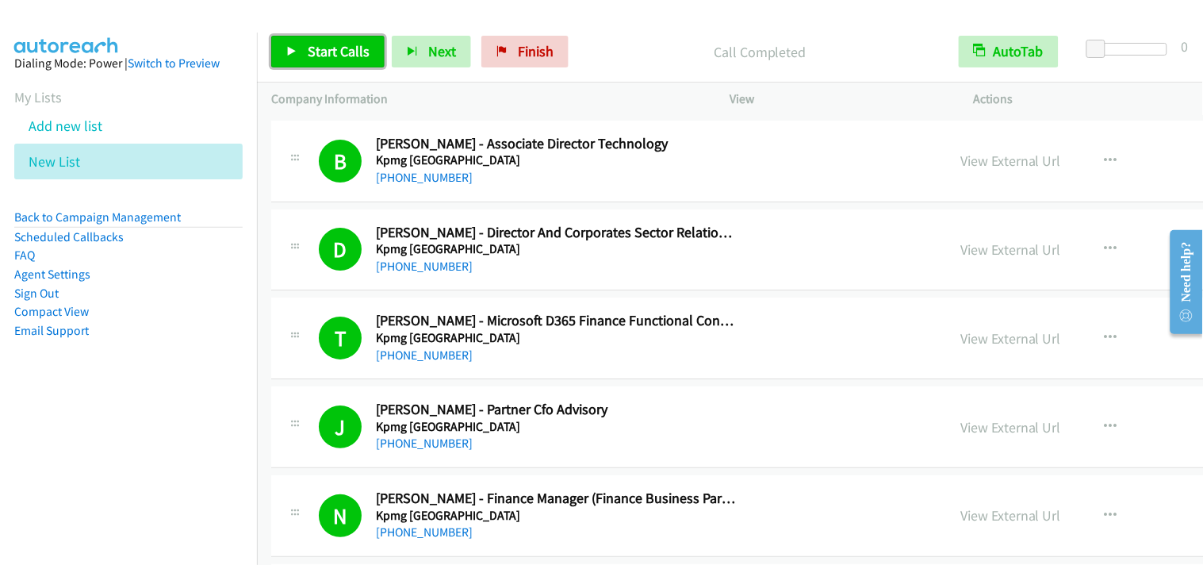
click at [333, 45] on span "Start Calls" at bounding box center [339, 51] width 62 height 18
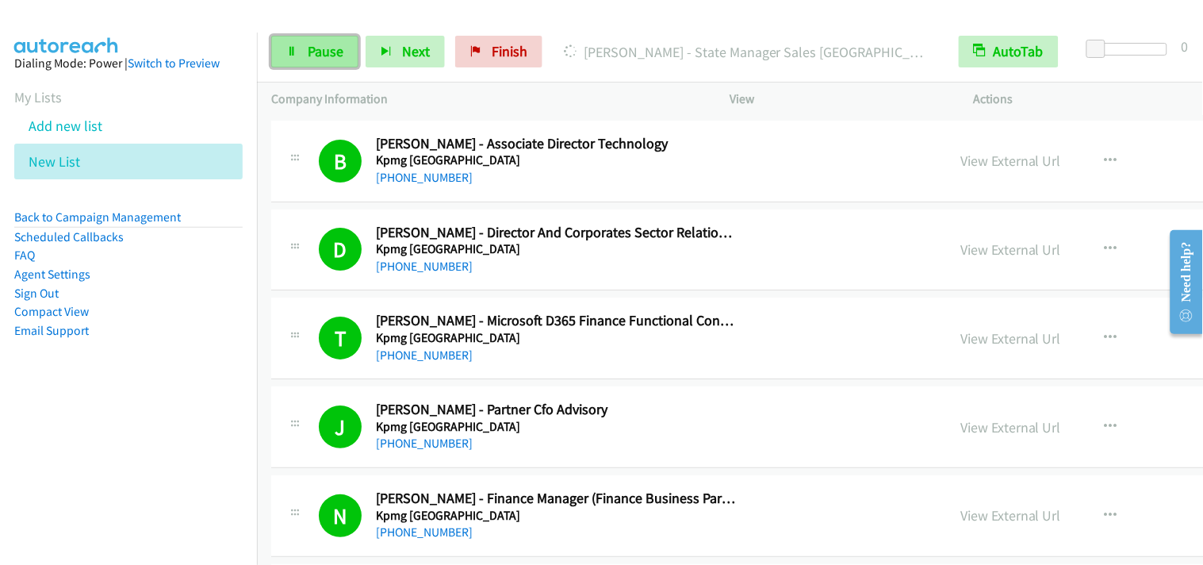
click at [300, 51] on link "Pause" at bounding box center [314, 52] width 87 height 32
